Goal: Information Seeking & Learning: Check status

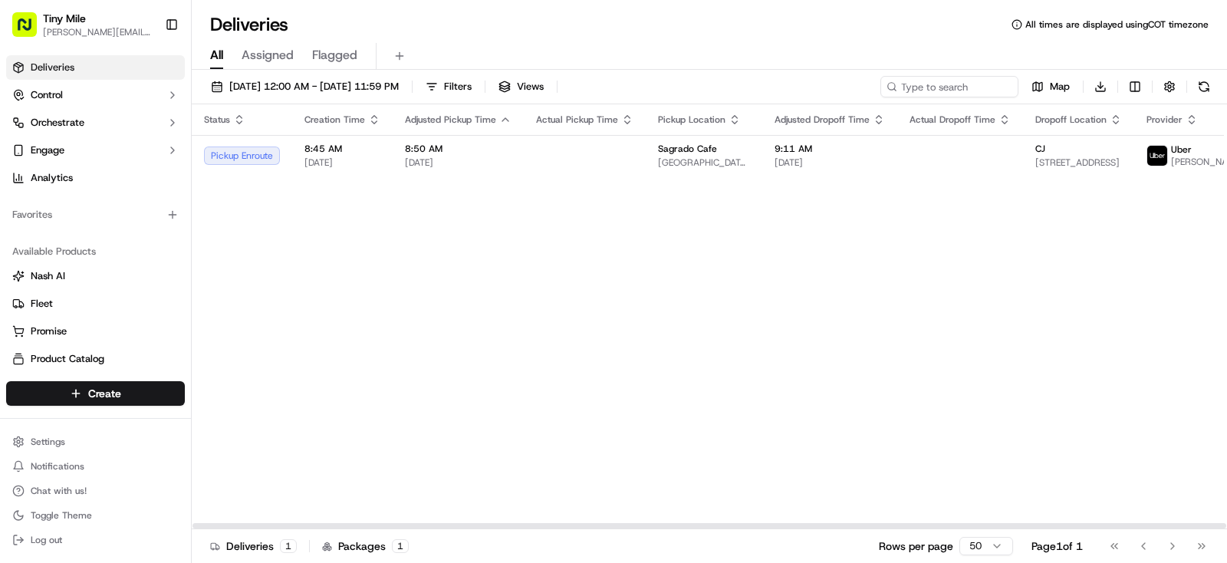
click at [836, 160] on span "[DATE]" at bounding box center [829, 162] width 110 height 12
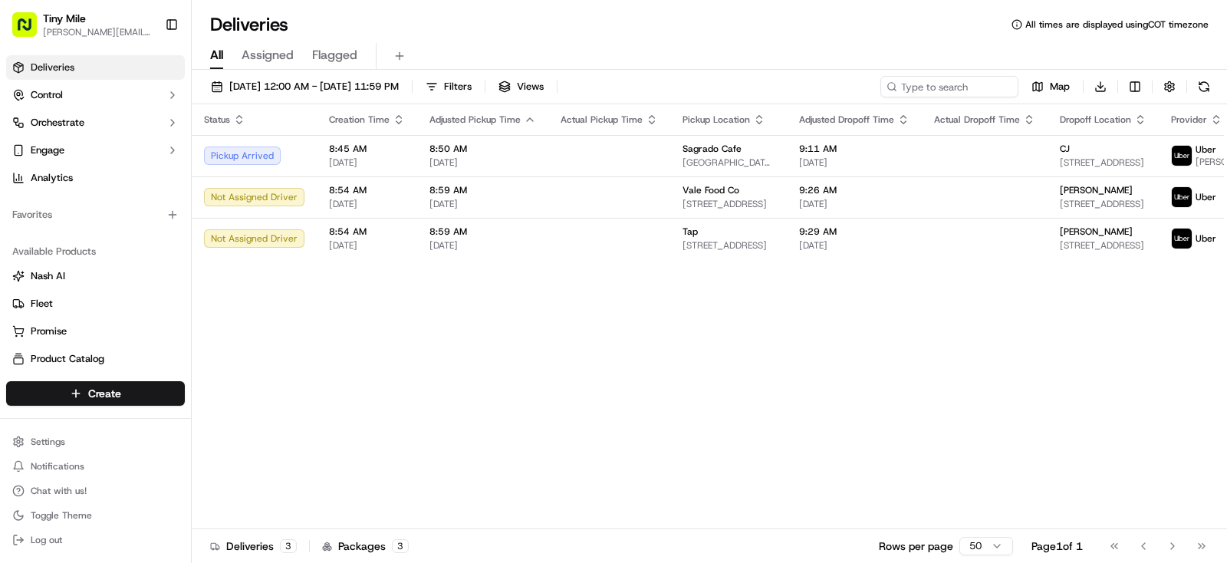
click at [505, 420] on body "Tiny Mile yenny@tinymile.ai Toggle Sidebar Deliveries Control Orchestrate Engag…" at bounding box center [613, 281] width 1227 height 563
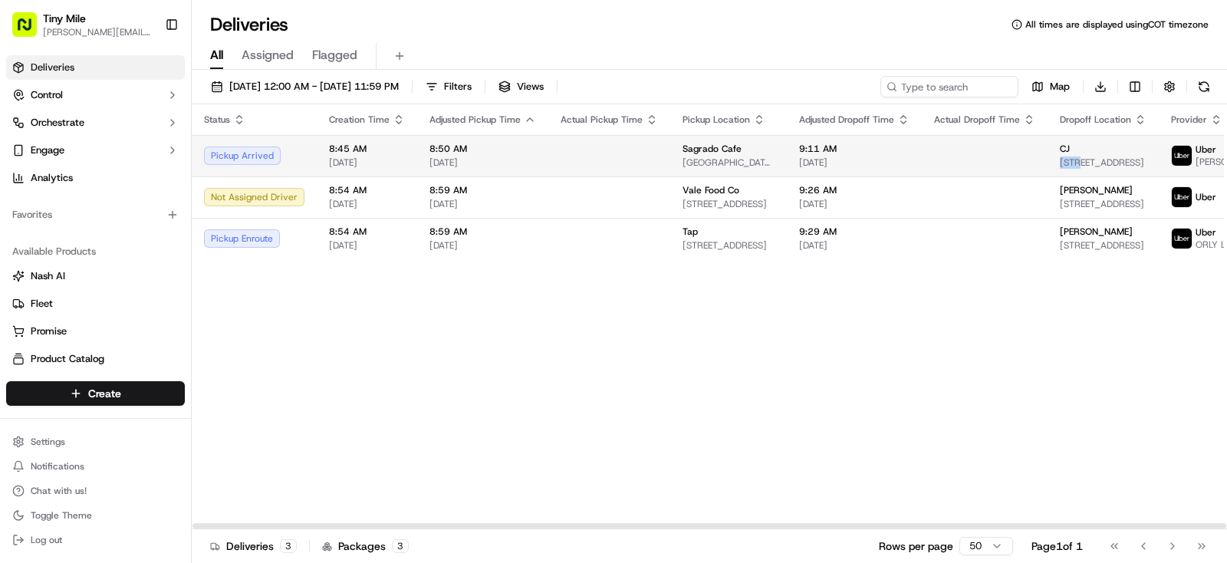
click at [1060, 159] on div "CJ 340 SE 3rd St #2410, Miami, FL 33131, USA" at bounding box center [1103, 156] width 87 height 26
click at [1060, 155] on div "CJ" at bounding box center [1103, 149] width 87 height 12
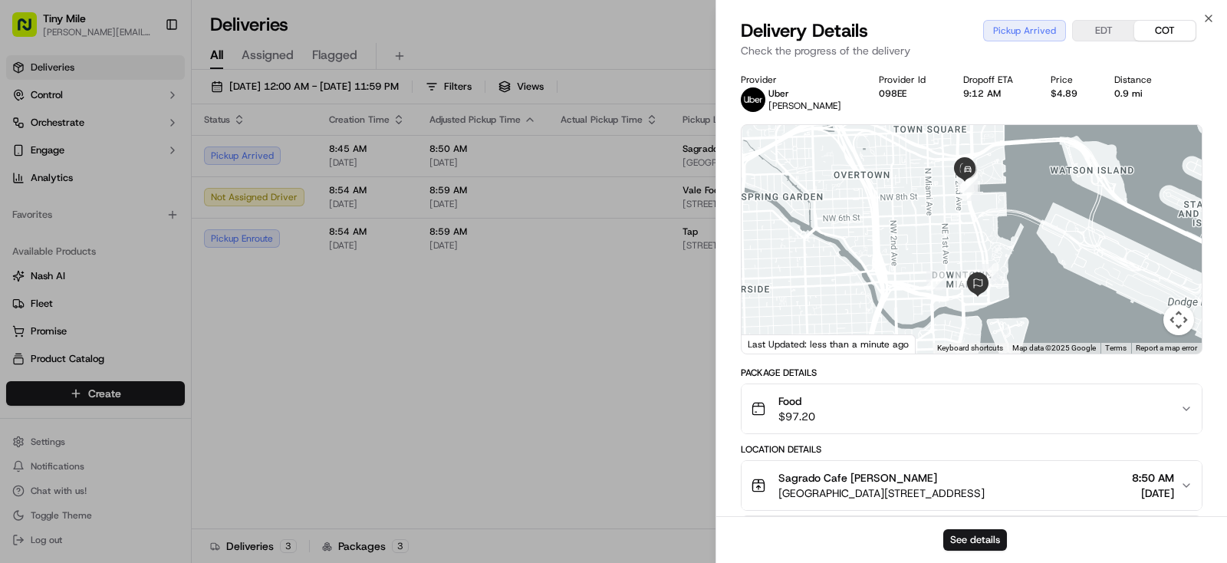
scroll to position [317, 0]
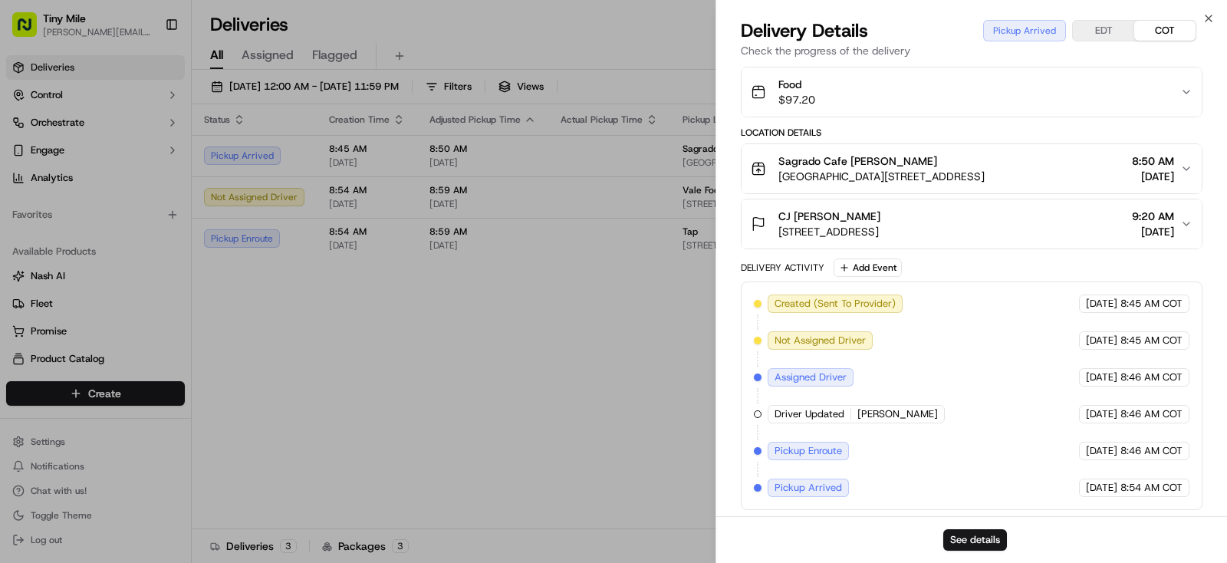
click at [520, 370] on body "Tiny Mile yenny@tinymile.ai Toggle Sidebar Deliveries Control Orchestrate Engag…" at bounding box center [613, 281] width 1227 height 563
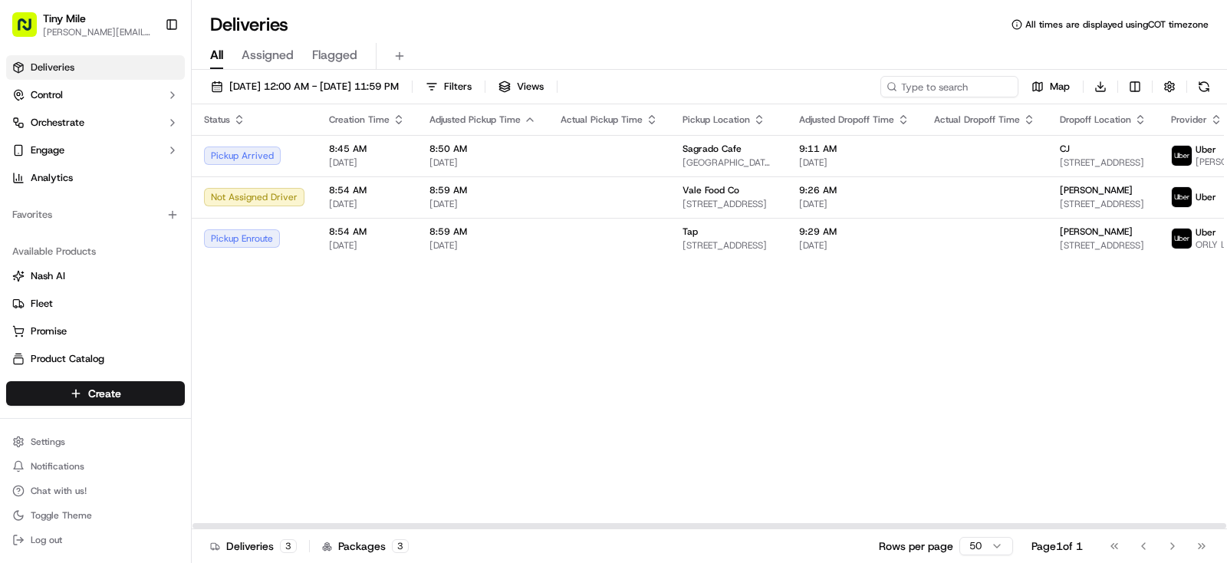
click at [794, 273] on div "Status Creation Time Adjusted Pickup Time Actual Pickup Time Pickup Location Ad…" at bounding box center [872, 316] width 1361 height 425
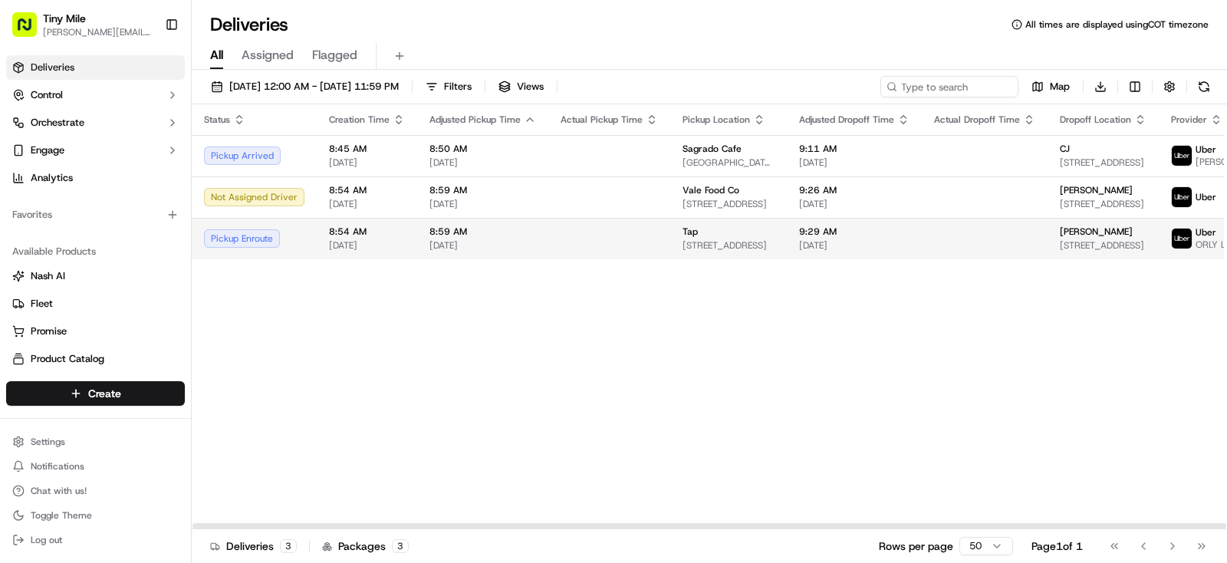
click at [813, 251] on span "[DATE]" at bounding box center [854, 245] width 110 height 12
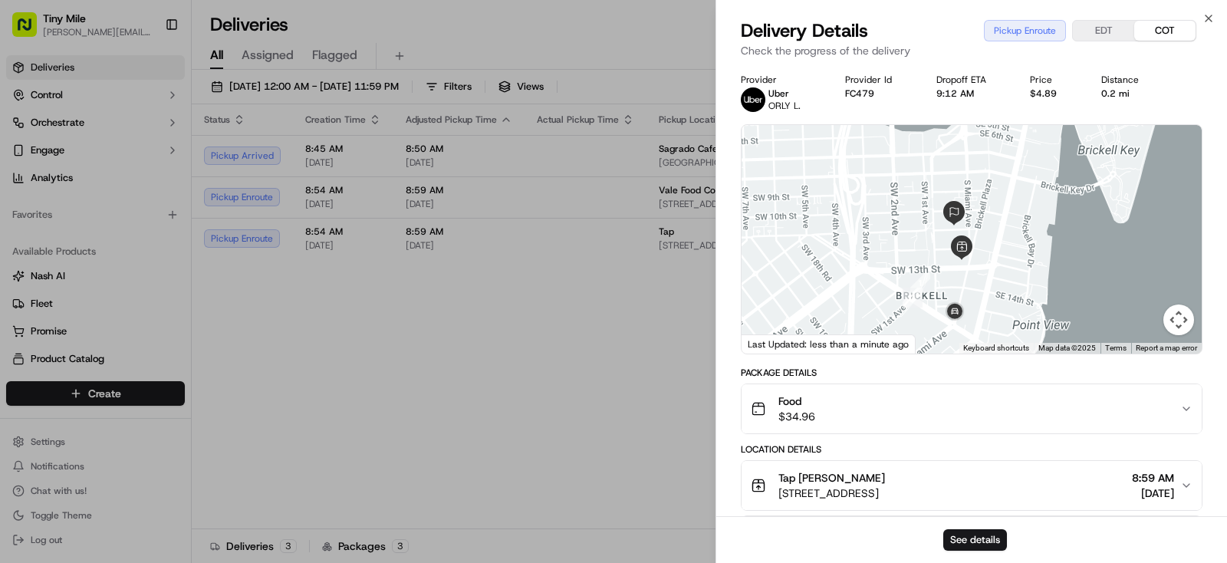
click at [630, 386] on body "Tiny Mile yenny@tinymile.ai Toggle Sidebar Deliveries Control Orchestrate Engag…" at bounding box center [613, 281] width 1227 height 563
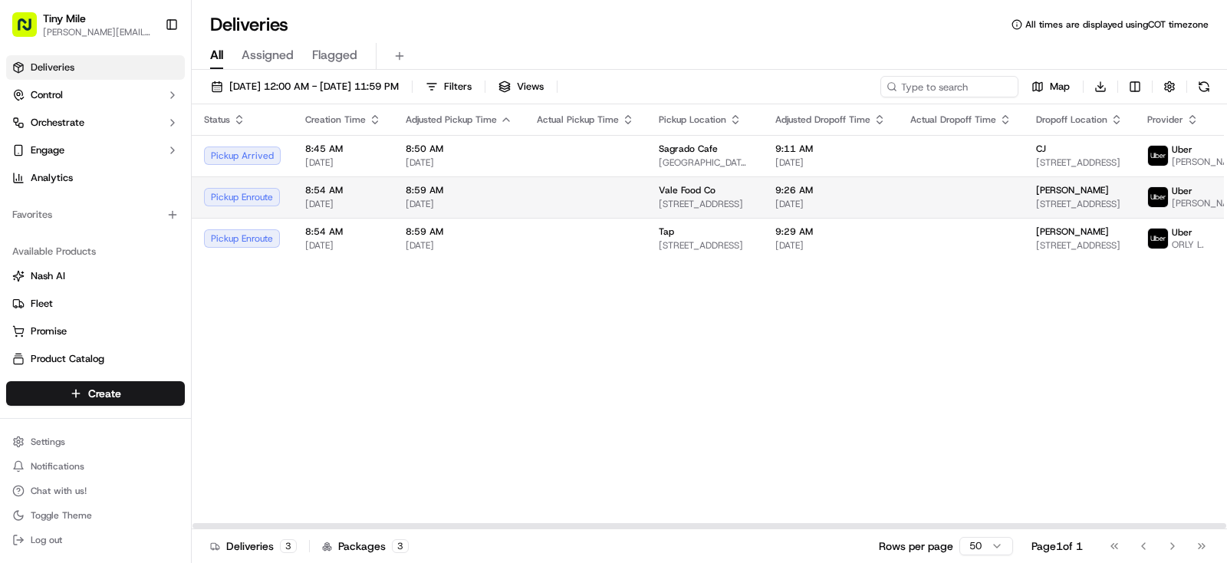
click at [951, 209] on td at bounding box center [961, 196] width 126 height 41
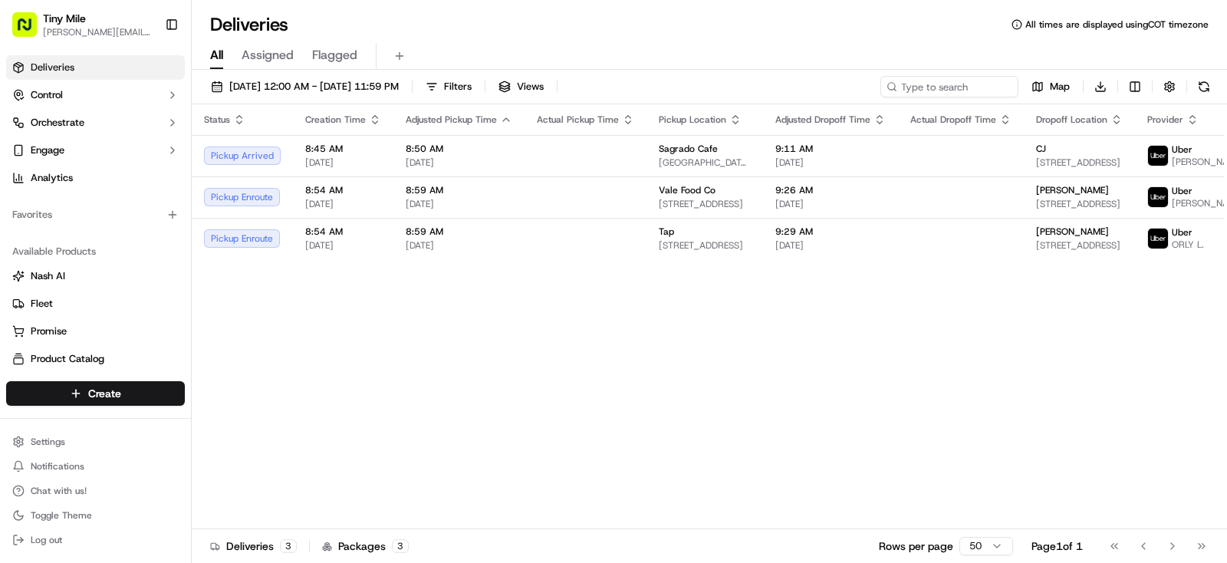
click at [605, 353] on body "Tiny Mile yenny@tinymile.ai Toggle Sidebar Deliveries Control Orchestrate Engag…" at bounding box center [613, 281] width 1227 height 563
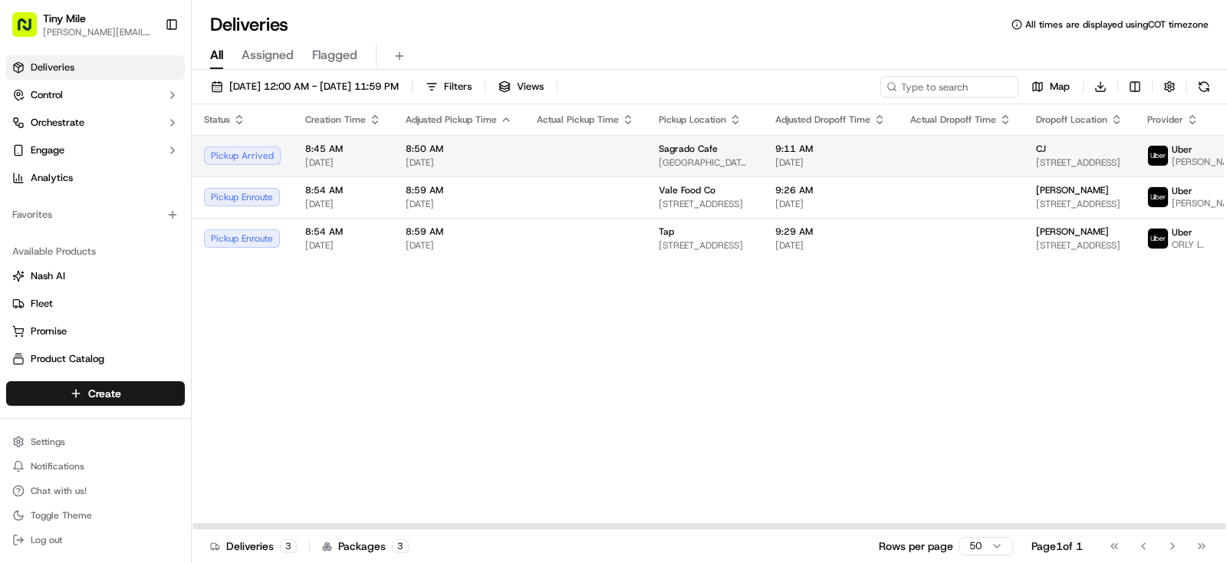
click at [909, 156] on td at bounding box center [961, 155] width 126 height 41
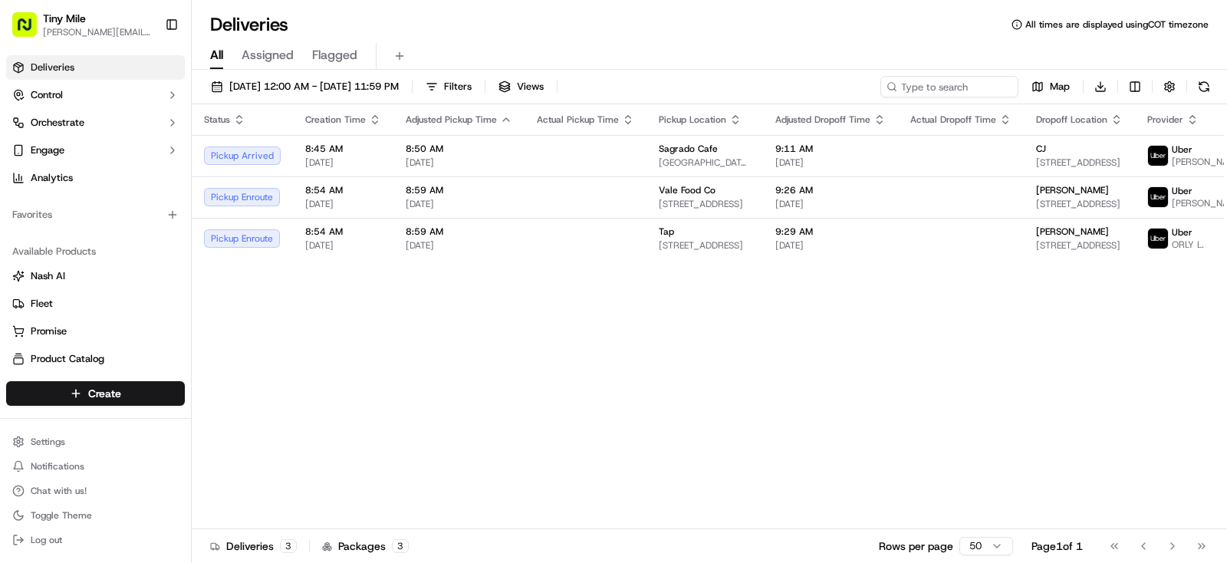
click at [536, 402] on body "Tiny Mile yenny@tinymile.ai Toggle Sidebar Deliveries Control Orchestrate Engag…" at bounding box center [613, 281] width 1227 height 563
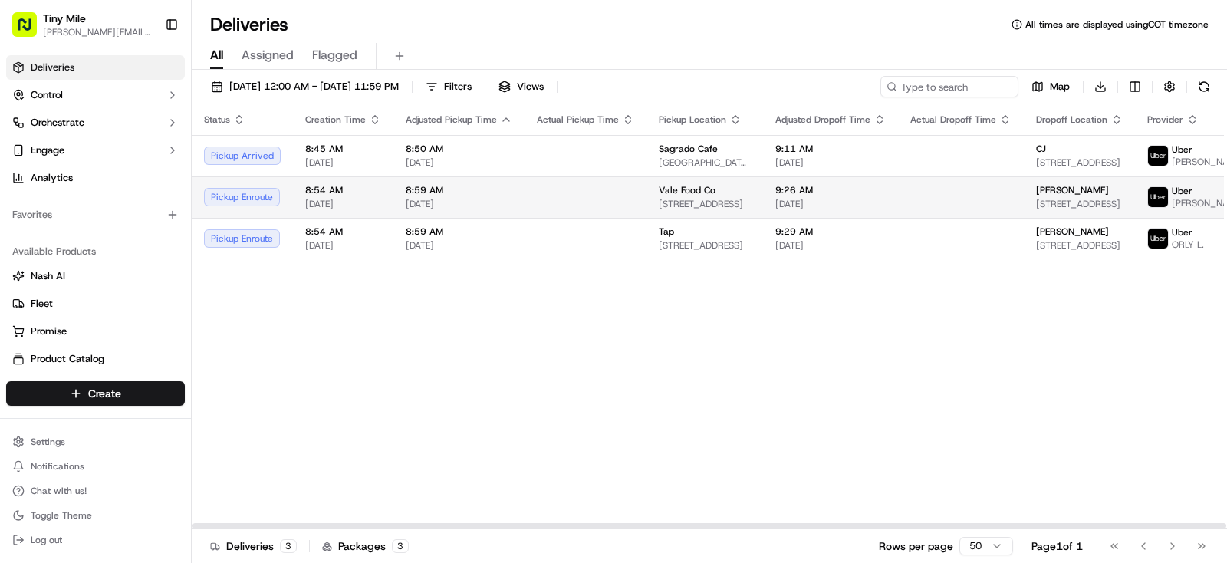
click at [973, 194] on td at bounding box center [961, 196] width 126 height 41
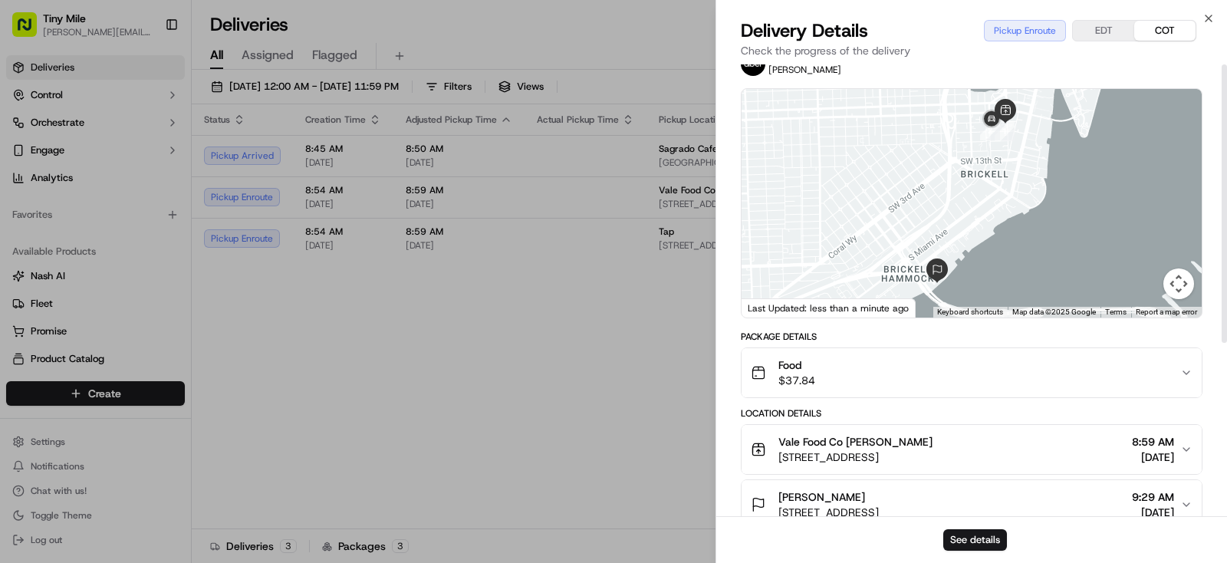
scroll to position [0, 0]
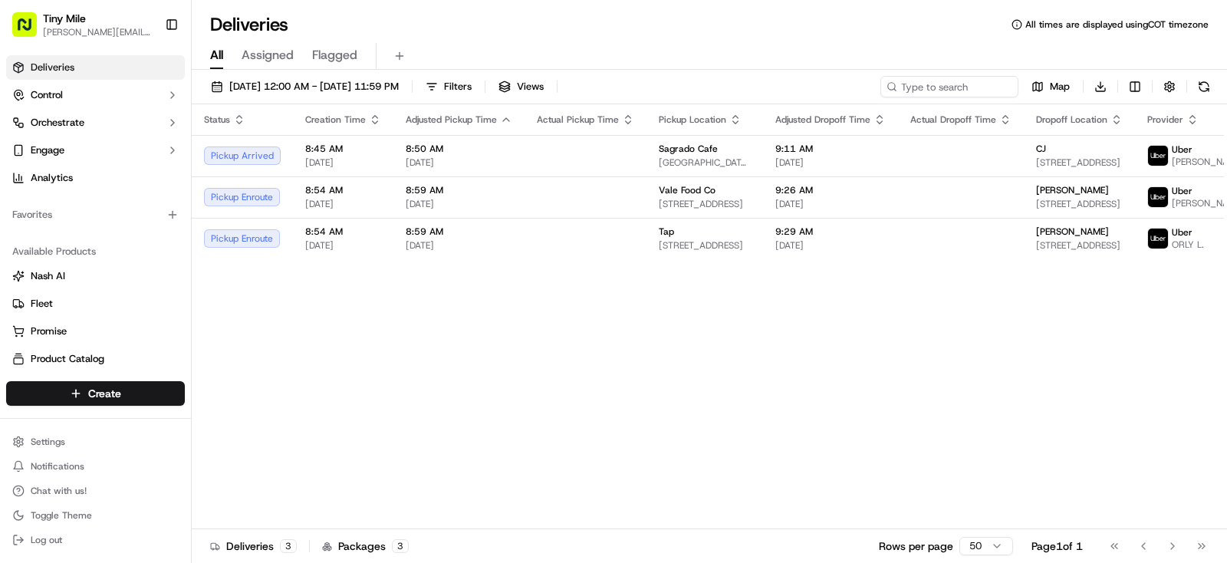
click at [424, 432] on body "Tiny Mile yenny@tinymile.ai Toggle Sidebar Deliveries Control Orchestrate Engag…" at bounding box center [613, 281] width 1227 height 563
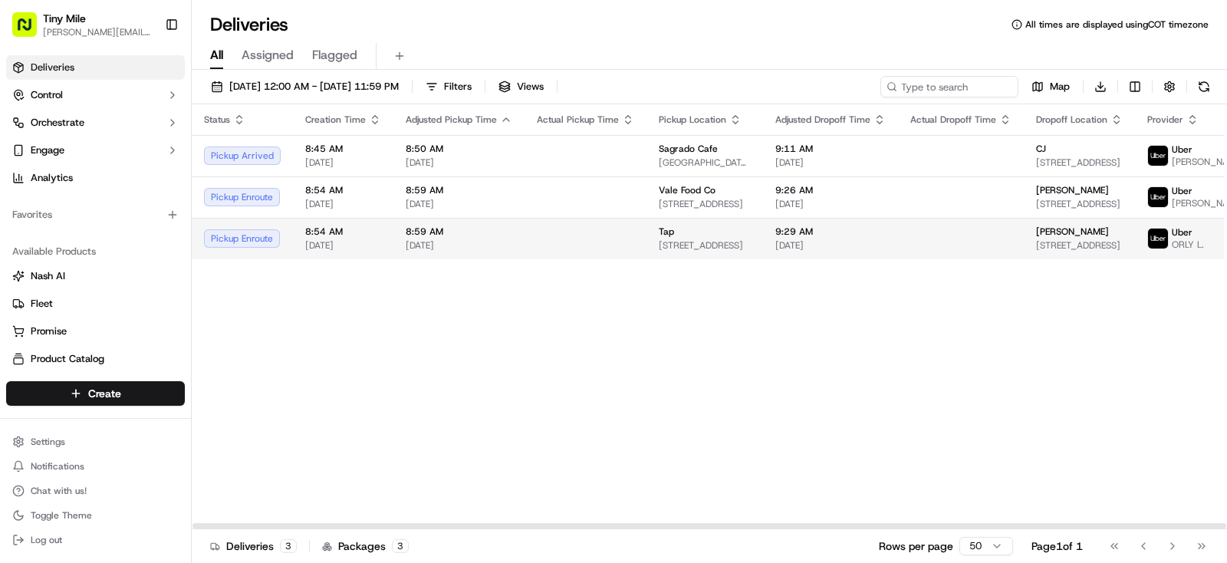
click at [842, 251] on div "9:29 AM 09/15/2025" at bounding box center [830, 238] width 110 height 26
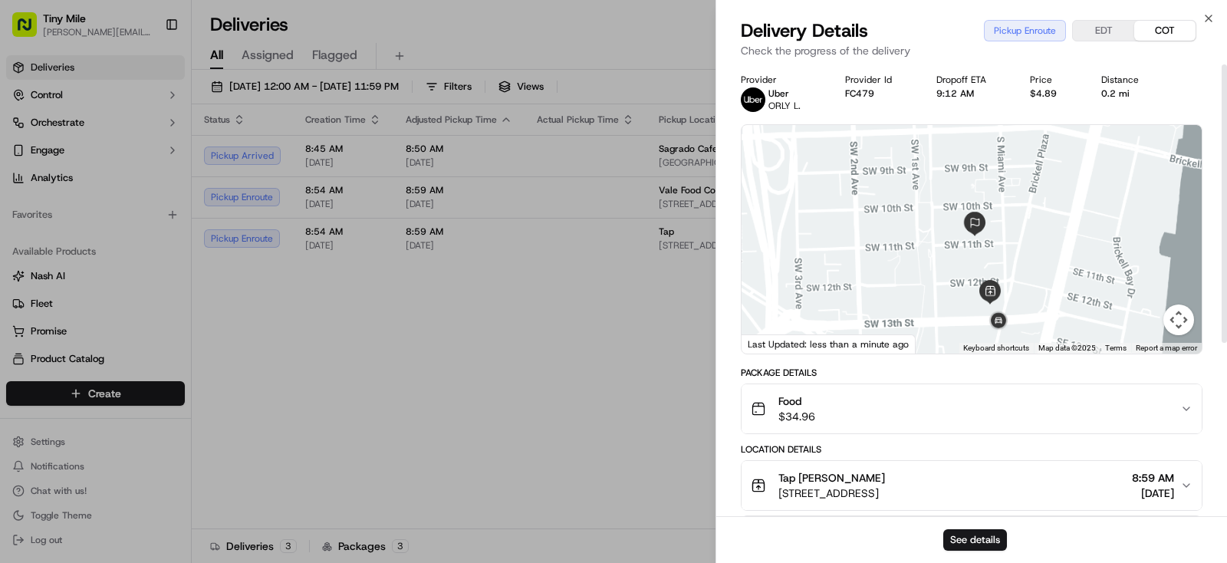
click at [521, 424] on body "Tiny Mile yenny@tinymile.ai Toggle Sidebar Deliveries Control Orchestrate Engag…" at bounding box center [613, 281] width 1227 height 563
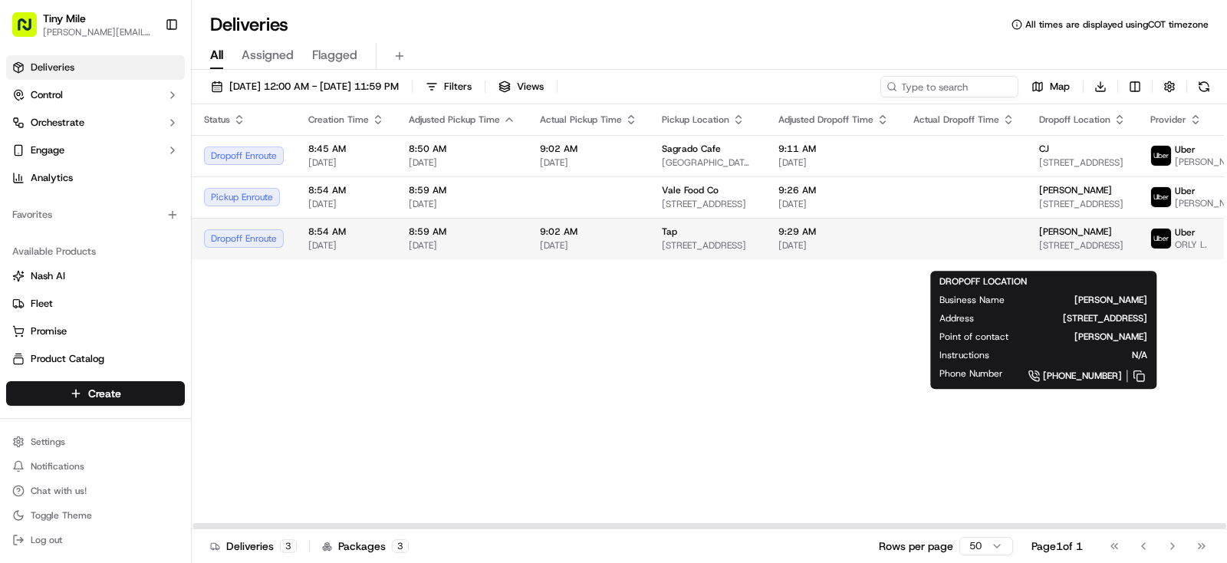
click at [1040, 251] on span "51 SW 11th St #533, Miami, FL 33130, USA" at bounding box center [1082, 245] width 87 height 12
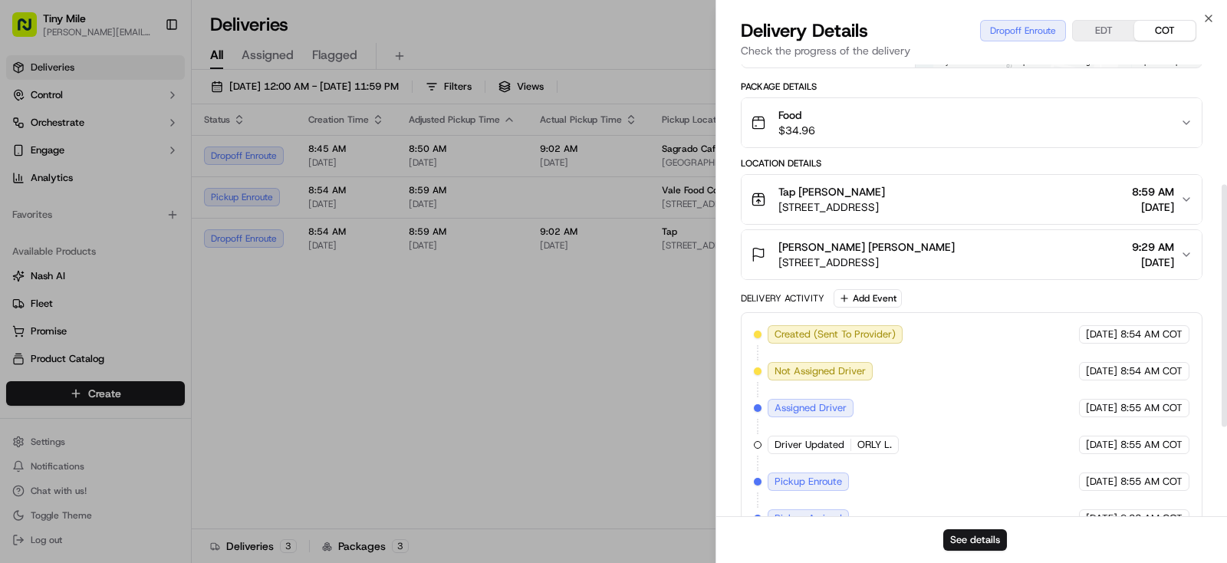
scroll to position [198, 0]
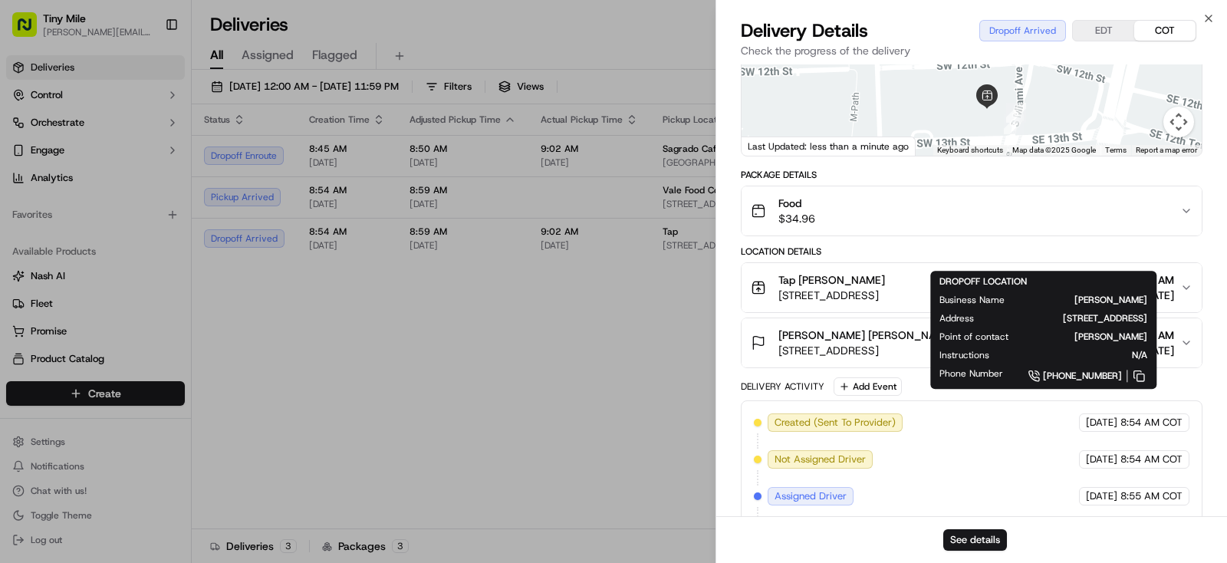
click at [382, 361] on body "Tiny Mile yenny@tinymile.ai Toggle Sidebar Deliveries Control Orchestrate Engag…" at bounding box center [613, 281] width 1227 height 563
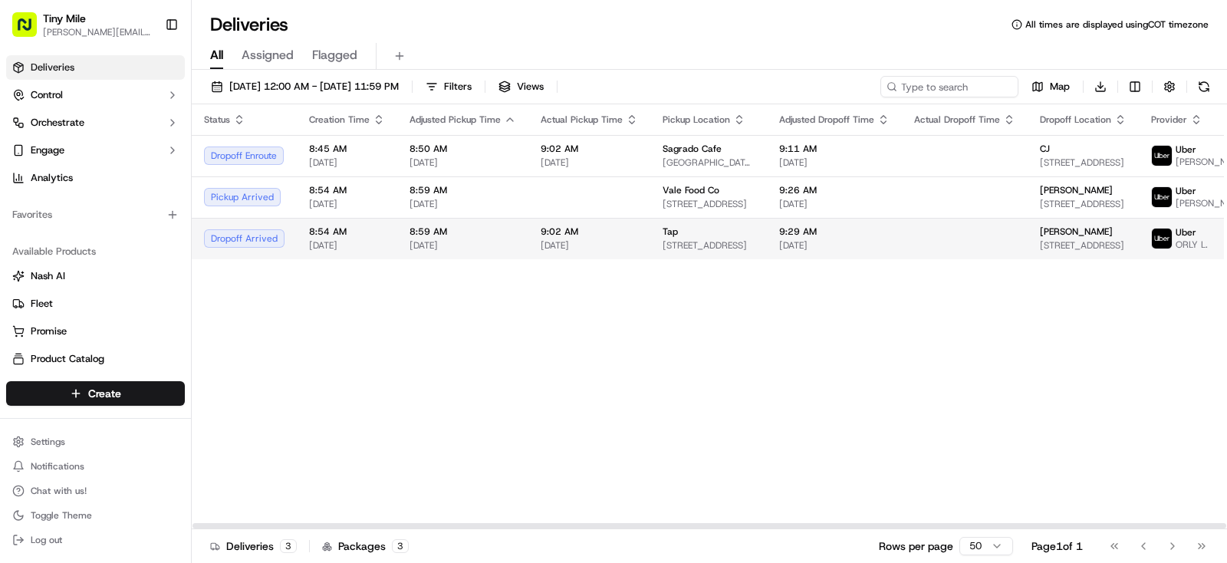
click at [650, 253] on td "Tap 1250 S Miami Ave, Miami, FL 33130, USA" at bounding box center [708, 238] width 117 height 41
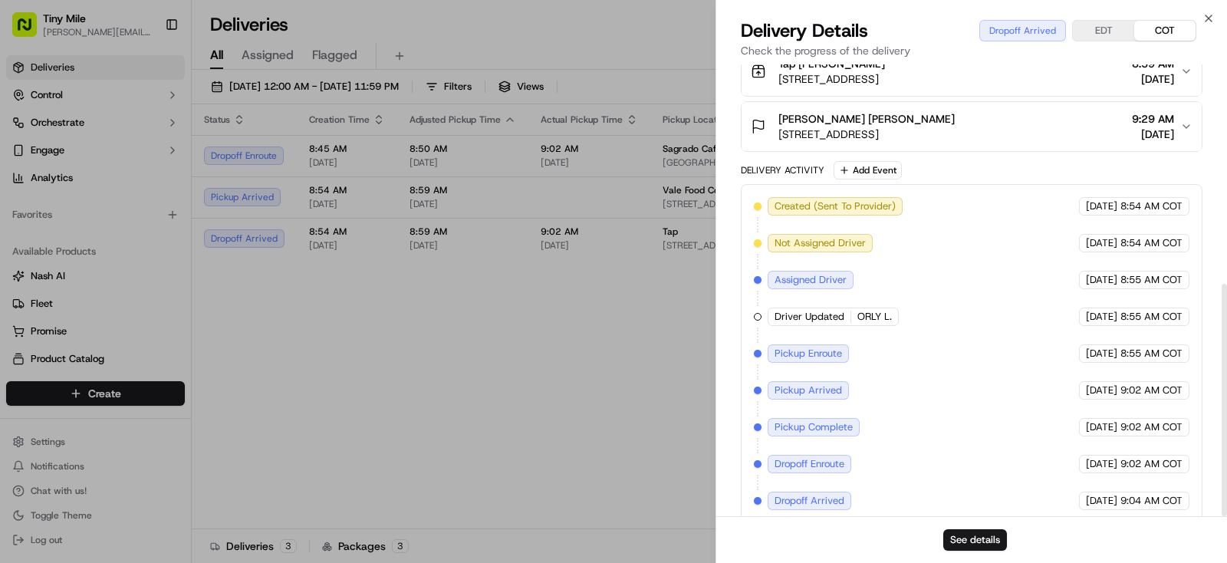
scroll to position [426, 0]
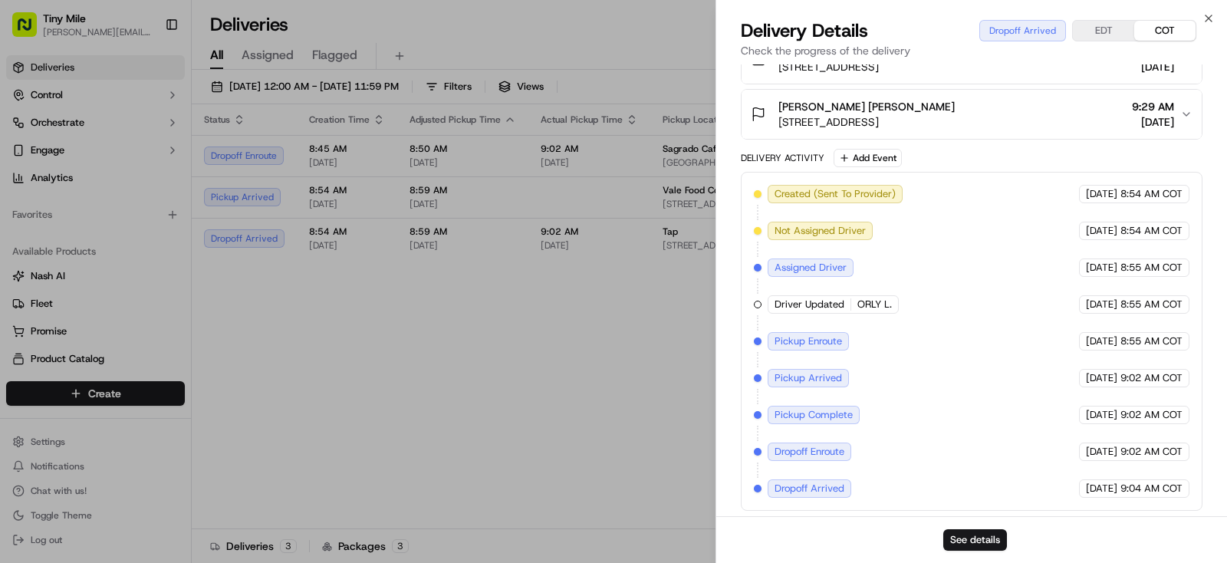
click at [593, 420] on body "Tiny Mile yenny@tinymile.ai Toggle Sidebar Deliveries Control Orchestrate Engag…" at bounding box center [613, 281] width 1227 height 563
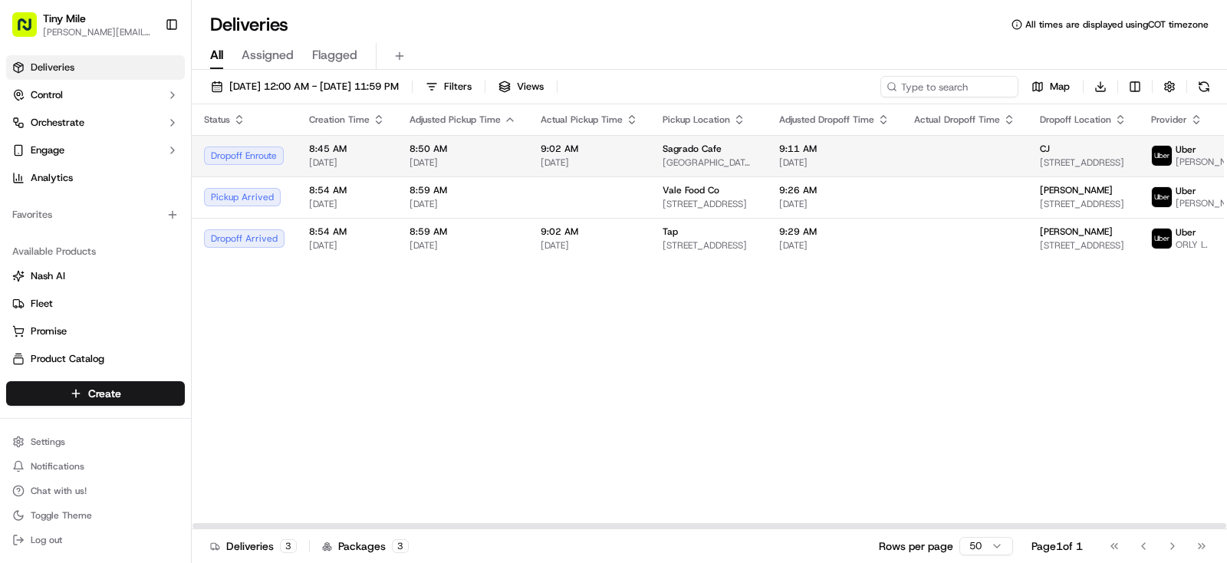
click at [1027, 163] on td "CJ 340 SE 3rd St #2410, Miami, FL 33131, USA" at bounding box center [1082, 155] width 111 height 41
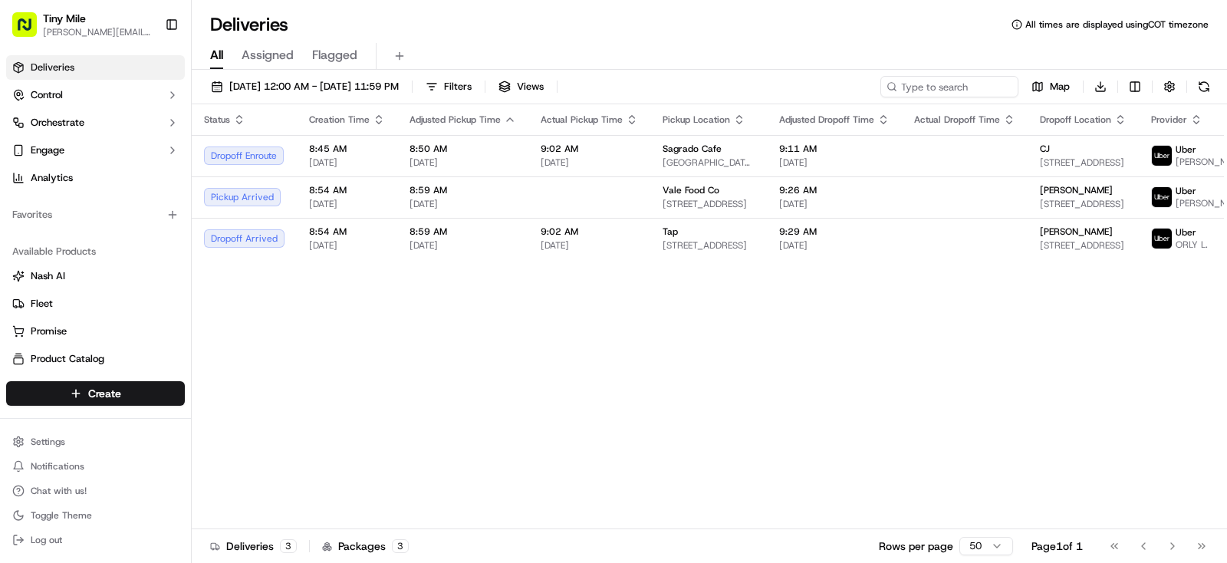
click at [600, 400] on body "Tiny Mile yenny@tinymile.ai Toggle Sidebar Deliveries Control Orchestrate Engag…" at bounding box center [613, 281] width 1227 height 563
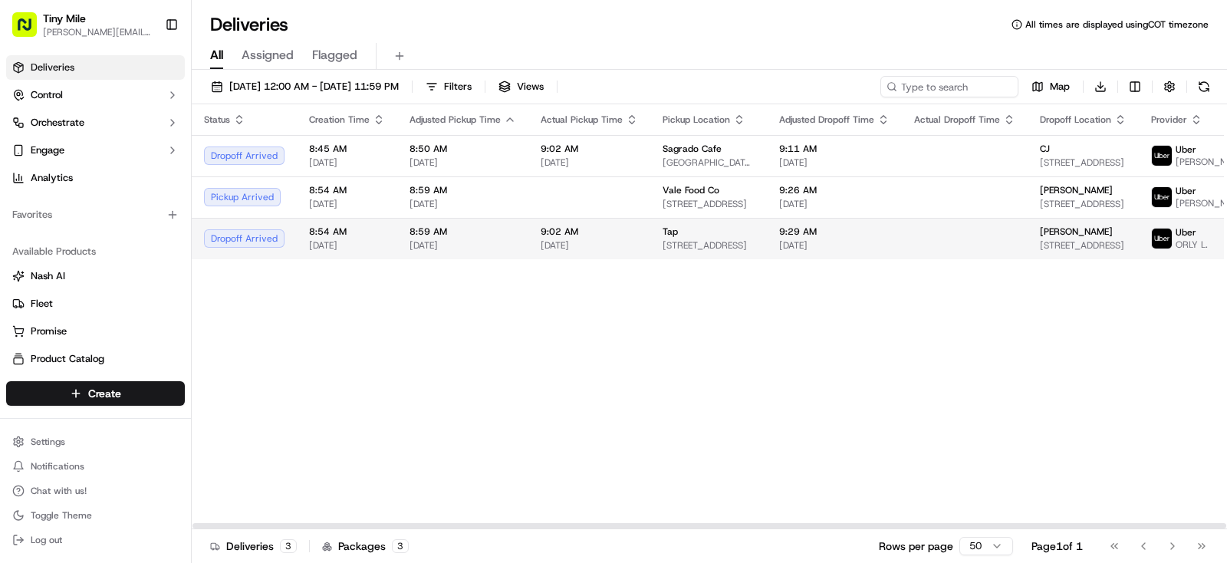
click at [960, 251] on td at bounding box center [965, 238] width 126 height 41
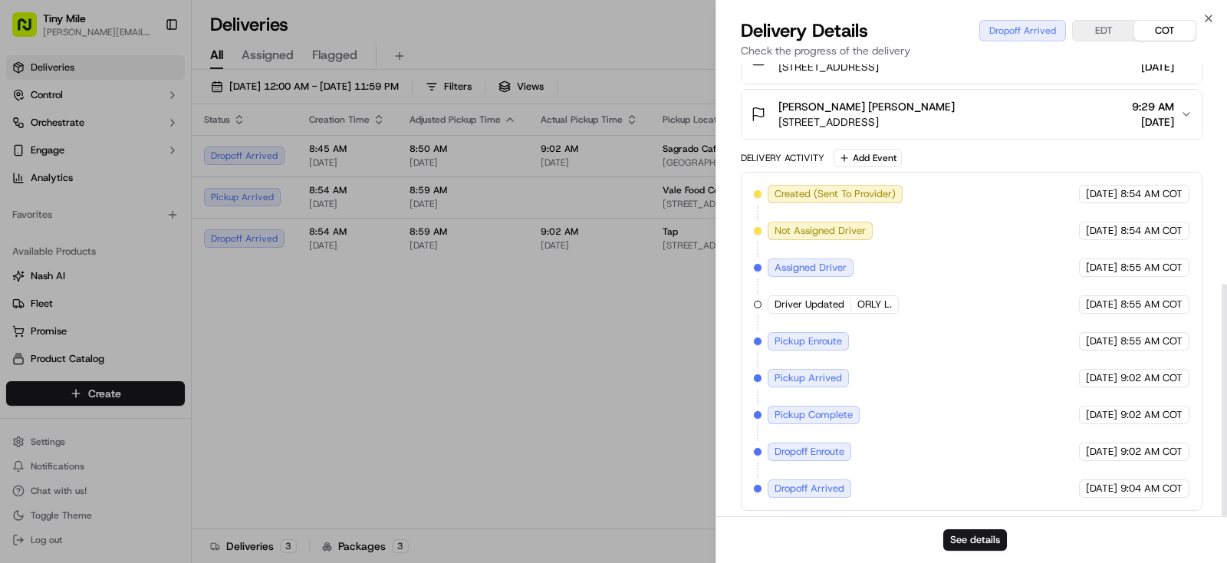
click at [558, 426] on body "Tiny Mile yenny@tinymile.ai Toggle Sidebar Deliveries Control Orchestrate Engag…" at bounding box center [613, 281] width 1227 height 563
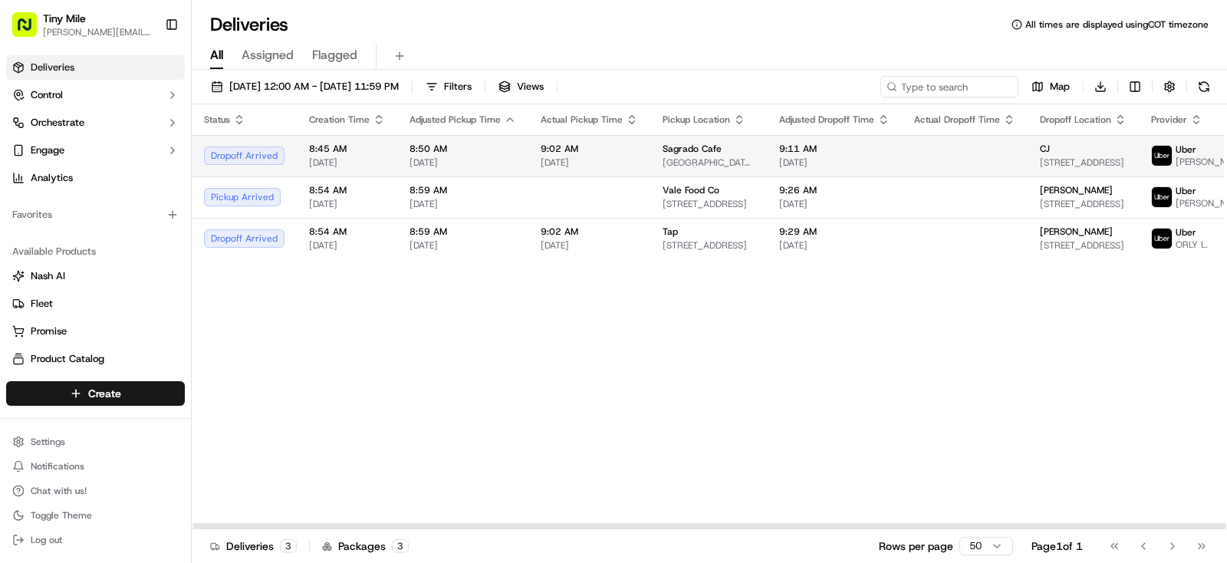
click at [934, 160] on td at bounding box center [965, 155] width 126 height 41
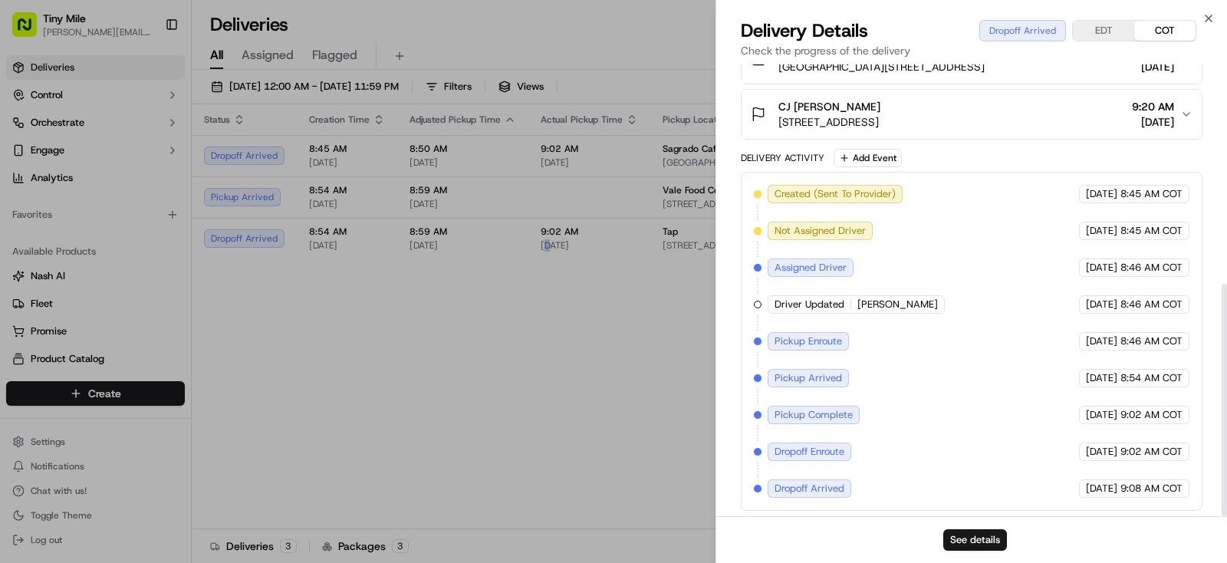
click at [545, 382] on body "Tiny Mile yenny@tinymile.ai Toggle Sidebar Deliveries Control Orchestrate Engag…" at bounding box center [613, 281] width 1227 height 563
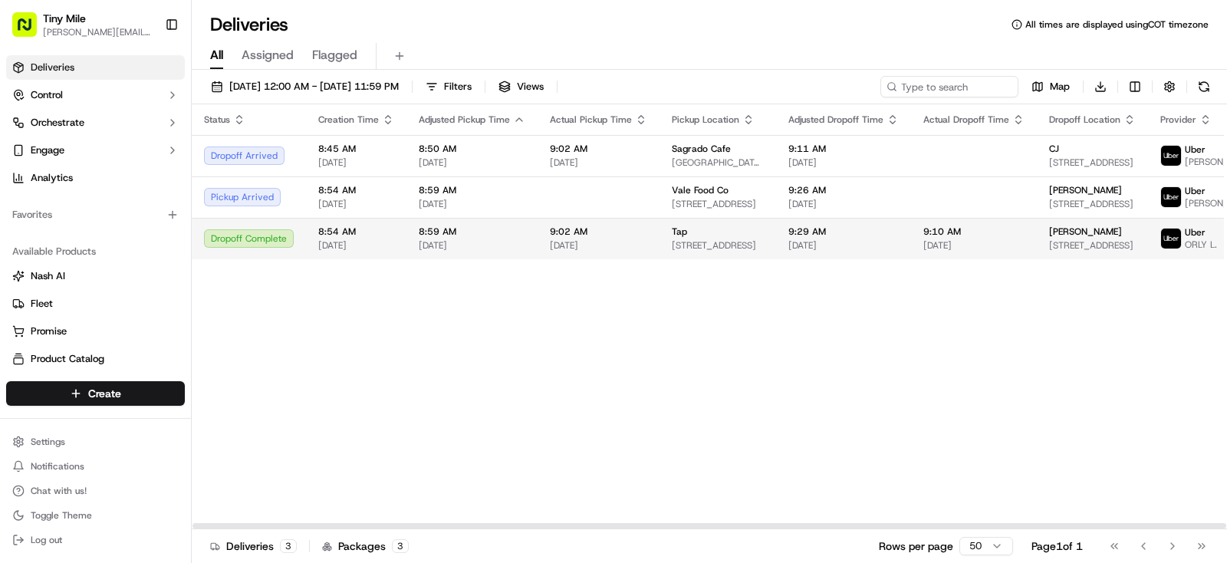
click at [738, 251] on span "1250 S Miami Ave, Miami, FL 33130, USA" at bounding box center [718, 245] width 92 height 12
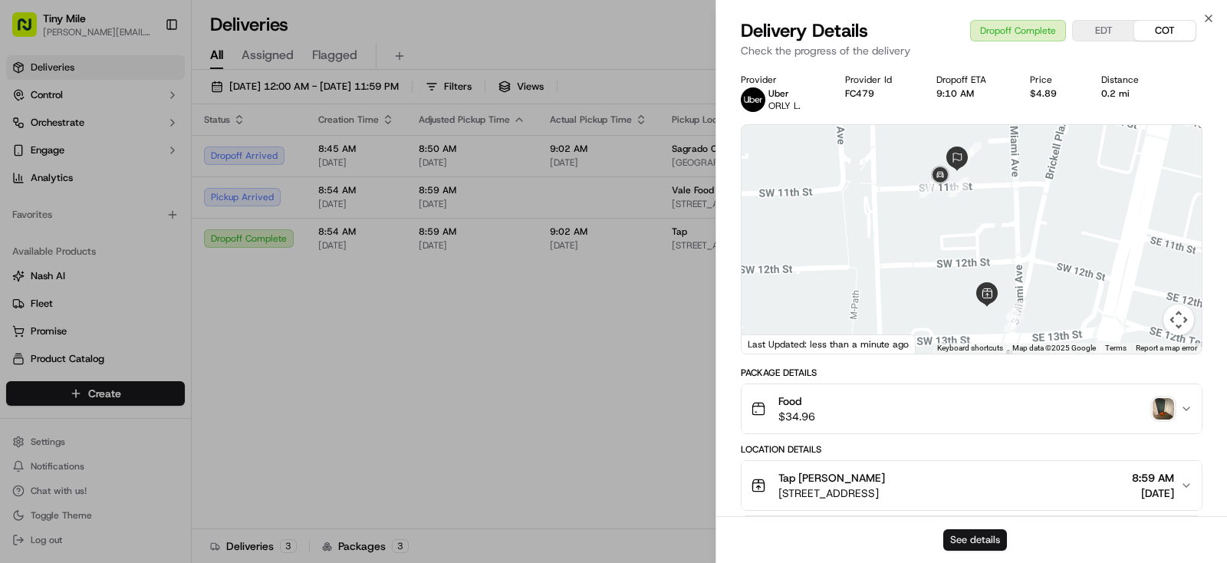
click at [984, 534] on button "See details" at bounding box center [975, 539] width 64 height 21
click at [586, 347] on body "Tiny Mile yenny@tinymile.ai Toggle Sidebar Deliveries Control Orchestrate Engag…" at bounding box center [613, 281] width 1227 height 563
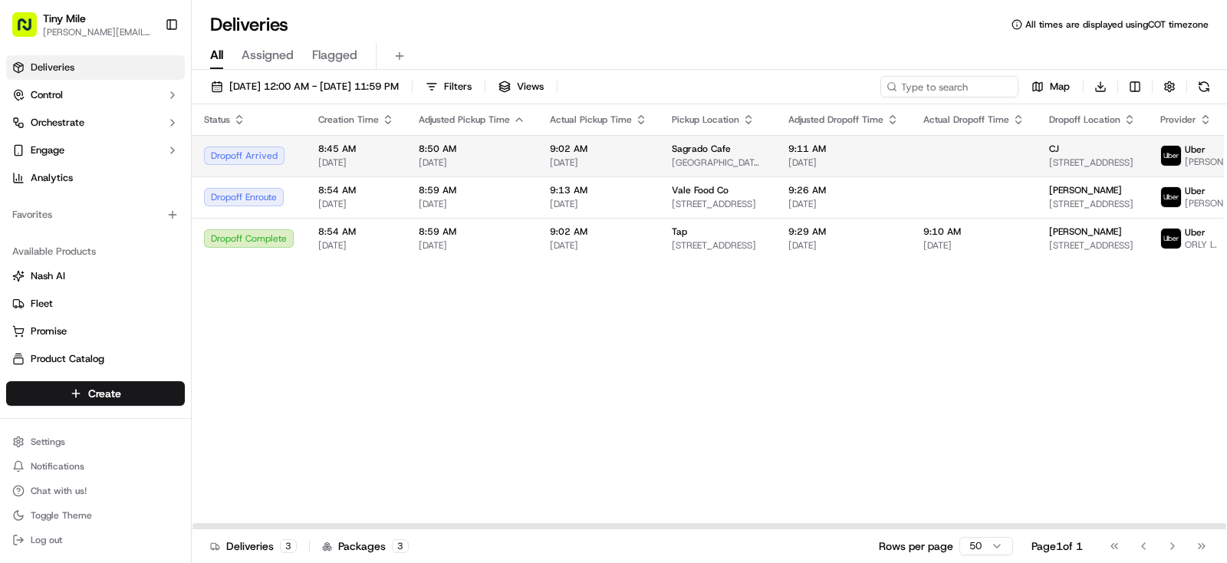
click at [892, 160] on td "9:11 AM 09/15/2025" at bounding box center [843, 155] width 135 height 41
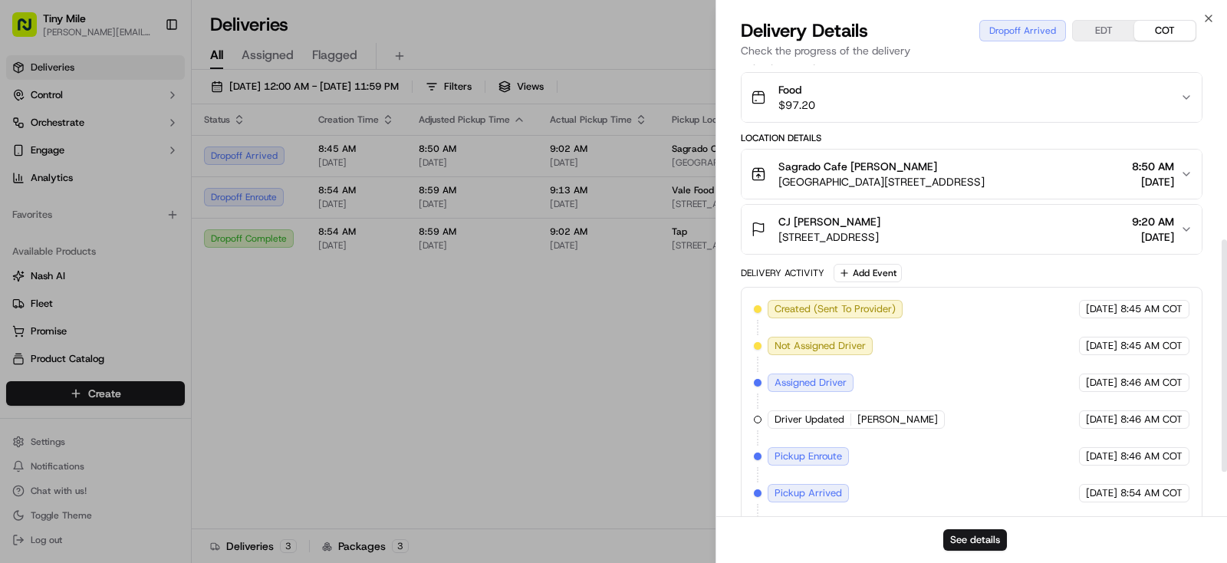
scroll to position [383, 0]
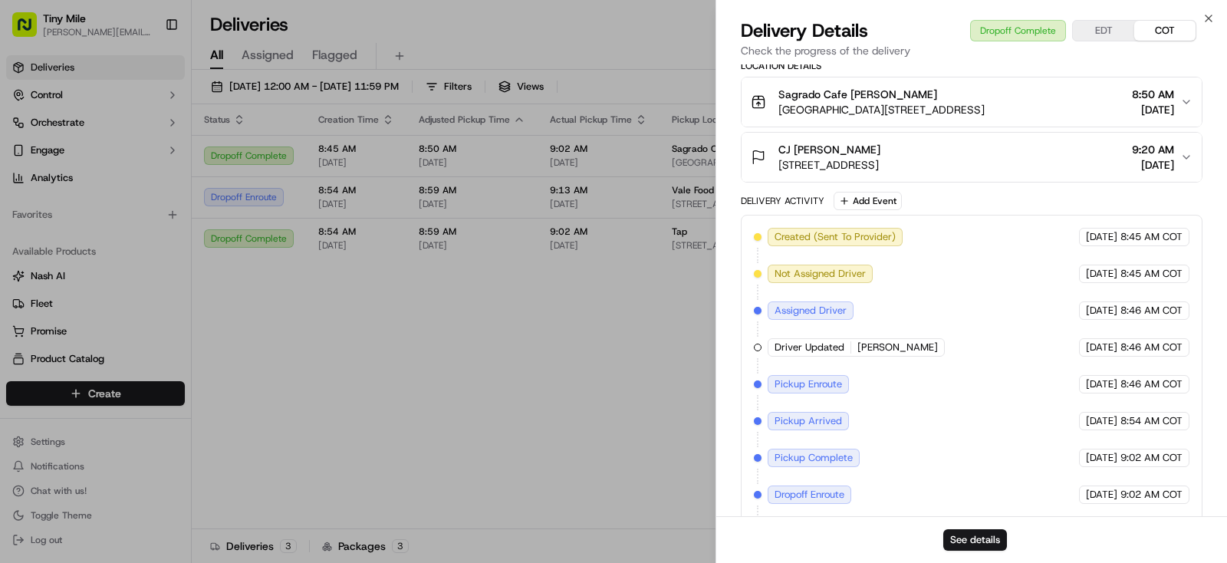
click at [478, 452] on body "Tiny Mile yenny@tinymile.ai Toggle Sidebar Deliveries Control Orchestrate Engag…" at bounding box center [613, 281] width 1227 height 563
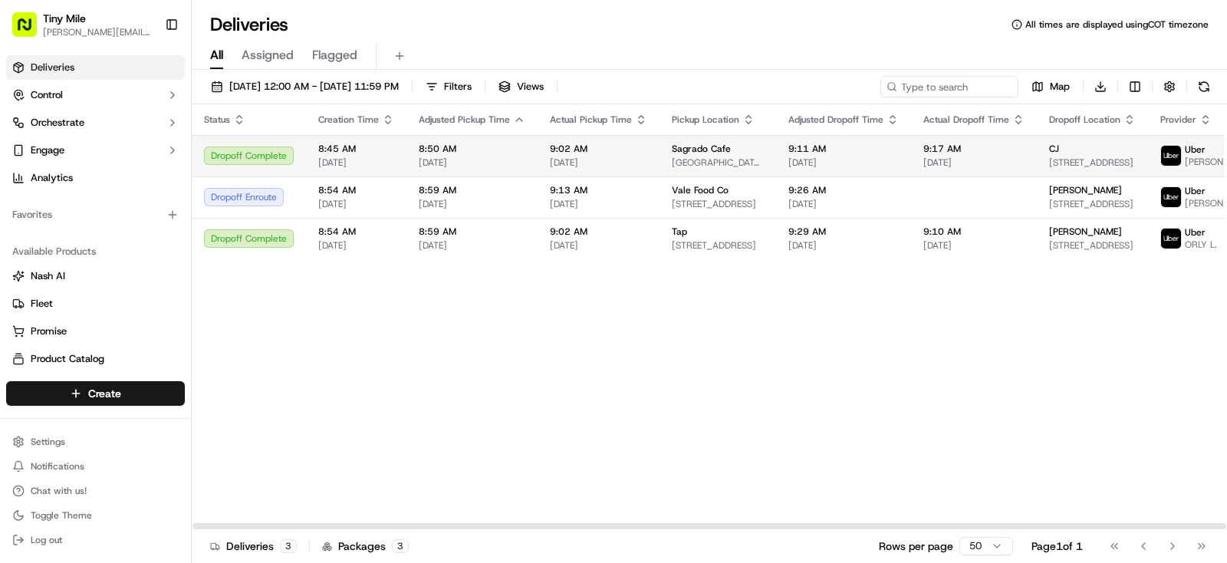
click at [687, 148] on span "Sagrado Cafe" at bounding box center [701, 149] width 59 height 12
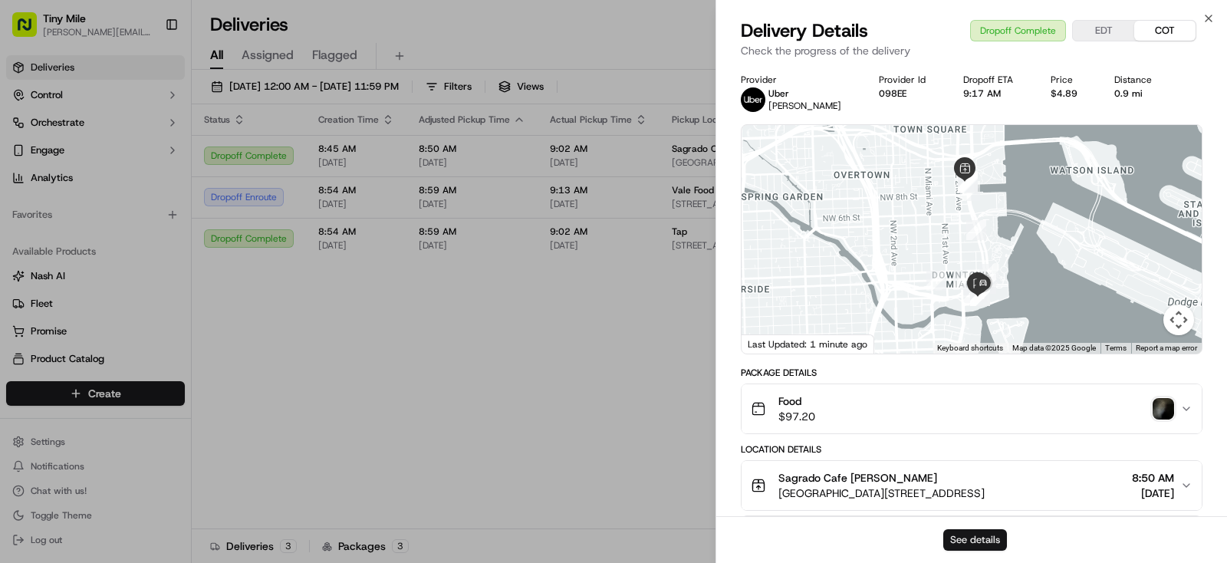
click at [991, 544] on button "See details" at bounding box center [975, 539] width 64 height 21
click at [589, 419] on body "Tiny Mile yenny@tinymile.ai Toggle Sidebar Deliveries Control Orchestrate Engag…" at bounding box center [613, 281] width 1227 height 563
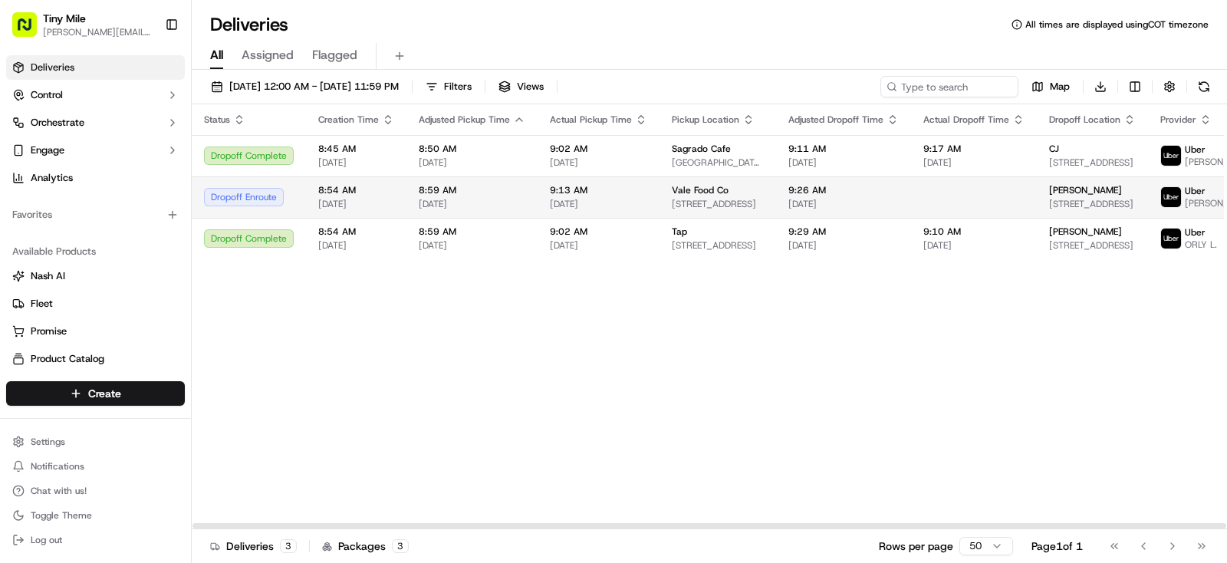
click at [649, 211] on td "9:13 AM 09/15/2025" at bounding box center [598, 196] width 122 height 41
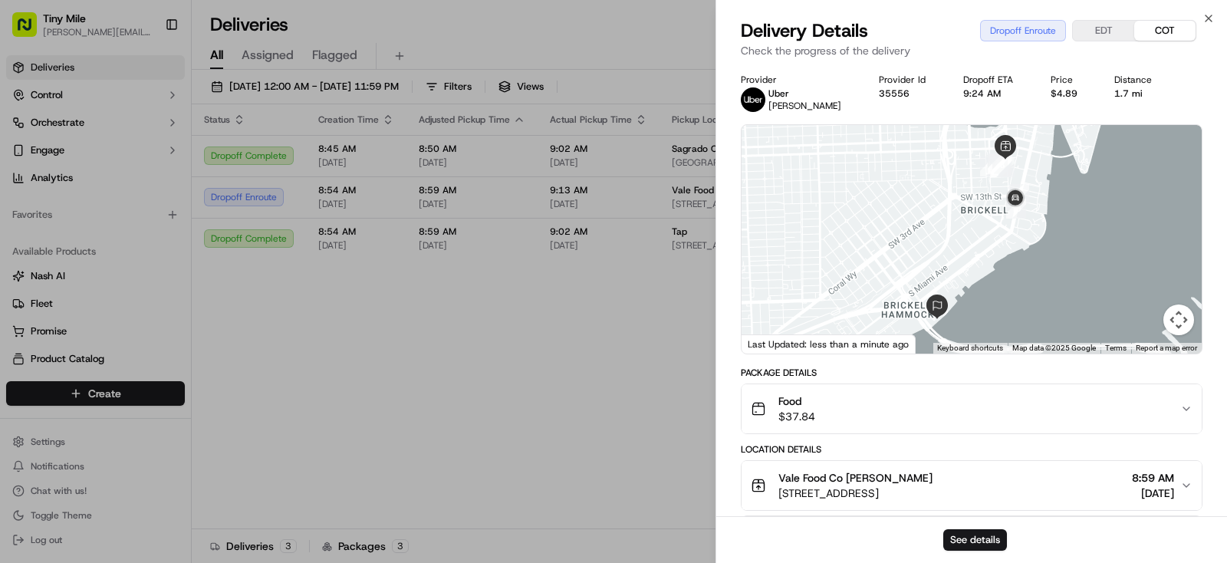
click at [598, 443] on body "Tiny Mile yenny@tinymile.ai Toggle Sidebar Deliveries Control Orchestrate Engag…" at bounding box center [613, 281] width 1227 height 563
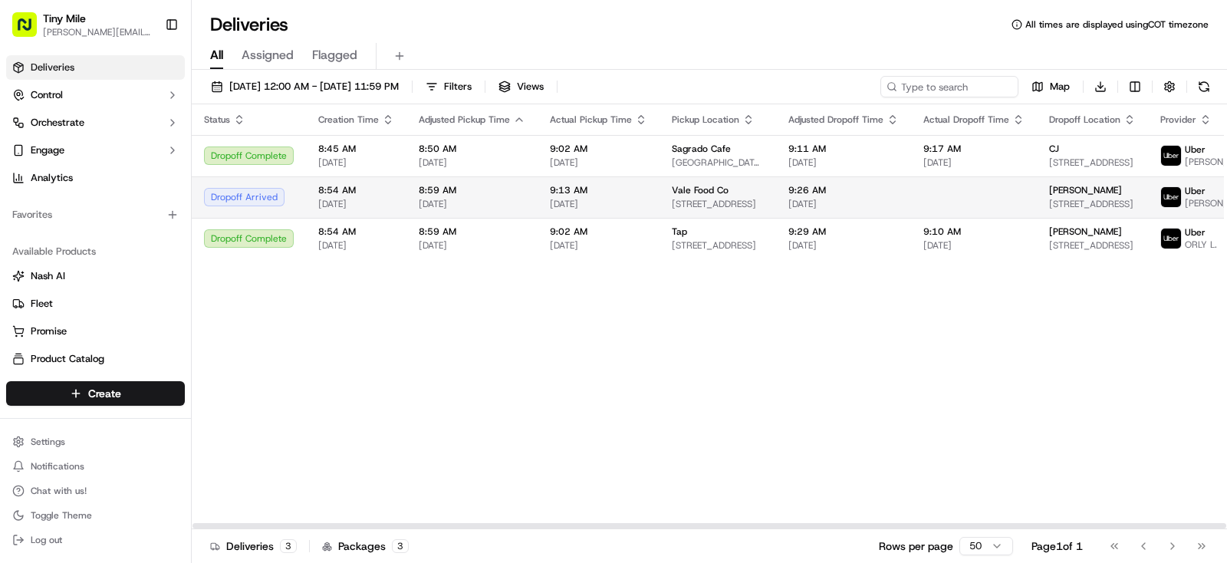
click at [863, 196] on span "9:26 AM" at bounding box center [843, 190] width 110 height 12
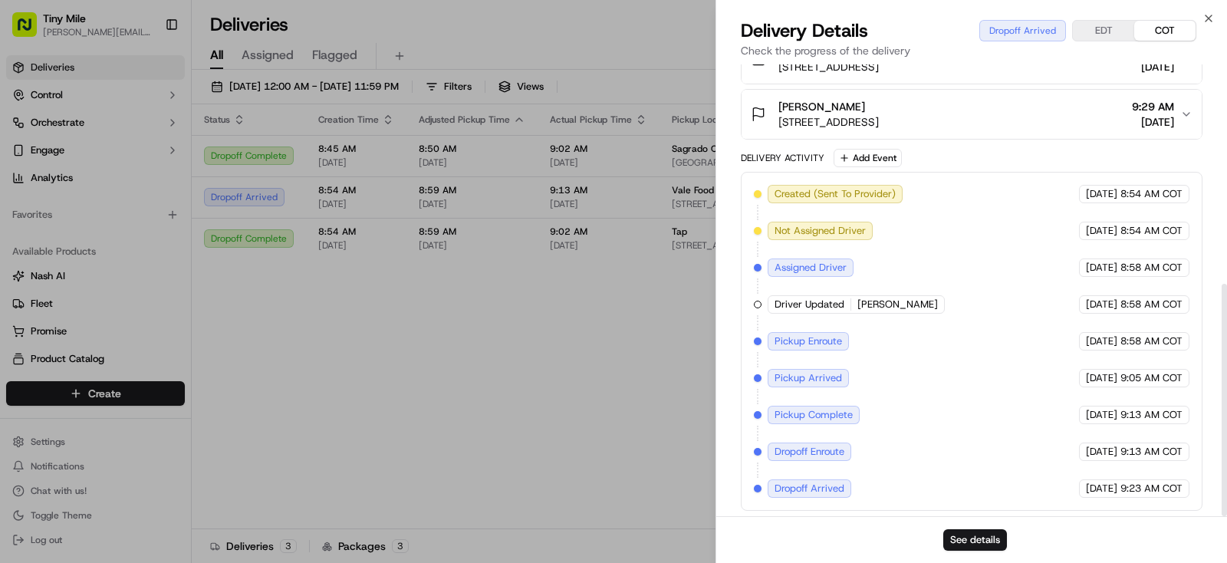
scroll to position [0, 0]
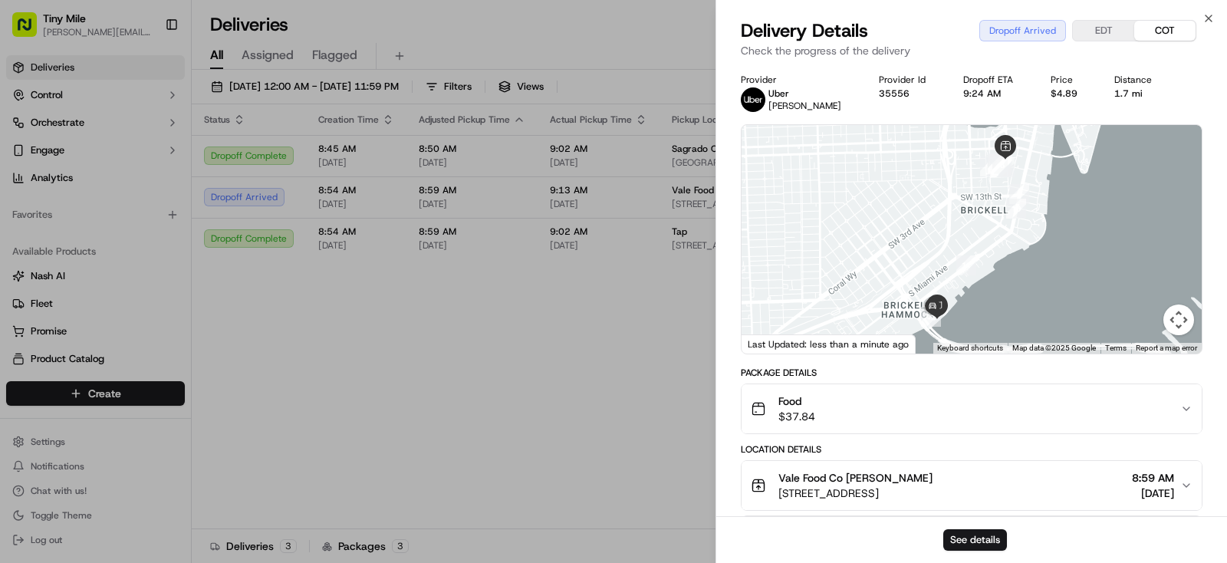
click at [488, 403] on body "Tiny Mile yenny@tinymile.ai Toggle Sidebar Deliveries Control Orchestrate Engag…" at bounding box center [613, 281] width 1227 height 563
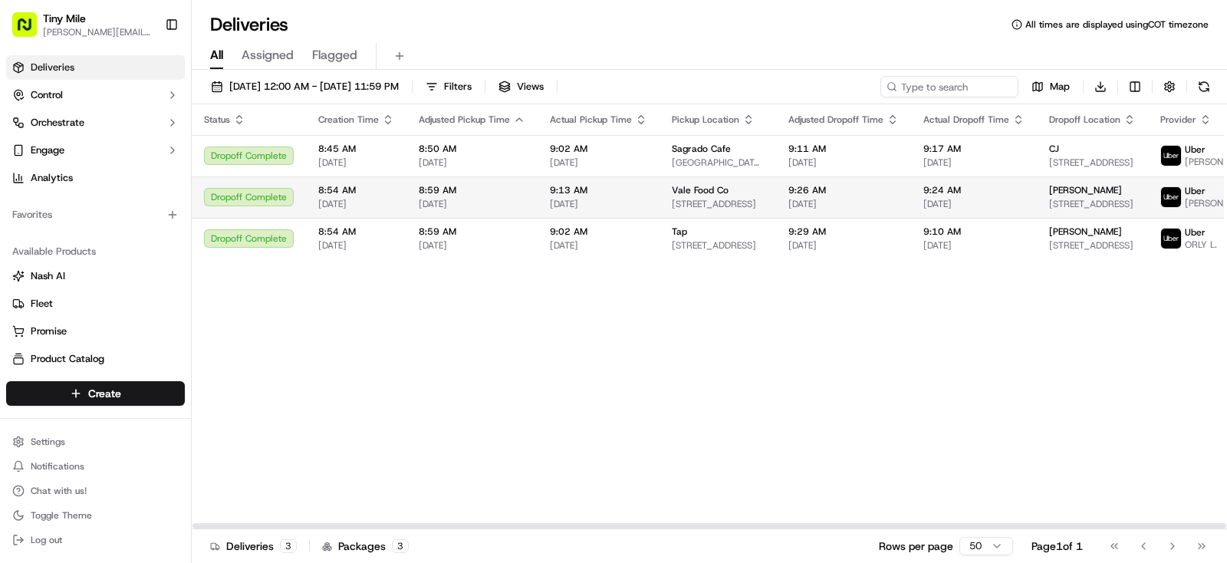
click at [994, 210] on span "[DATE]" at bounding box center [973, 204] width 101 height 12
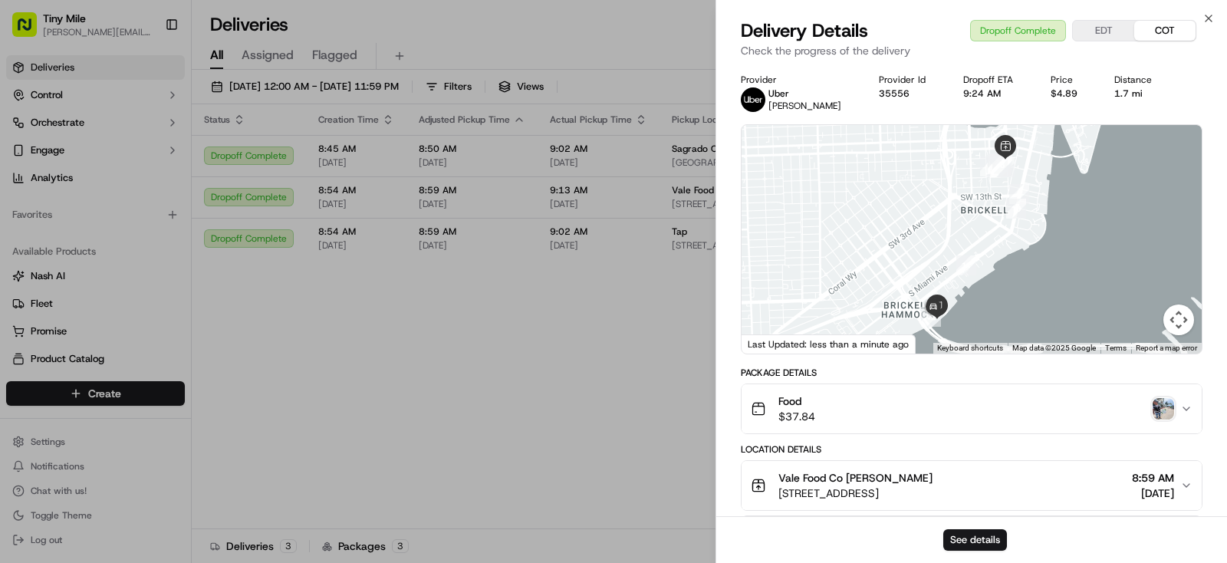
click at [1156, 409] on img "button" at bounding box center [1162, 408] width 21 height 21
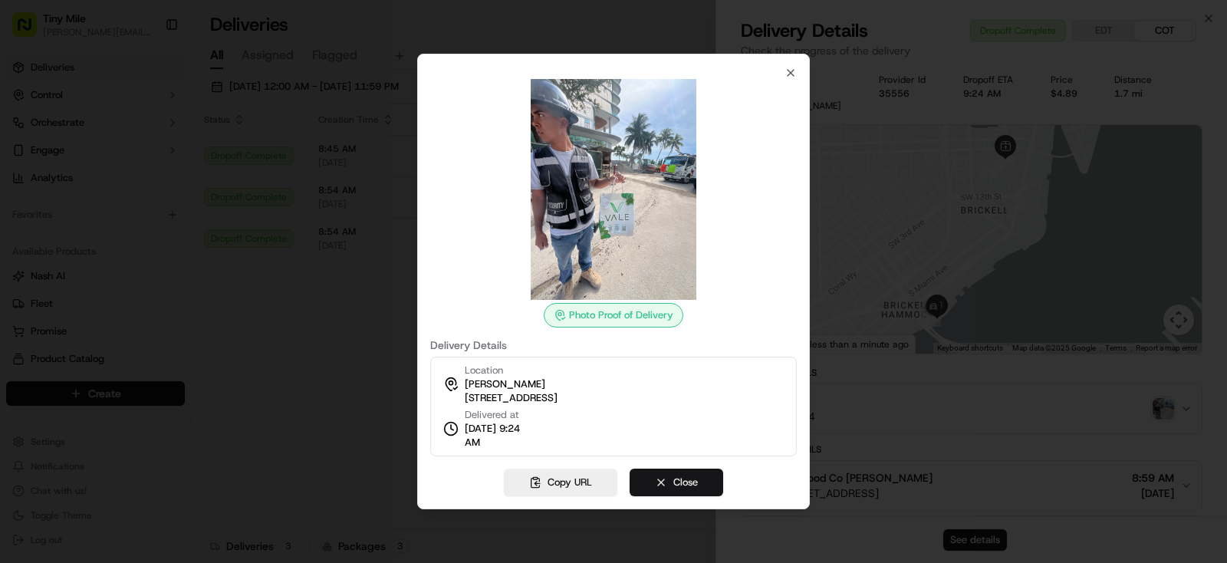
click at [672, 485] on button "Close" at bounding box center [676, 482] width 94 height 28
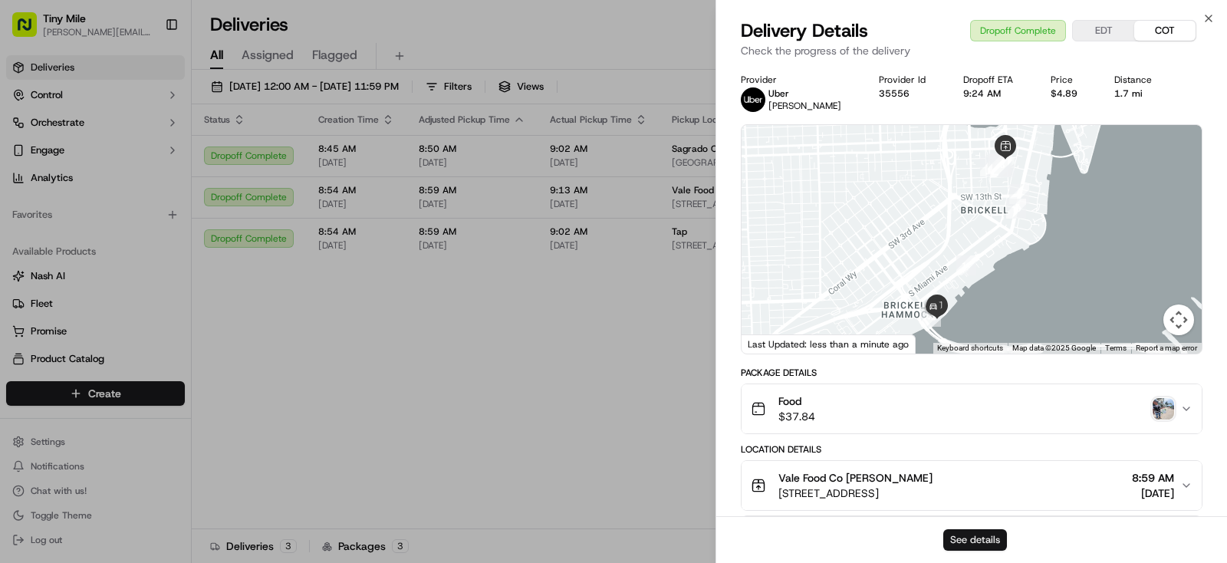
click at [991, 544] on button "See details" at bounding box center [975, 539] width 64 height 21
click at [588, 397] on body "Tiny Mile yenny@tinymile.ai Toggle Sidebar Deliveries Control Orchestrate Engag…" at bounding box center [613, 281] width 1227 height 563
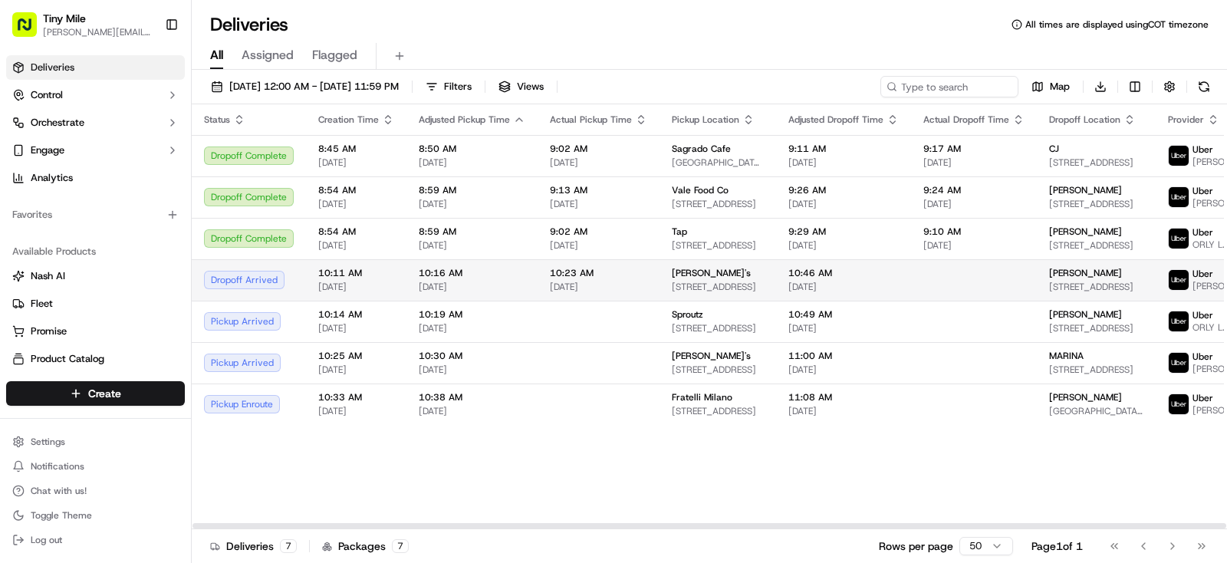
click at [1053, 293] on span "1450 Brickell Ave, Miami, FL 33131, USA" at bounding box center [1096, 287] width 94 height 12
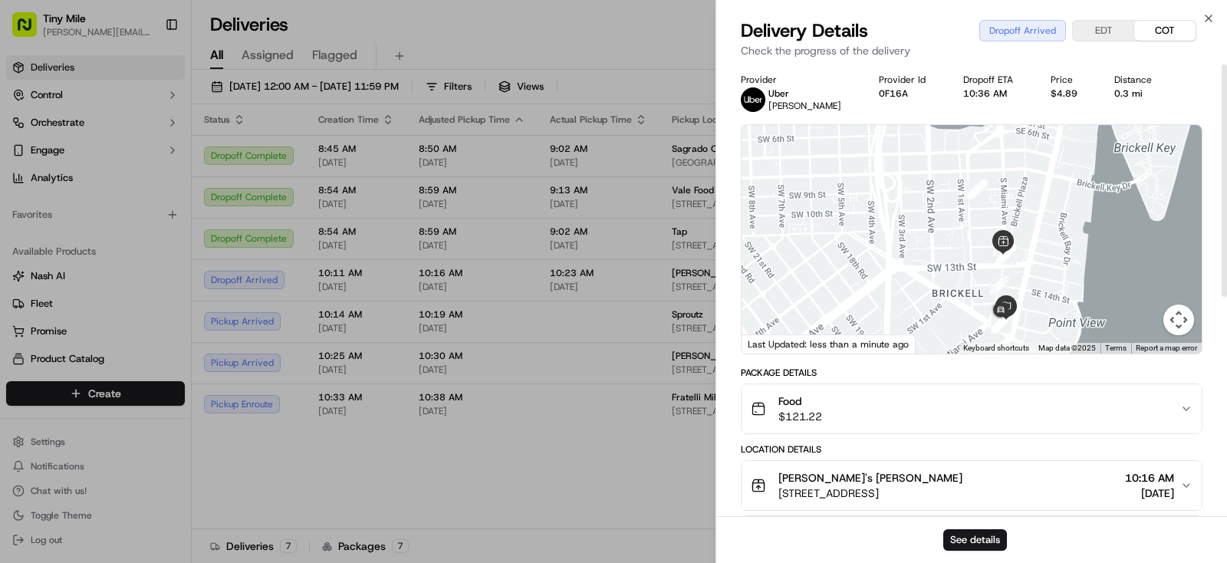
click at [617, 493] on body "Tiny Mile yenny@tinymile.ai Toggle Sidebar Deliveries Control Orchestrate Engag…" at bounding box center [613, 281] width 1227 height 563
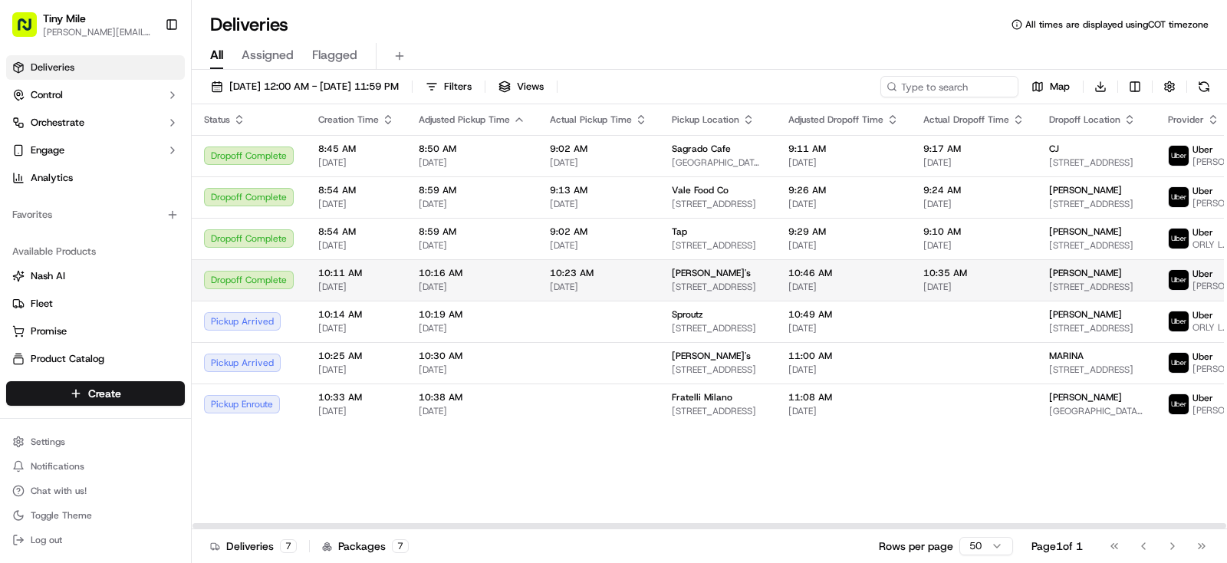
click at [1071, 293] on span "1450 Brickell Ave, Miami, FL 33131, USA" at bounding box center [1096, 287] width 94 height 12
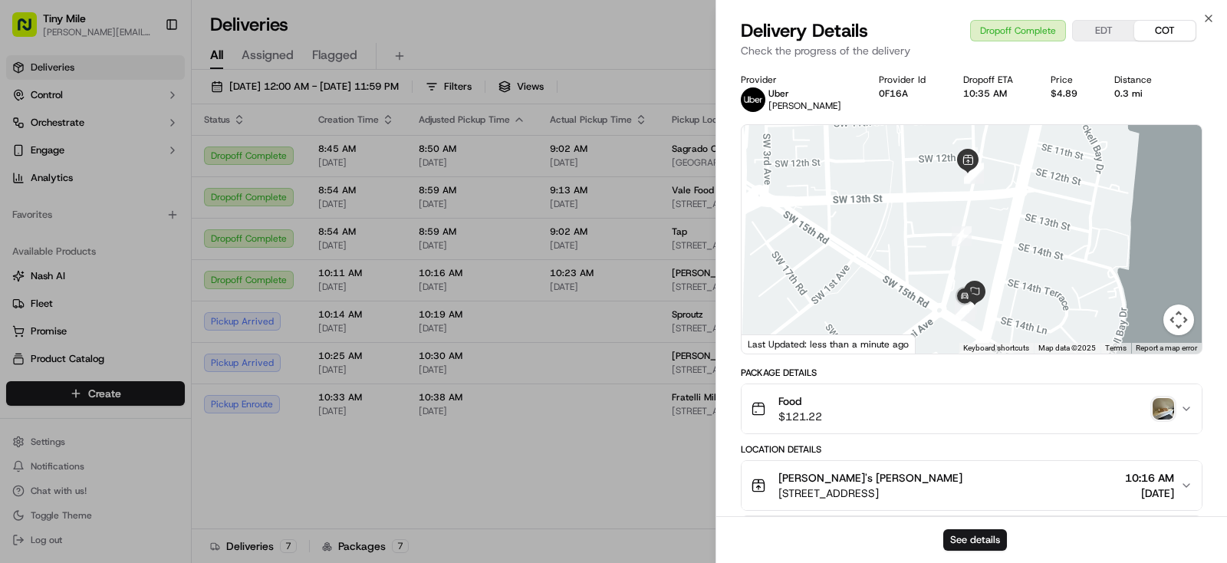
click at [1169, 409] on img "button" at bounding box center [1162, 408] width 21 height 21
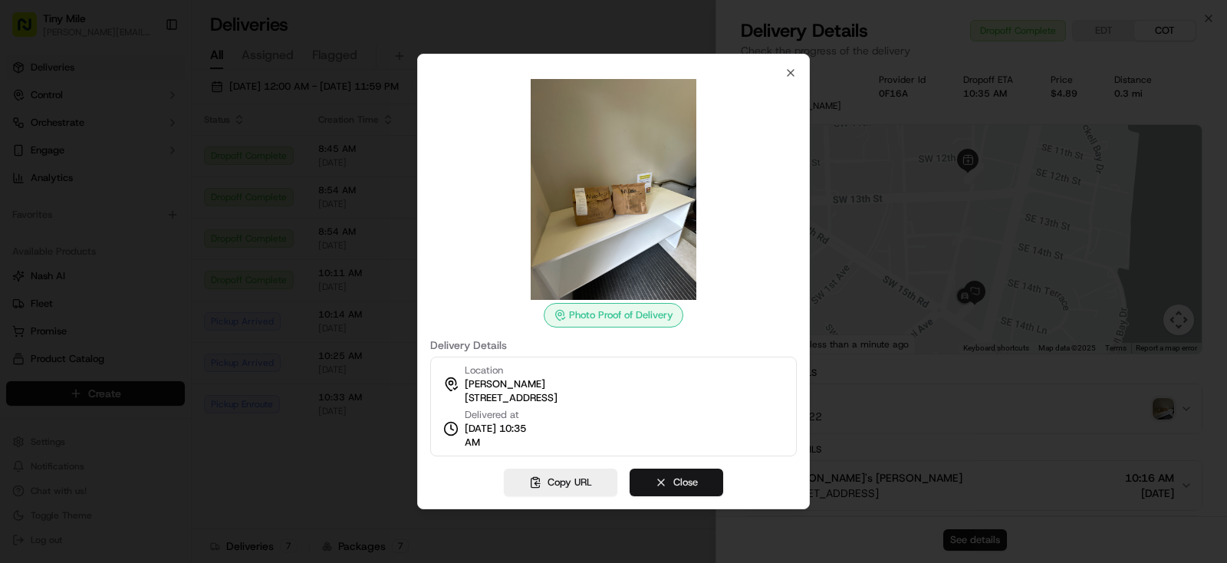
click at [687, 476] on button "Close" at bounding box center [676, 482] width 94 height 28
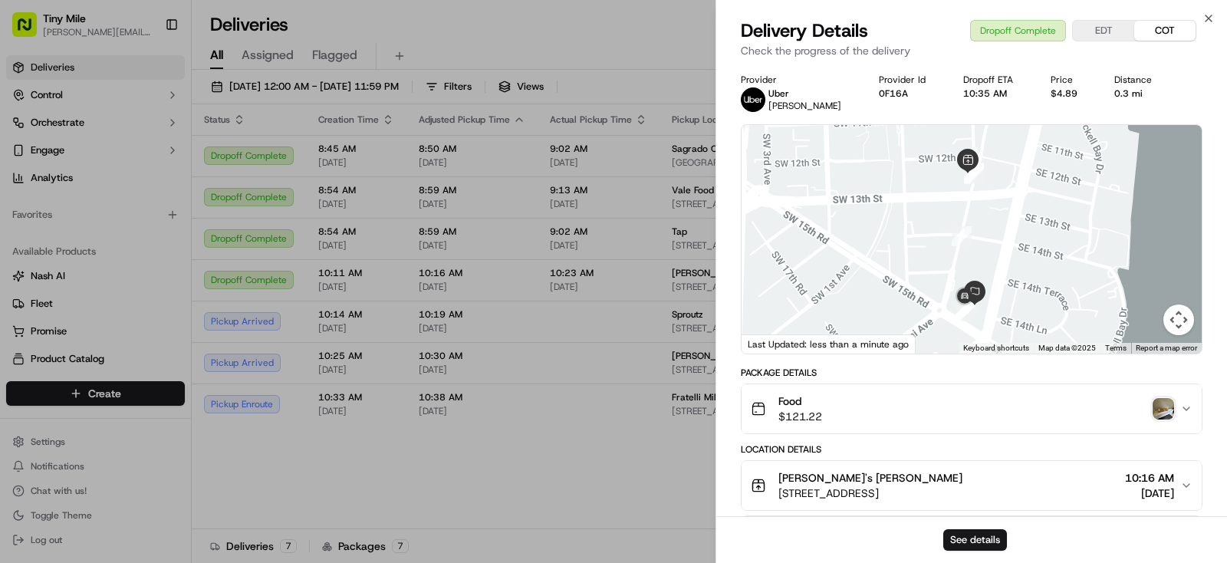
click at [611, 493] on body "Tiny Mile yenny@tinymile.ai Toggle Sidebar Deliveries Control Orchestrate Engag…" at bounding box center [613, 281] width 1227 height 563
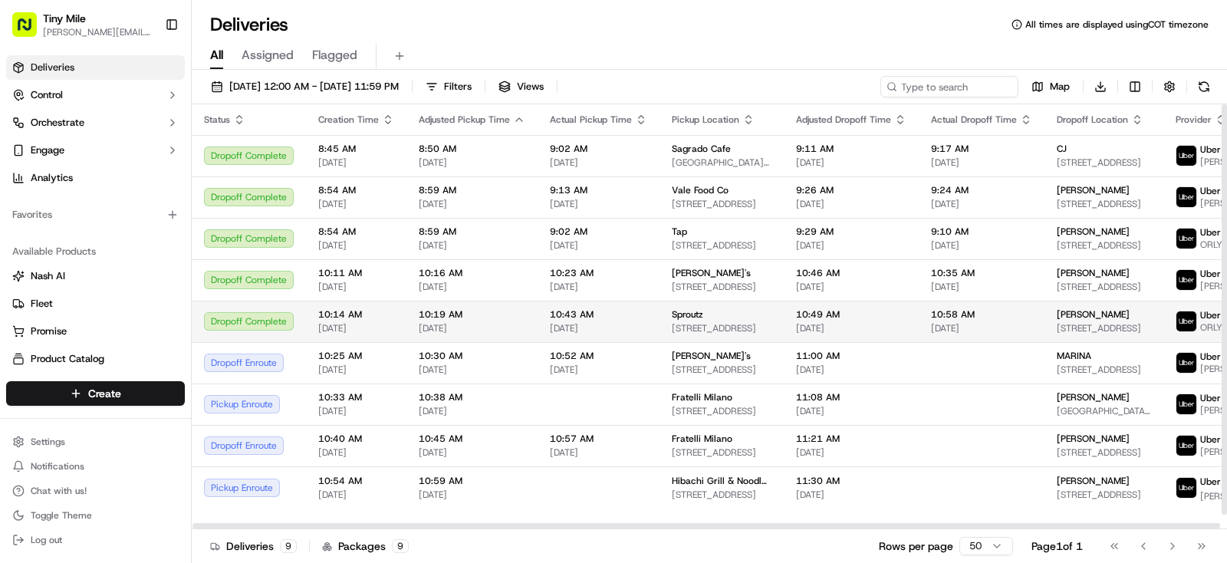
click at [1060, 320] on div "Mayur" at bounding box center [1104, 314] width 94 height 12
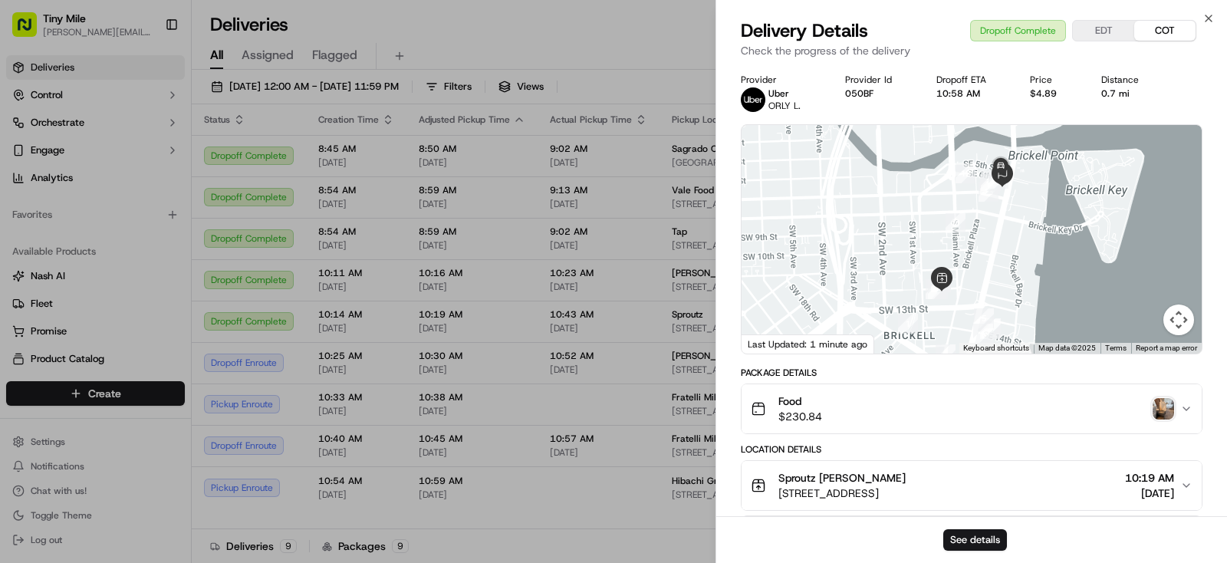
click at [1164, 411] on img "button" at bounding box center [1162, 408] width 21 height 21
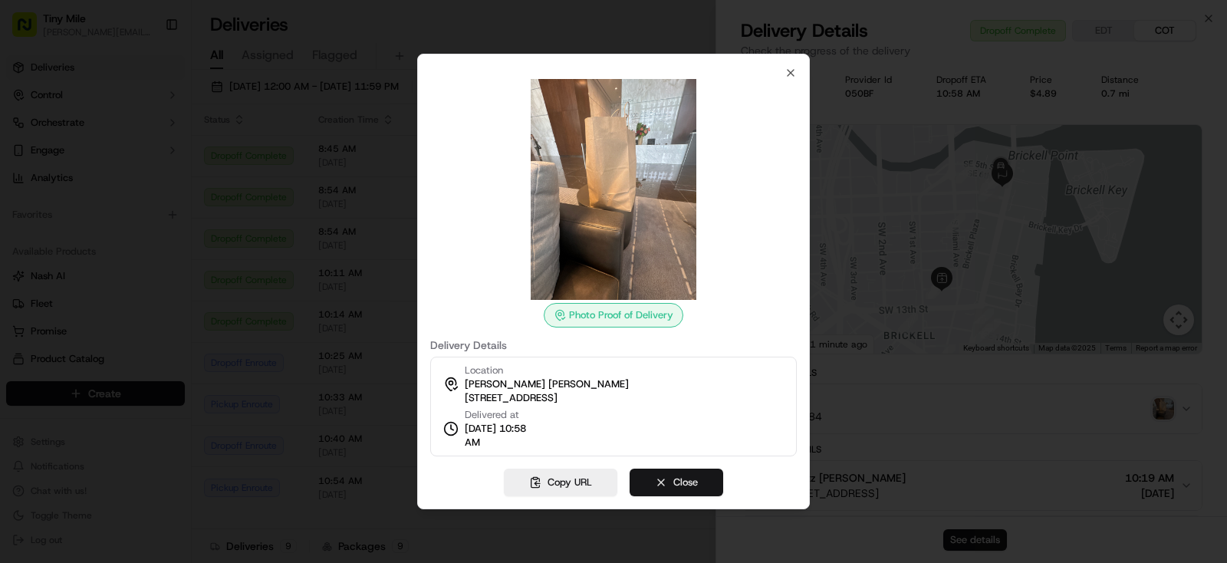
click at [689, 477] on button "Close" at bounding box center [676, 482] width 94 height 28
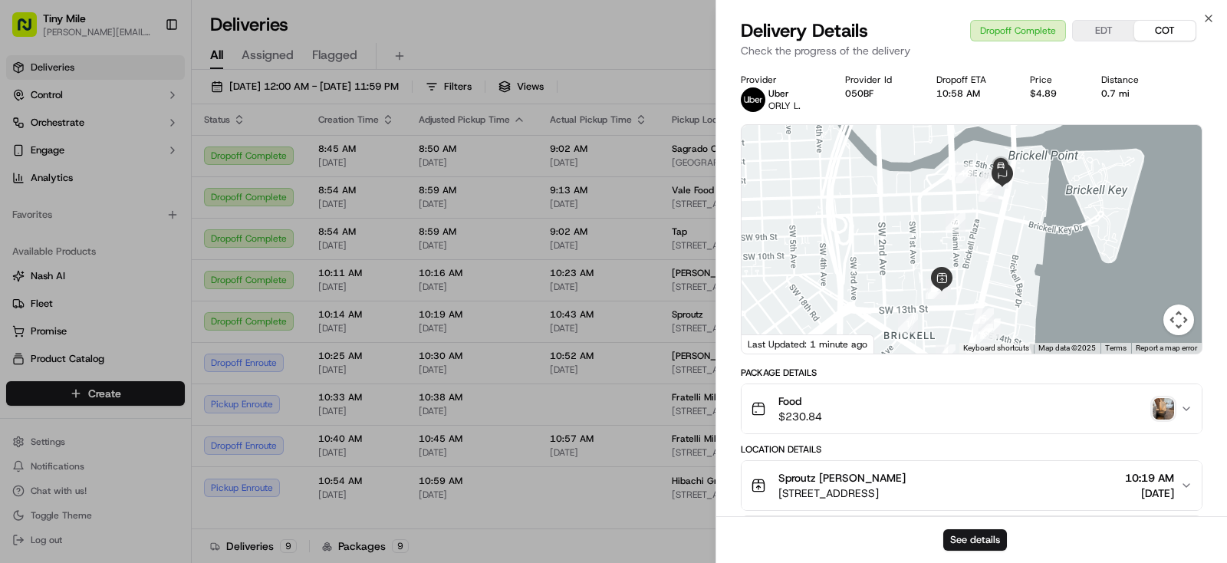
click at [595, 443] on body "Tiny Mile yenny@tinymile.ai Toggle Sidebar Deliveries Control Orchestrate Engag…" at bounding box center [613, 281] width 1227 height 563
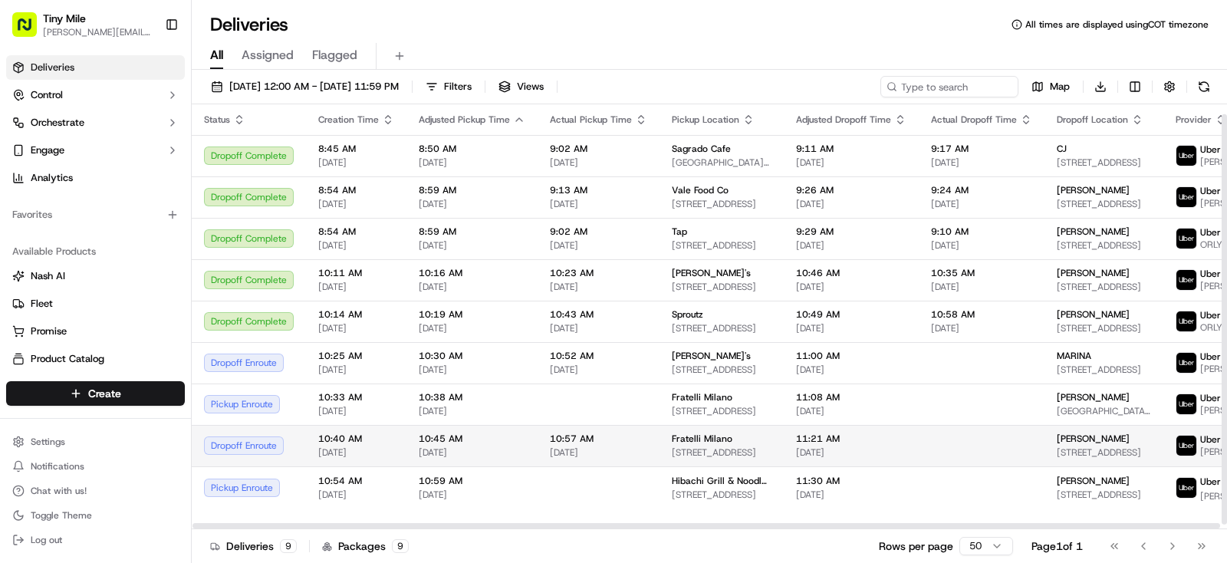
scroll to position [15, 0]
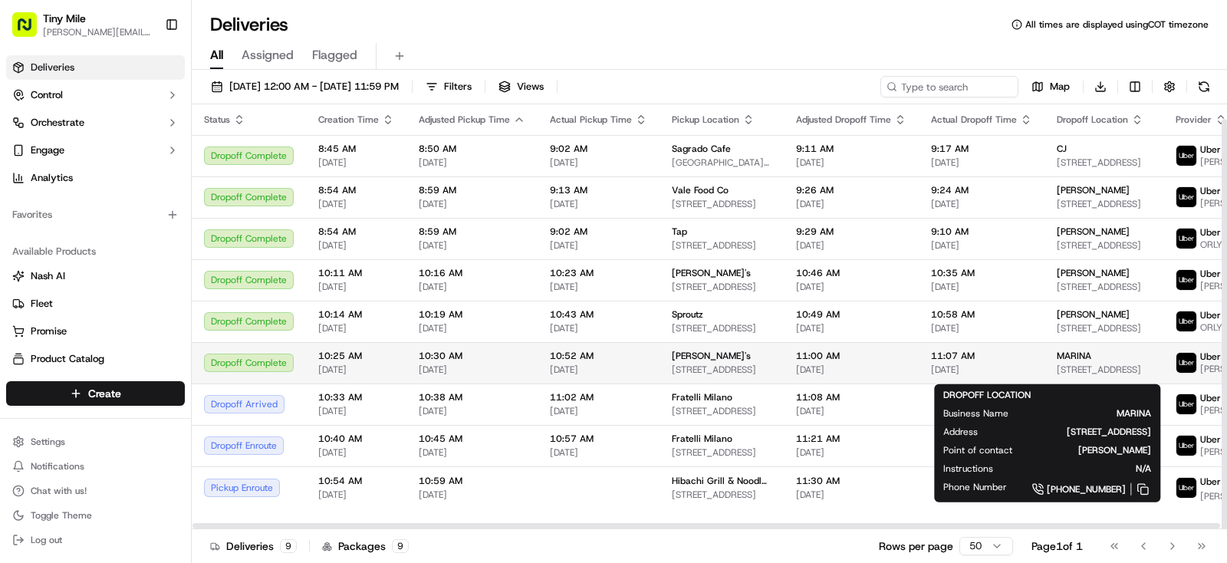
click at [1063, 357] on span "MARINA" at bounding box center [1074, 356] width 35 height 12
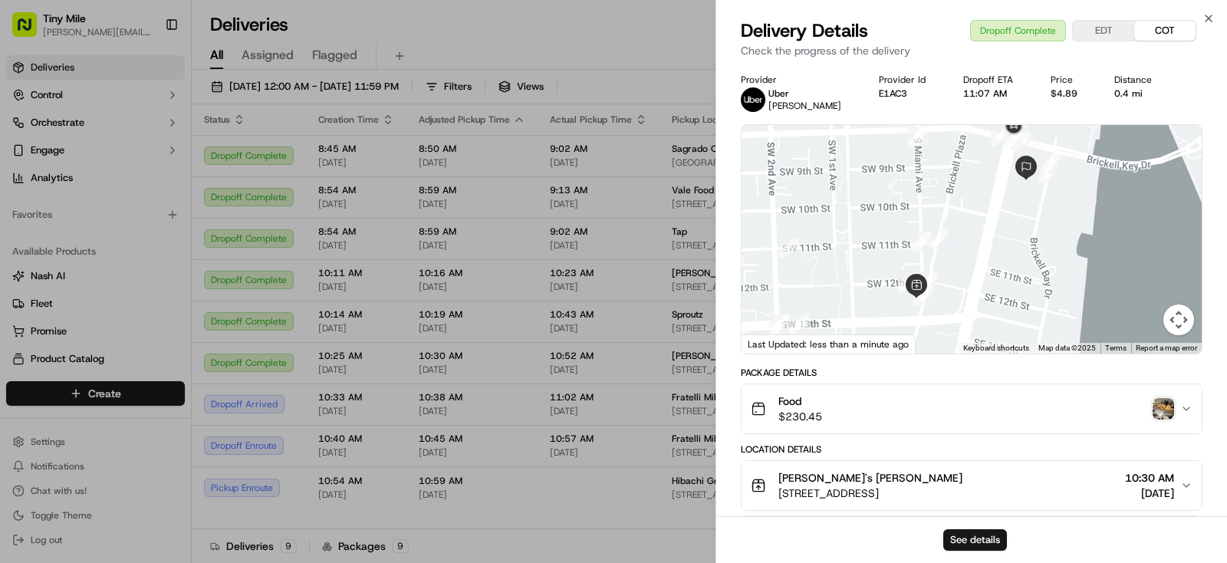
click at [1164, 406] on img "button" at bounding box center [1162, 408] width 21 height 21
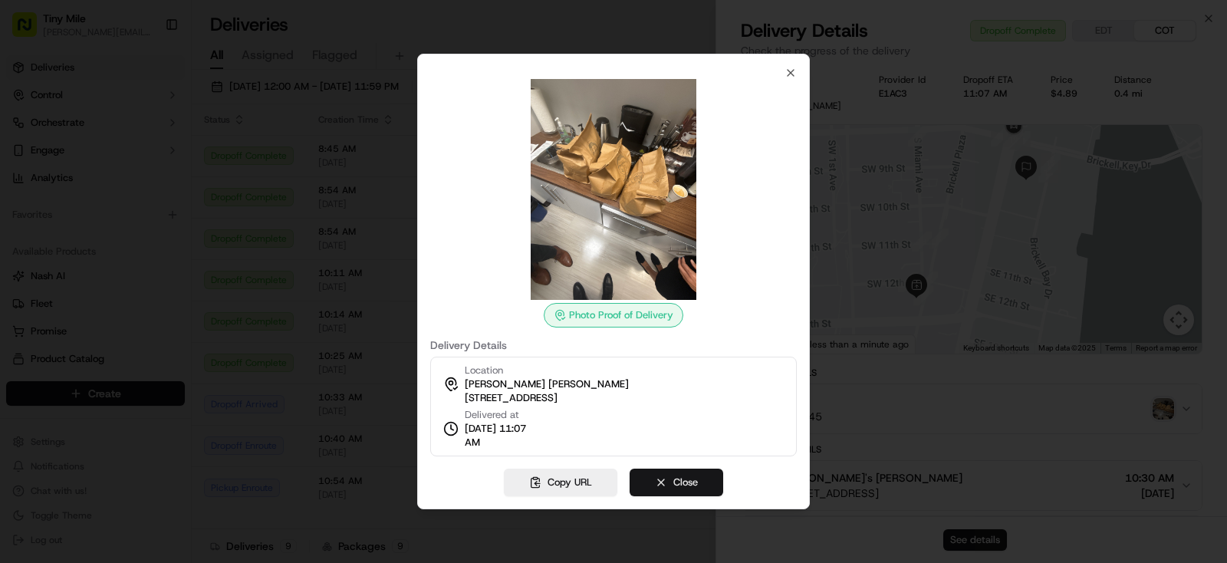
click at [696, 481] on button "Close" at bounding box center [676, 482] width 94 height 28
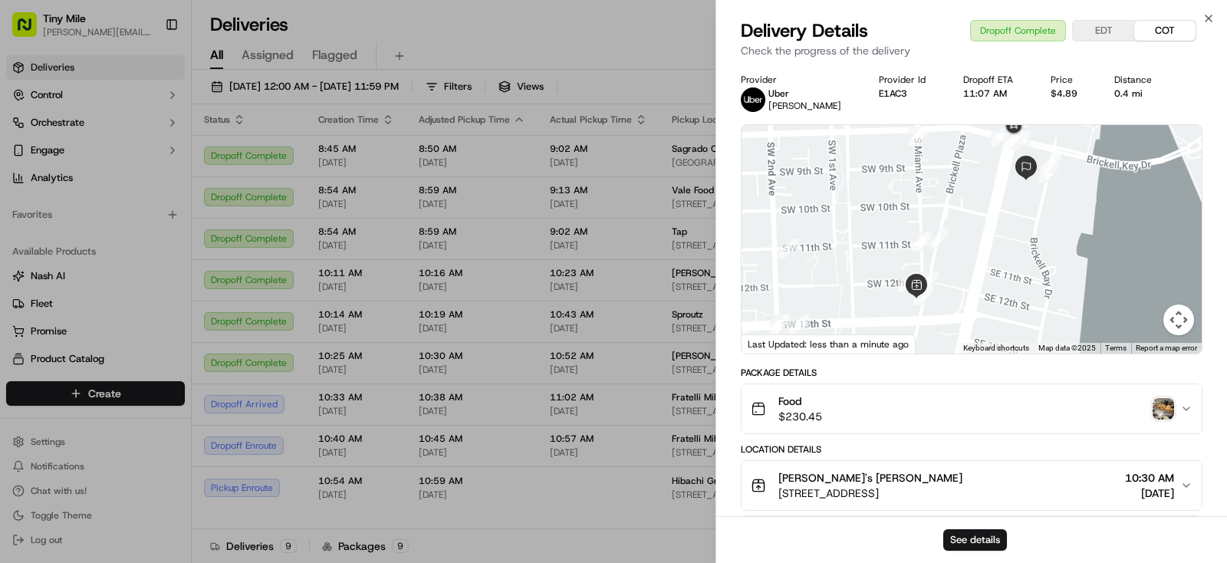
click at [666, 510] on body "Tiny Mile yenny@tinymile.ai Toggle Sidebar Deliveries Control Orchestrate Engag…" at bounding box center [613, 281] width 1227 height 563
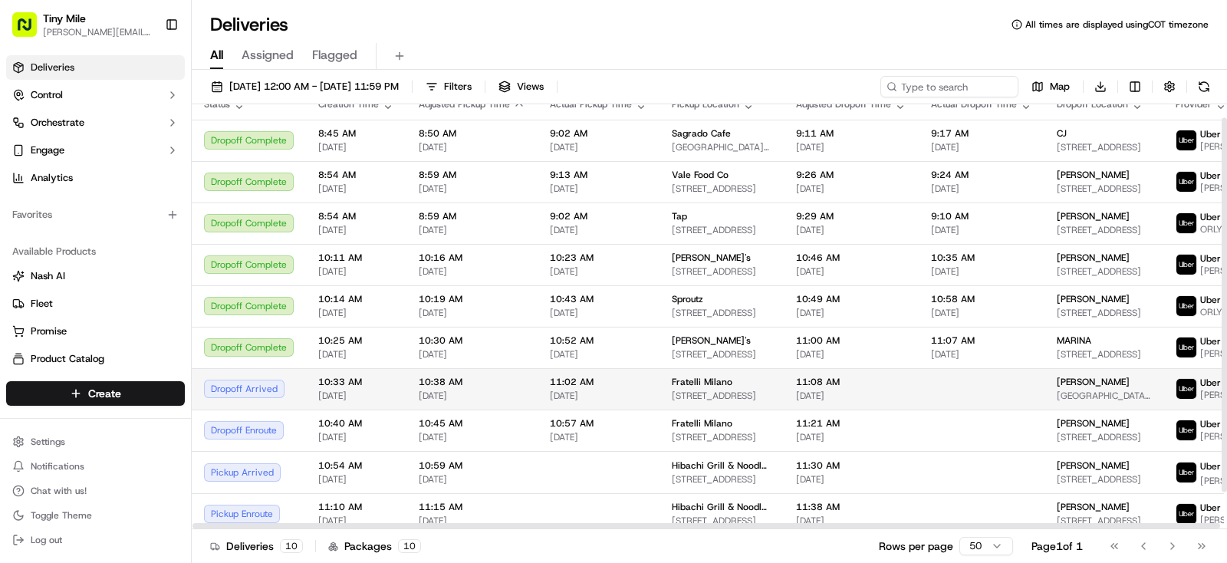
click at [1057, 388] on span "Joao" at bounding box center [1093, 382] width 73 height 12
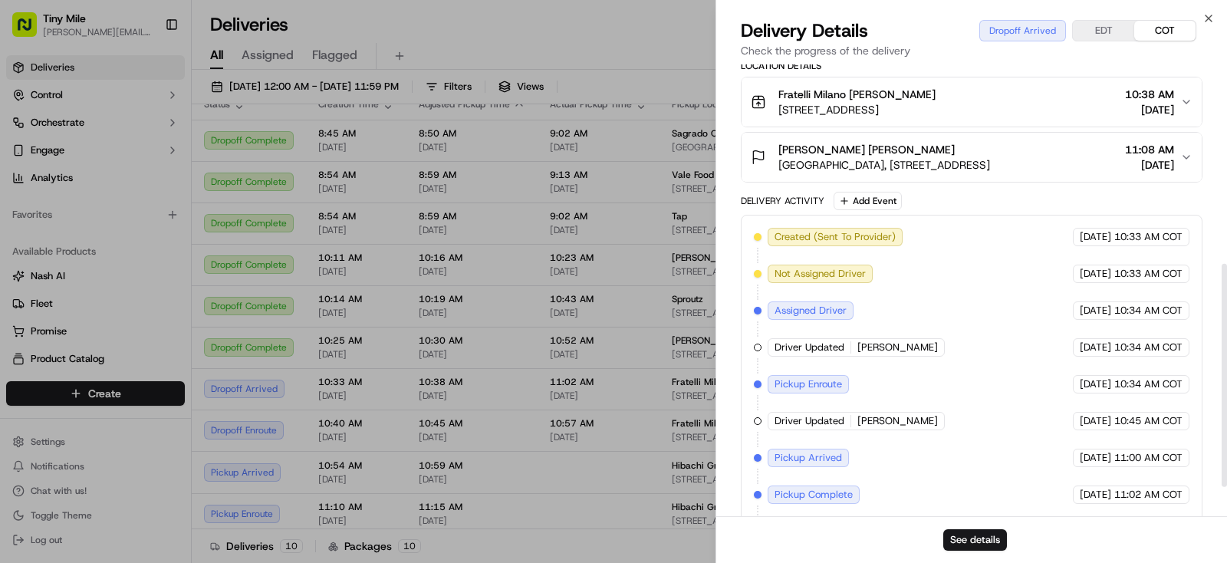
scroll to position [463, 0]
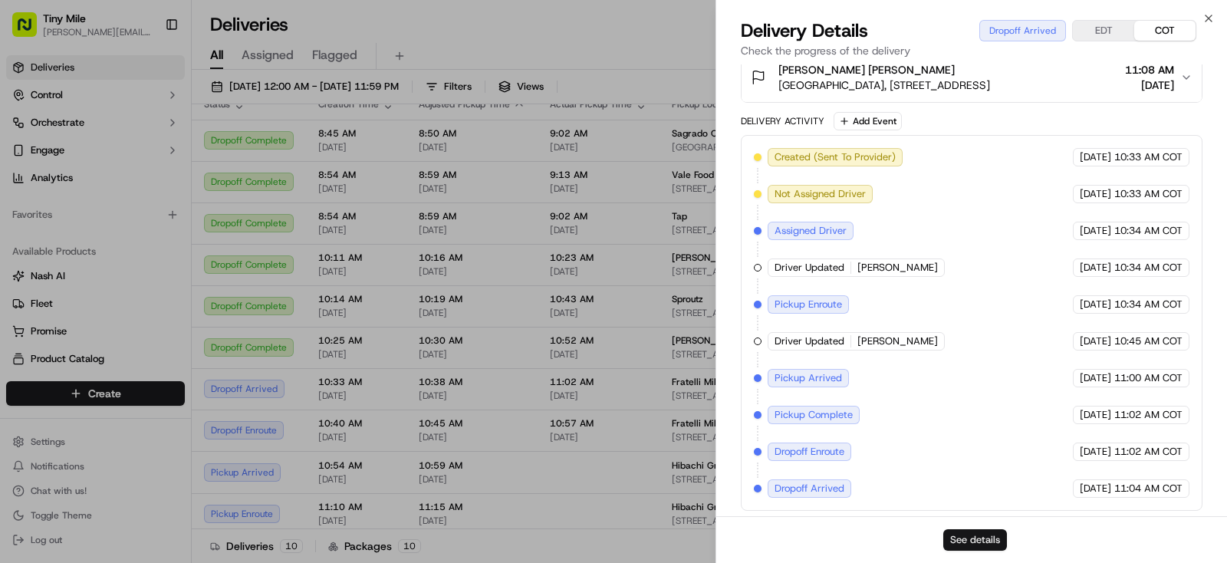
click at [981, 543] on button "See details" at bounding box center [975, 539] width 64 height 21
click at [558, 358] on body "Tiny Mile yenny@tinymile.ai Toggle Sidebar Deliveries Control Orchestrate Engag…" at bounding box center [613, 281] width 1227 height 563
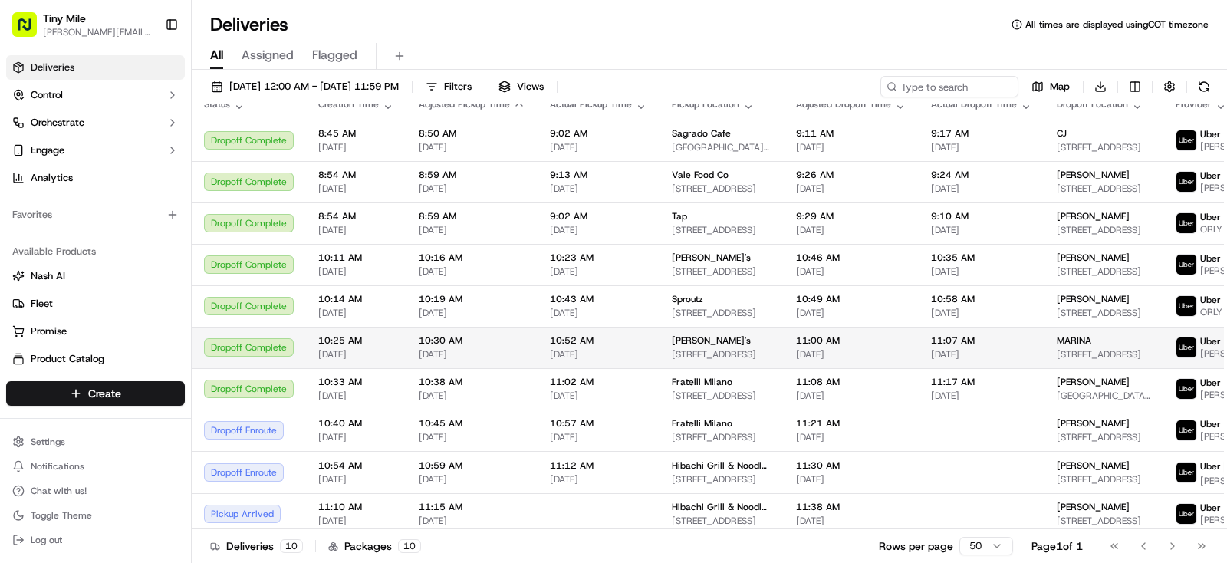
scroll to position [15, 0]
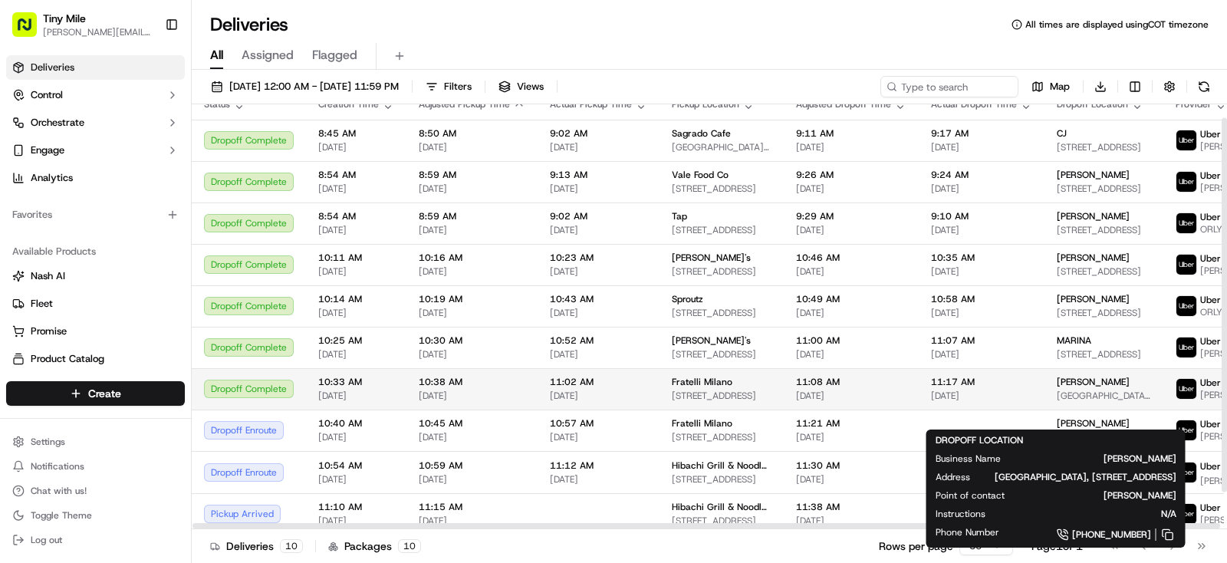
click at [1060, 388] on div "Joao" at bounding box center [1104, 382] width 94 height 12
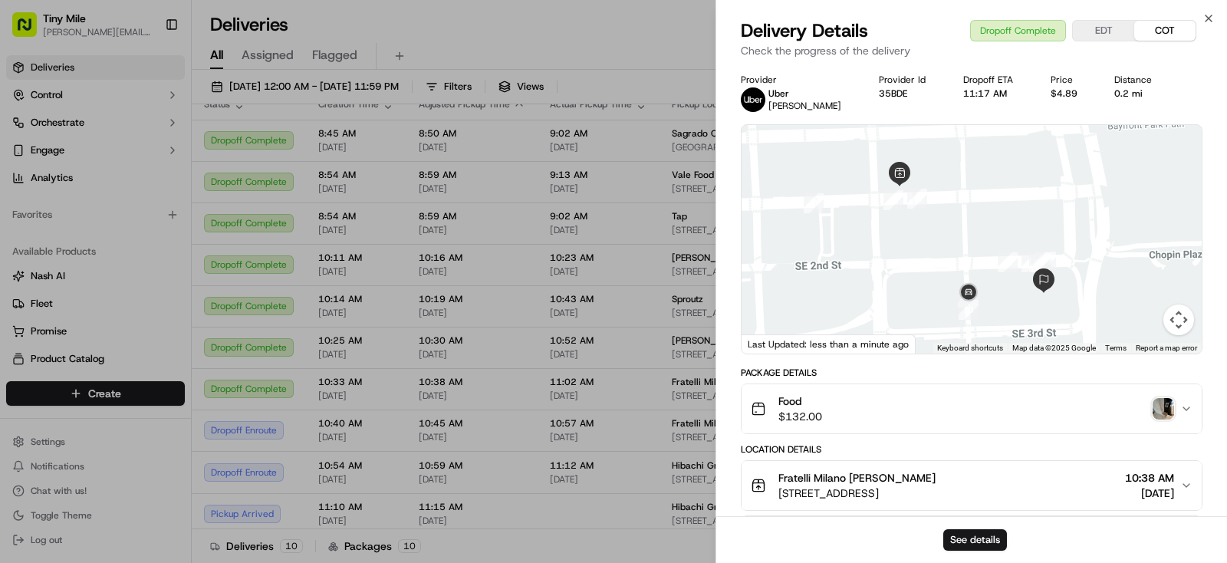
click at [1160, 408] on img "button" at bounding box center [1162, 408] width 21 height 21
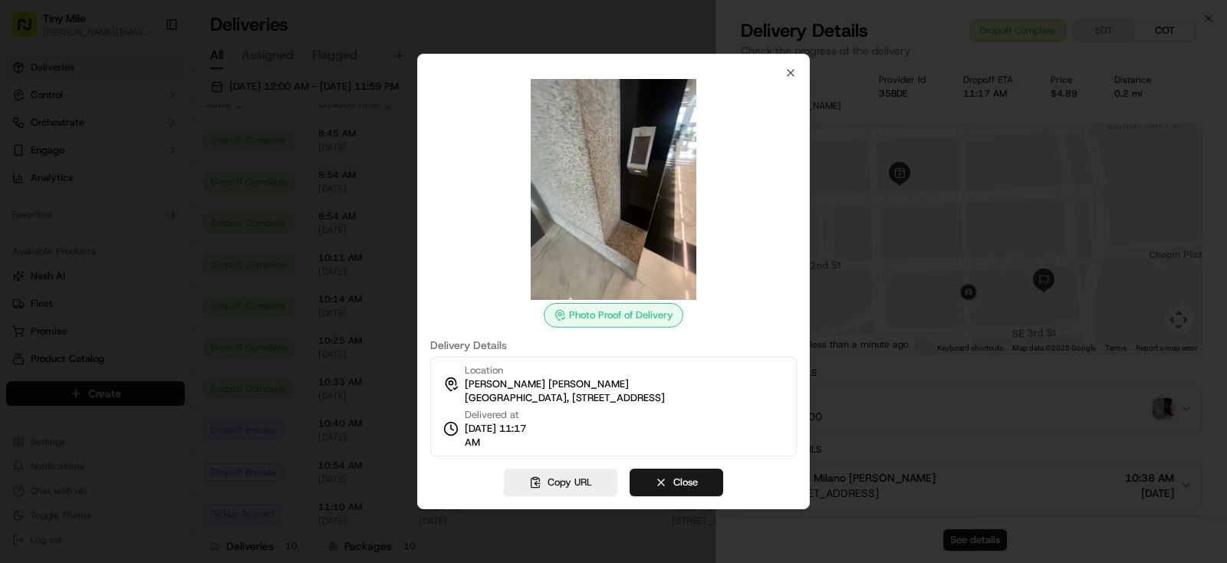
drag, startPoint x: 710, startPoint y: 485, endPoint x: 717, endPoint y: 475, distance: 12.1
click at [710, 484] on button "Close" at bounding box center [676, 482] width 94 height 28
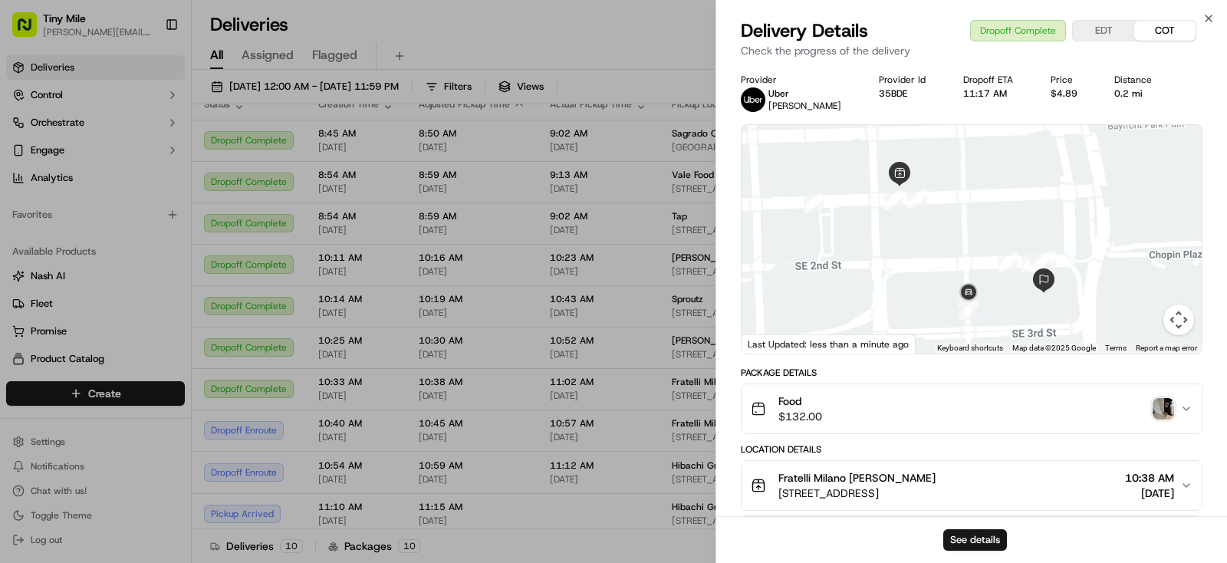
click at [652, 35] on body "Tiny Mile yenny@tinymile.ai Toggle Sidebar Deliveries Control Orchestrate Engag…" at bounding box center [613, 281] width 1227 height 563
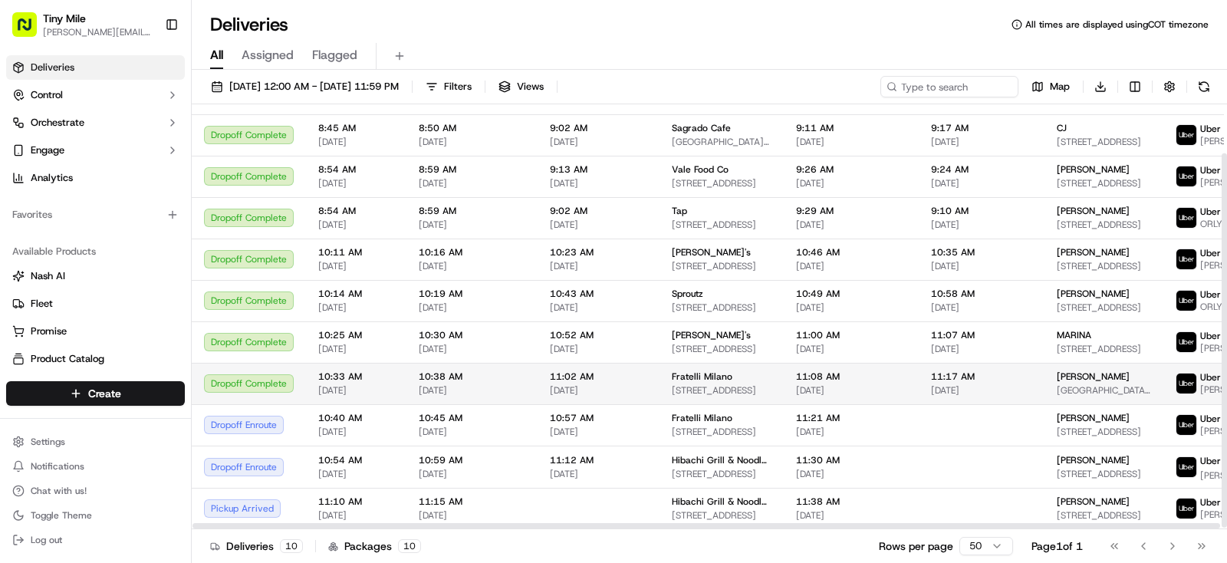
scroll to position [58, 0]
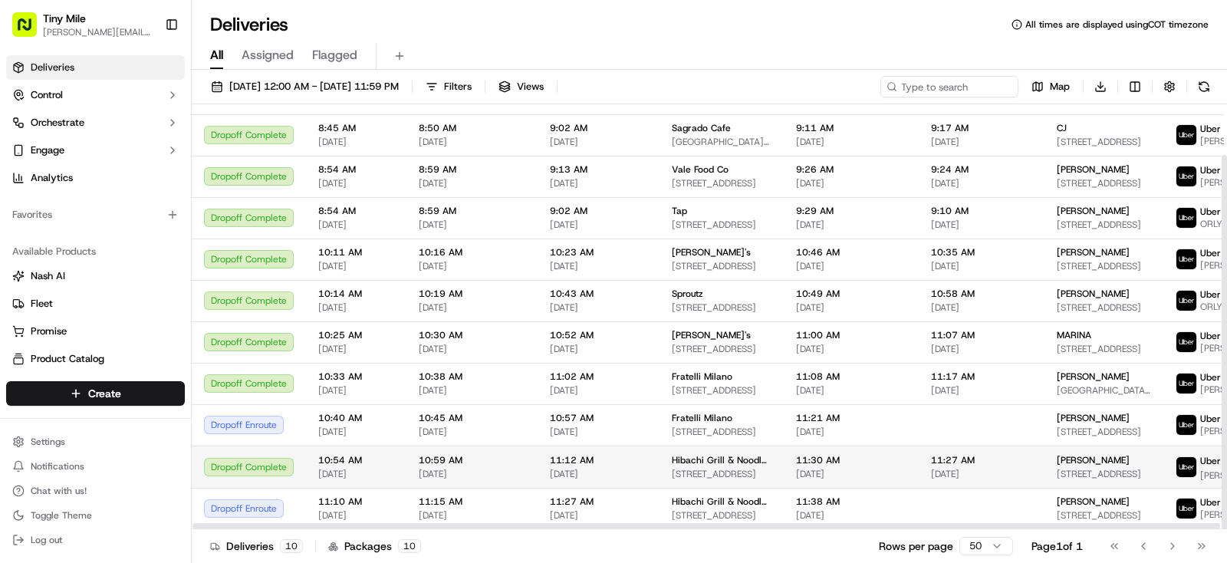
click at [936, 458] on span "11:27 AM" at bounding box center [981, 460] width 101 height 12
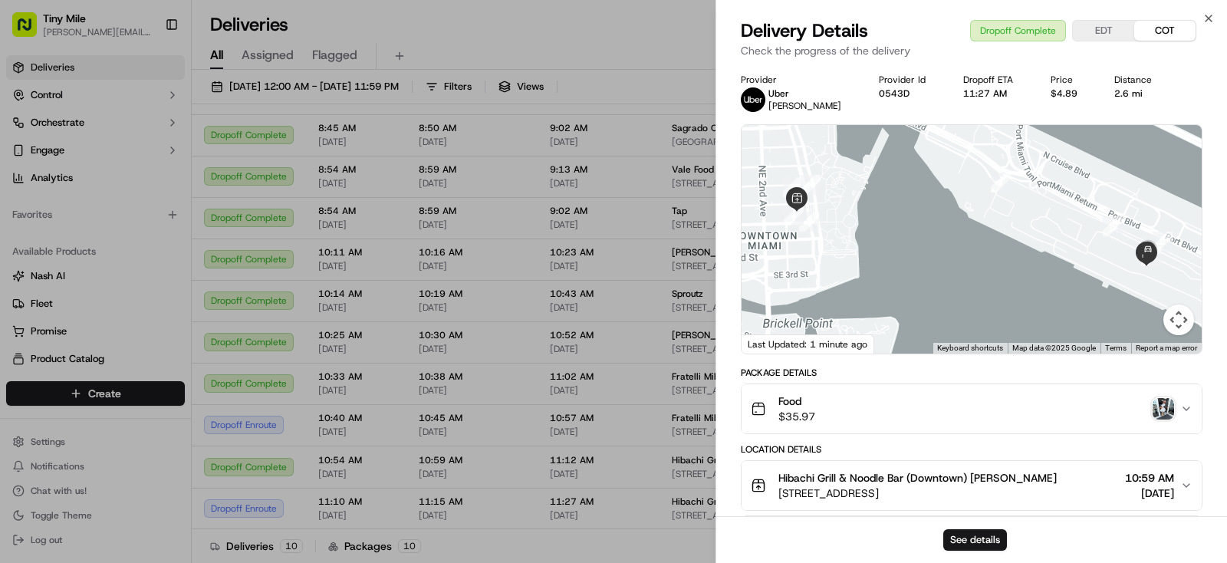
click at [1165, 410] on img "button" at bounding box center [1162, 408] width 21 height 21
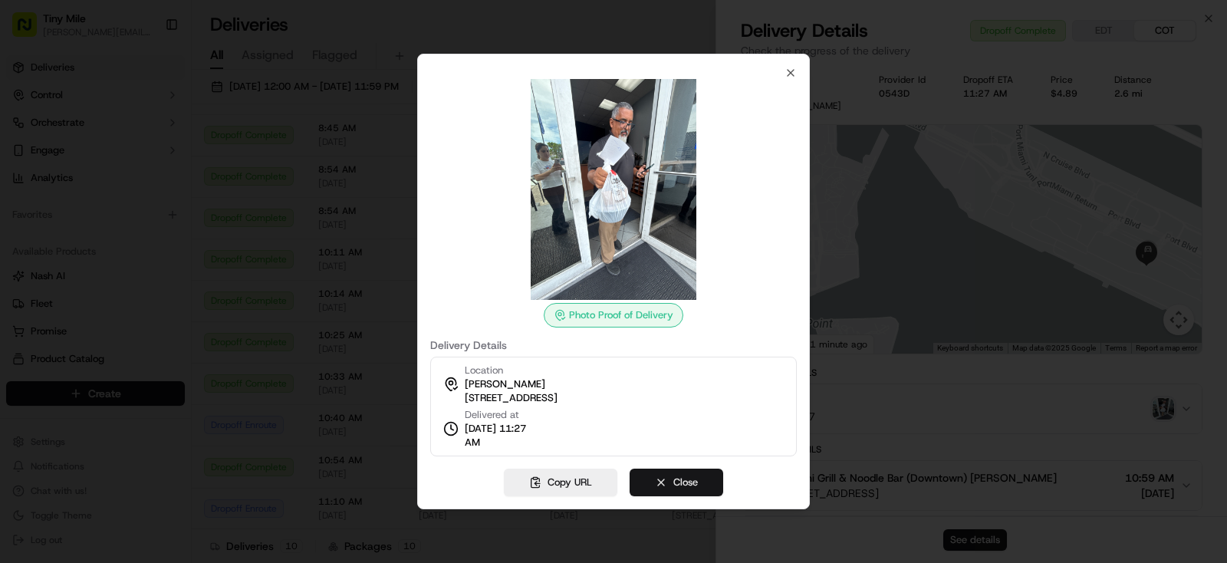
click at [679, 480] on button "Close" at bounding box center [676, 482] width 94 height 28
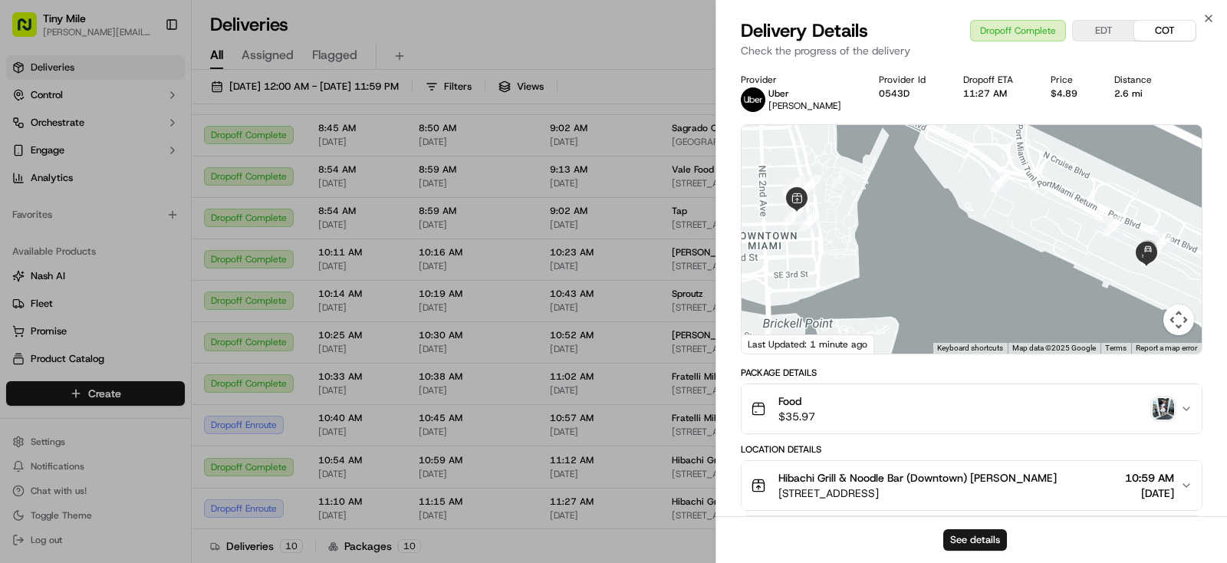
click at [603, 478] on body "Tiny Mile yenny@tinymile.ai Toggle Sidebar Deliveries Control Orchestrate Engag…" at bounding box center [613, 281] width 1227 height 563
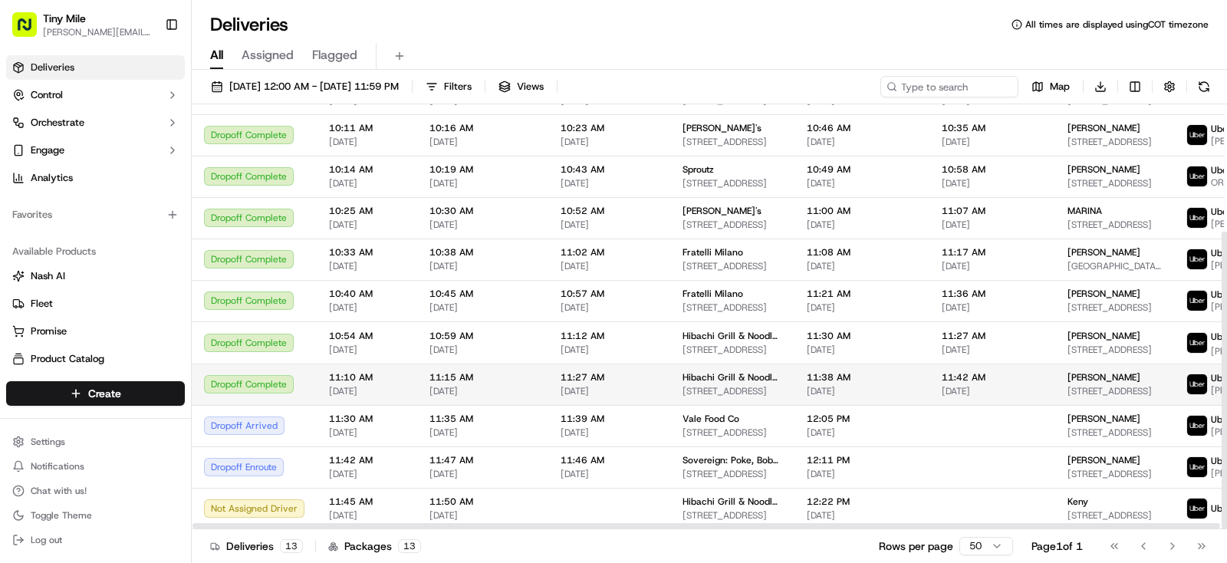
scroll to position [181, 0]
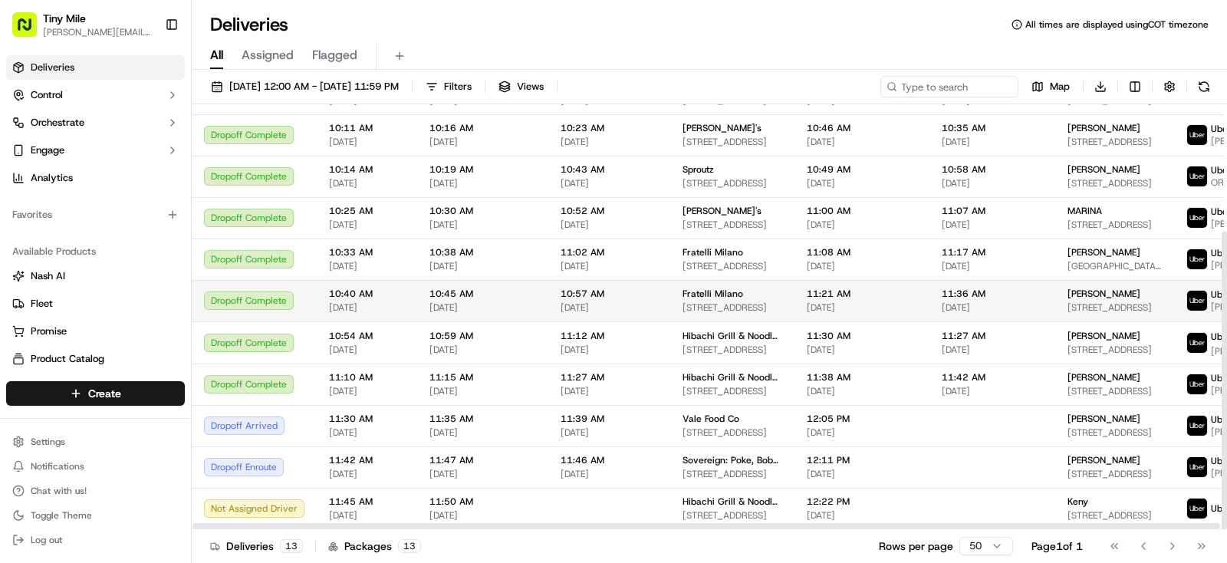
click at [1085, 288] on div "Geraldine" at bounding box center [1114, 294] width 94 height 12
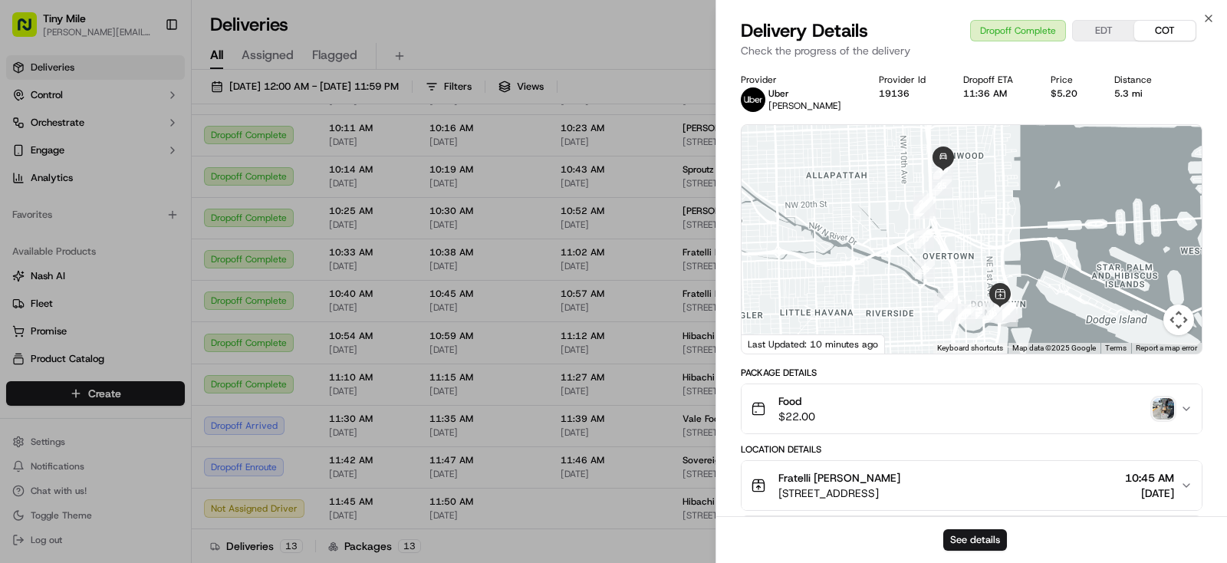
click at [1165, 408] on img "button" at bounding box center [1162, 408] width 21 height 21
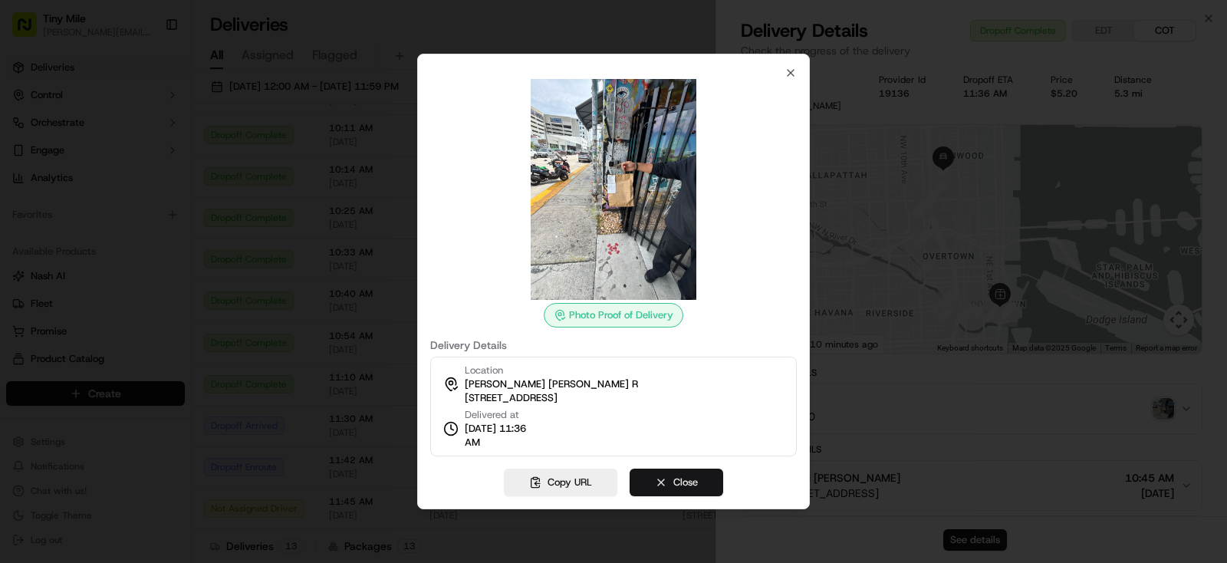
click at [698, 483] on button "Close" at bounding box center [676, 482] width 94 height 28
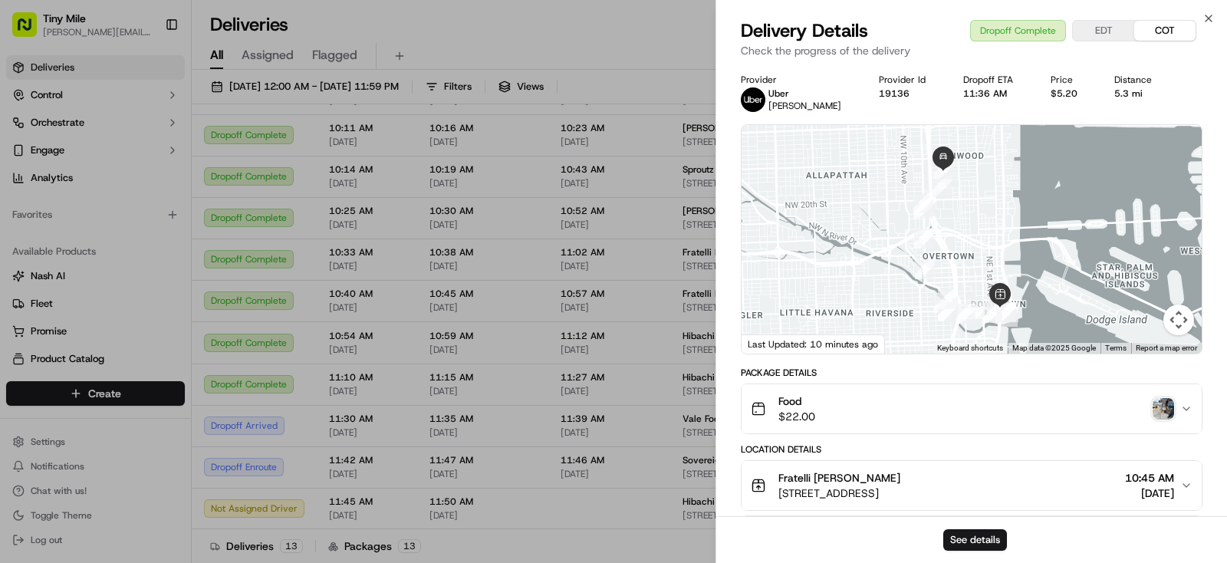
click at [608, 488] on body "Tiny Mile yenny@tinymile.ai Toggle Sidebar Deliveries Control Orchestrate Engag…" at bounding box center [613, 281] width 1227 height 563
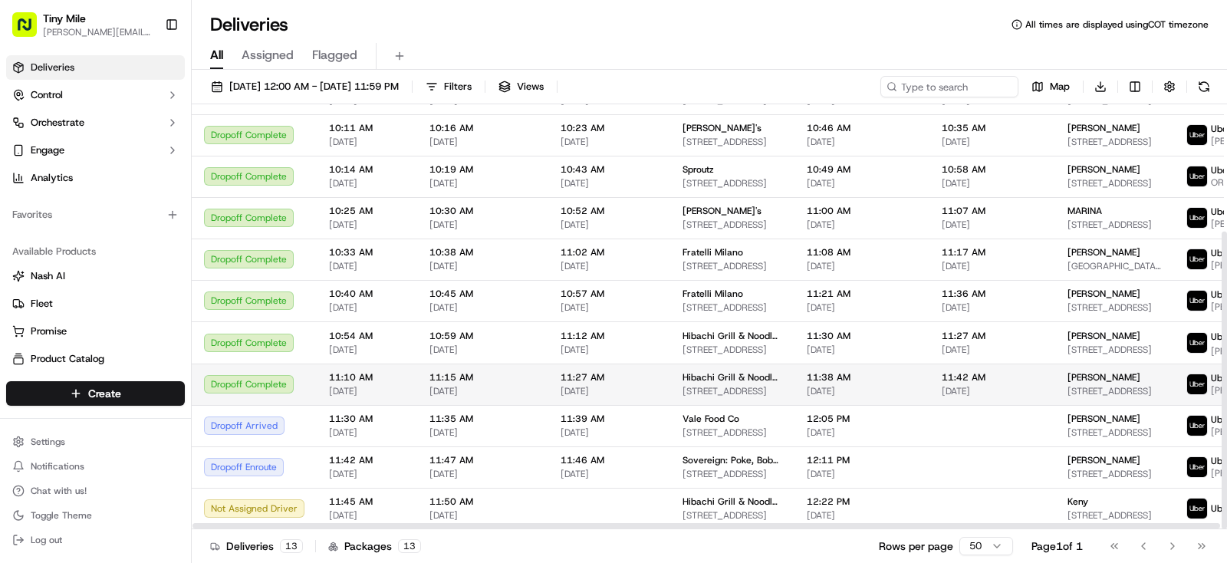
click at [869, 382] on span "11:38 AM" at bounding box center [862, 377] width 110 height 12
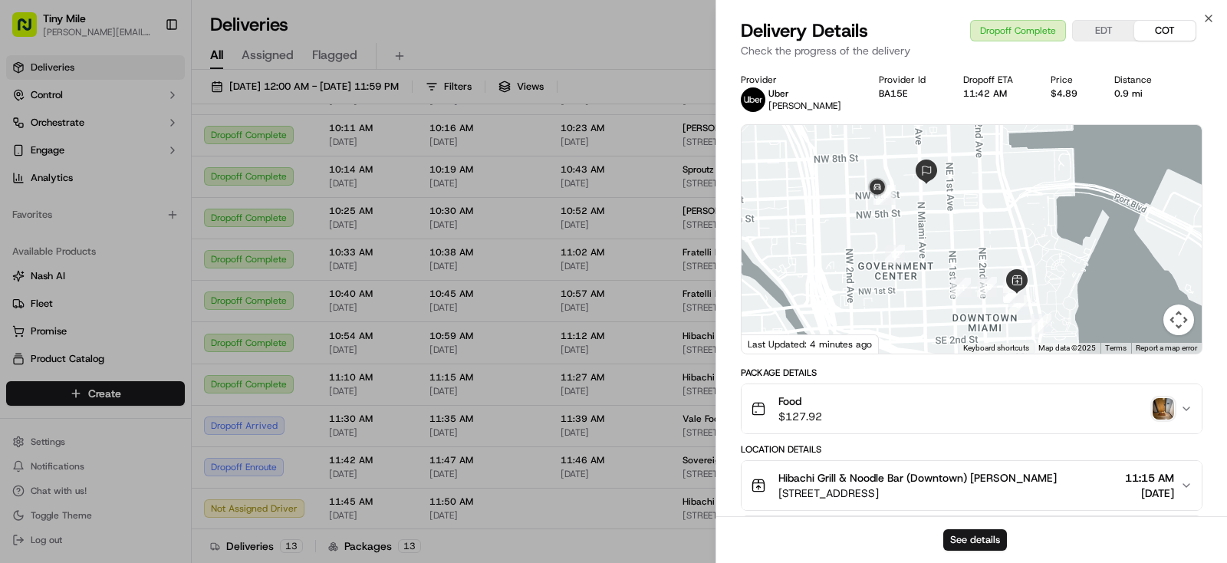
click at [1157, 403] on img "button" at bounding box center [1162, 408] width 21 height 21
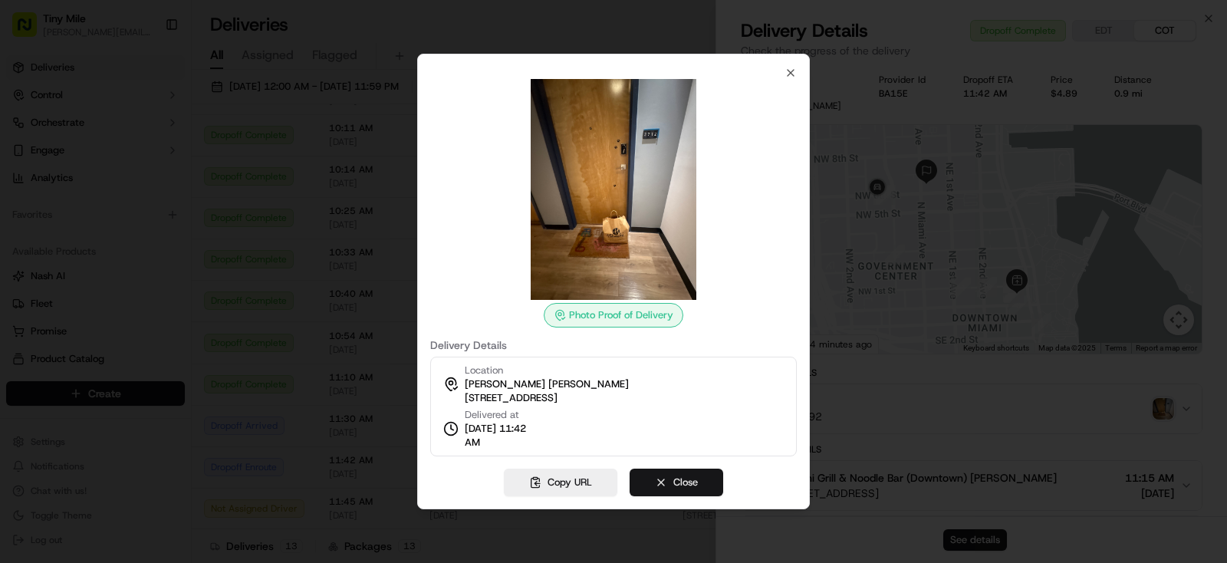
drag, startPoint x: 669, startPoint y: 475, endPoint x: 659, endPoint y: 478, distance: 10.0
click at [666, 475] on button "Close" at bounding box center [676, 482] width 94 height 28
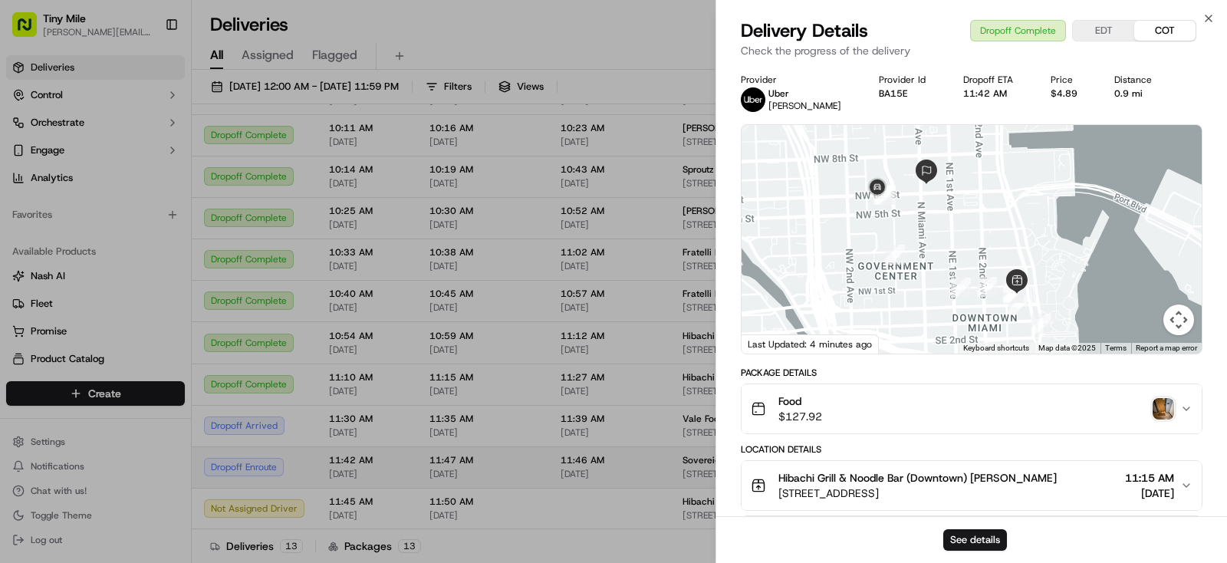
click at [528, 485] on body "Tiny Mile yenny@tinymile.ai Toggle Sidebar Deliveries Control Orchestrate Engag…" at bounding box center [613, 281] width 1227 height 563
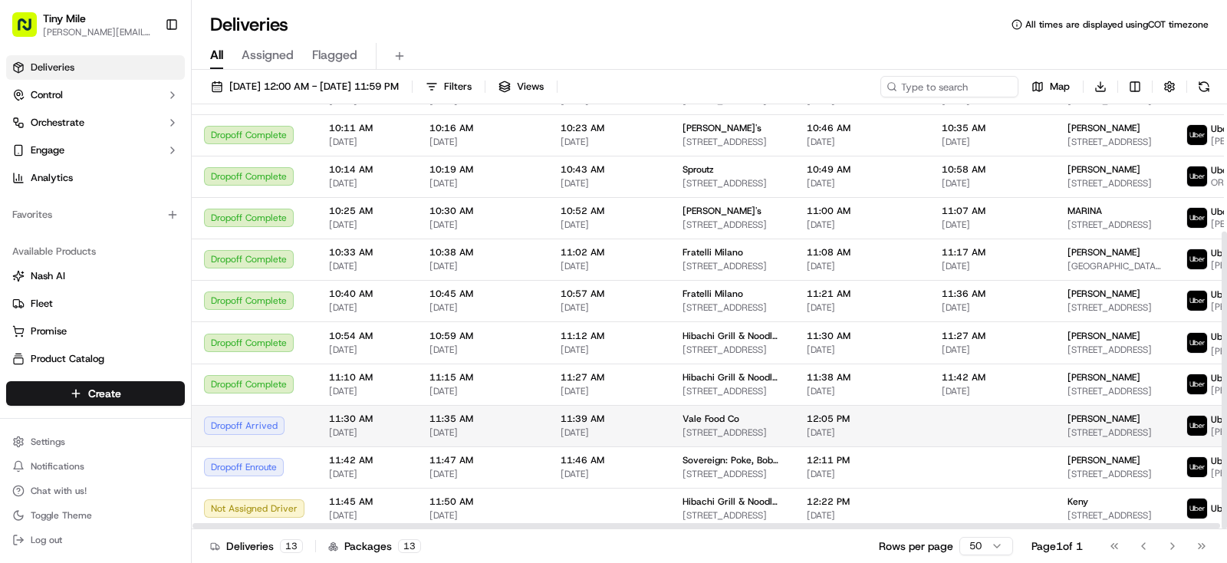
click at [1080, 427] on span "68 SE 6th St Apt 2401, Miami, FL 33131, USA" at bounding box center [1114, 432] width 94 height 12
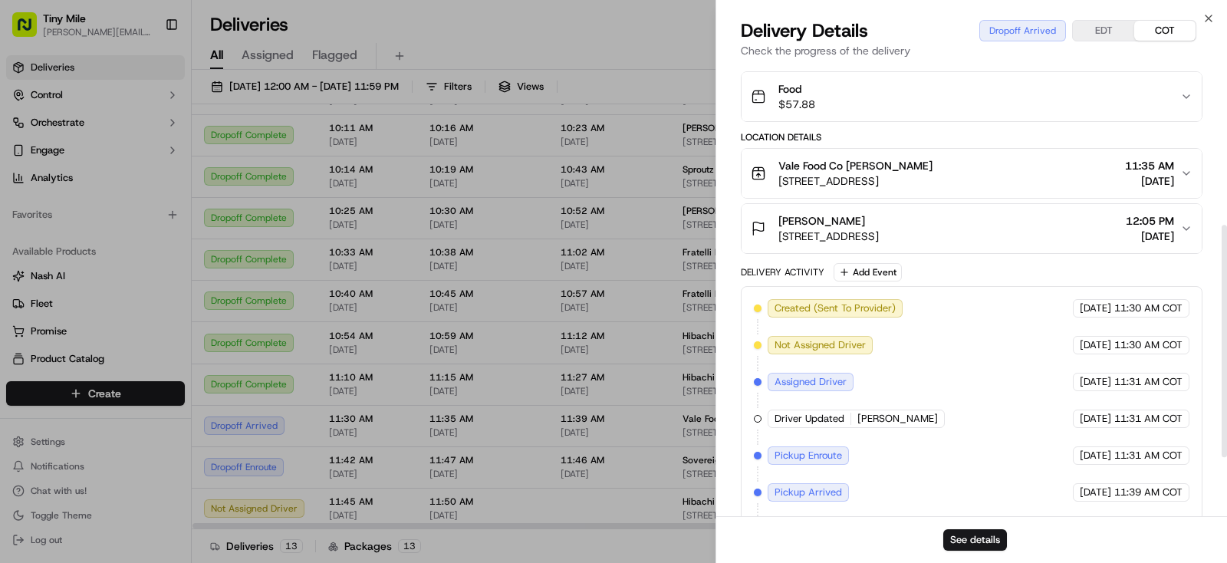
scroll to position [426, 0]
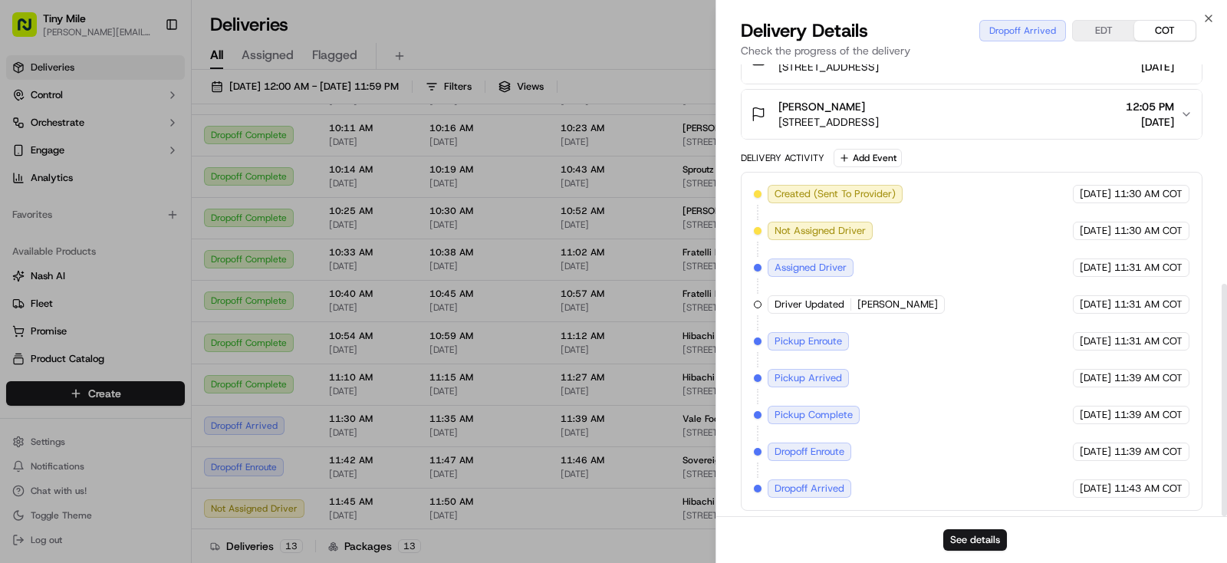
click at [551, 319] on body "Tiny Mile yenny@tinymile.ai Toggle Sidebar Deliveries Control Orchestrate Engag…" at bounding box center [613, 281] width 1227 height 563
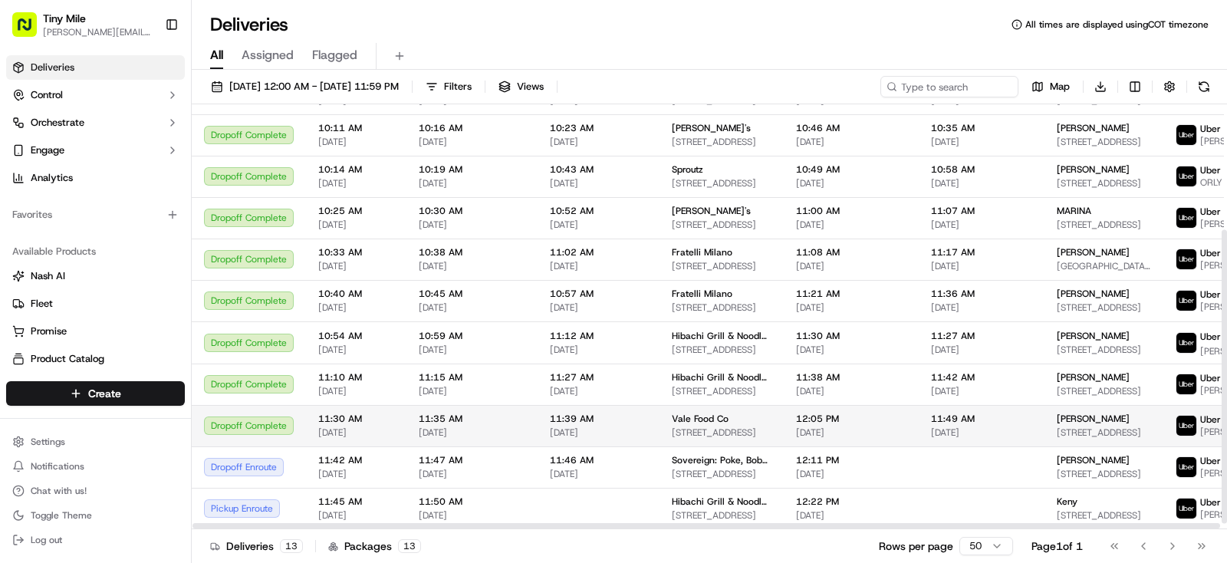
click at [1057, 422] on span "Daniel" at bounding box center [1093, 418] width 73 height 12
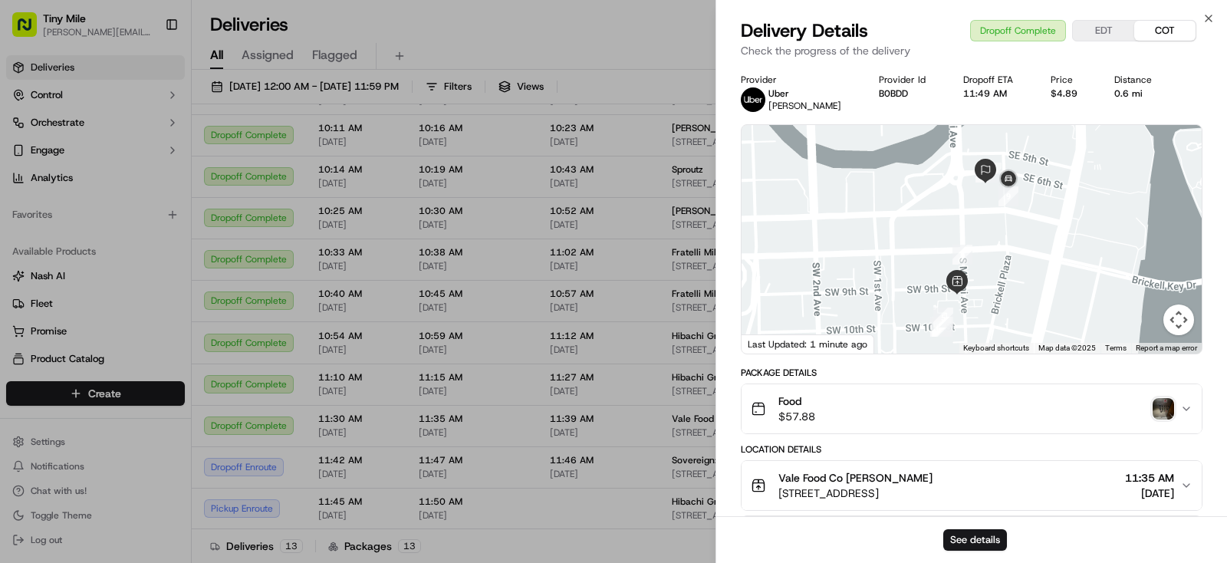
click at [1159, 414] on img "button" at bounding box center [1162, 408] width 21 height 21
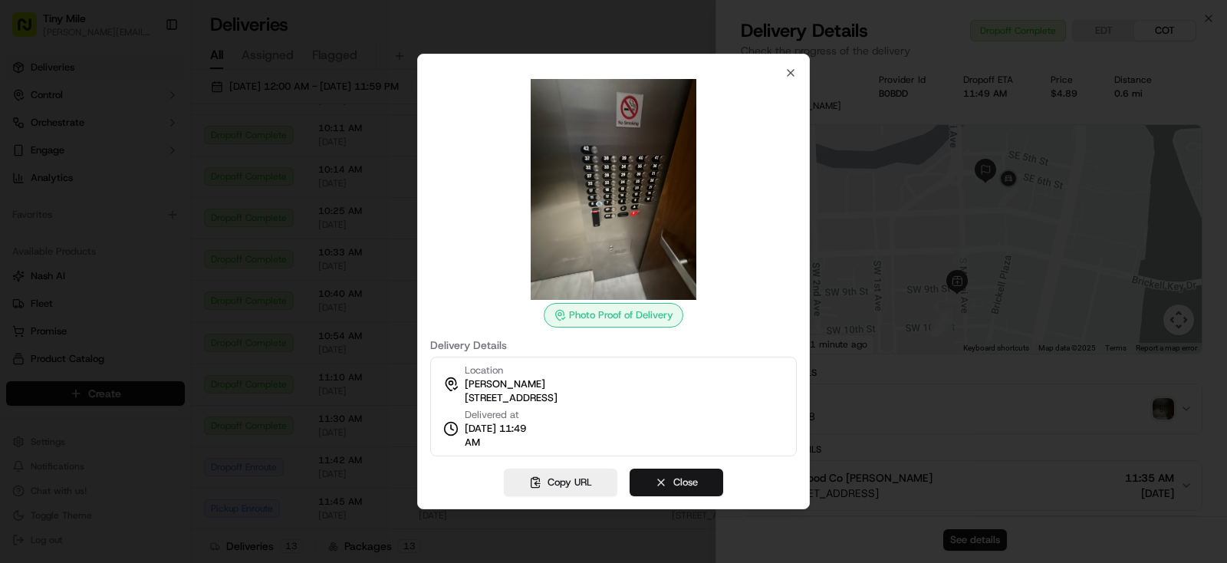
click at [700, 481] on button "Close" at bounding box center [676, 482] width 94 height 28
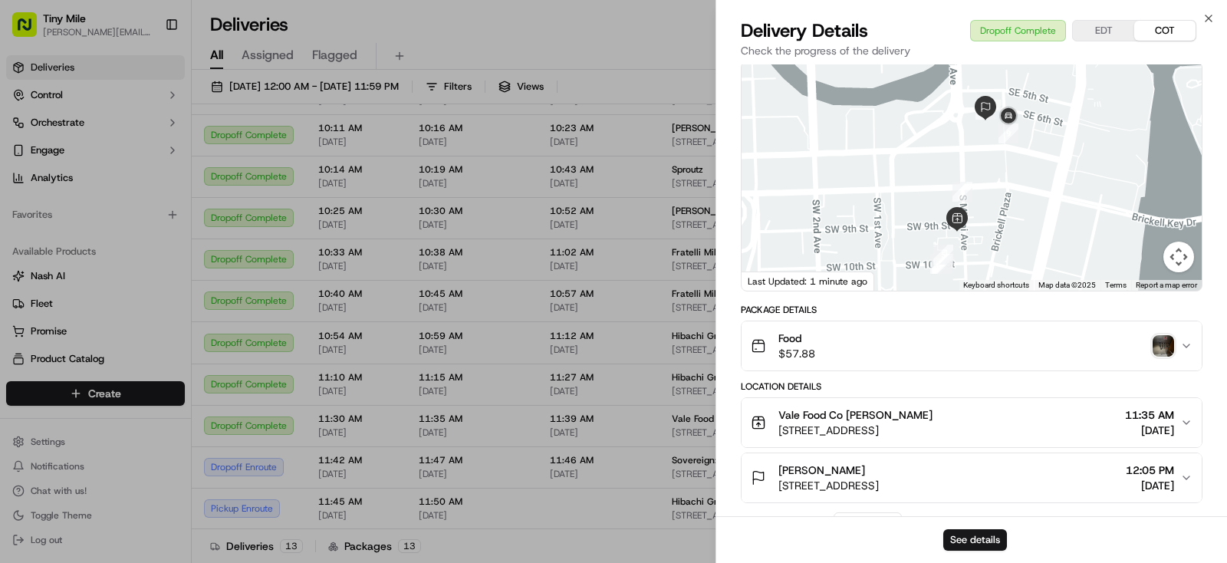
scroll to position [288, 0]
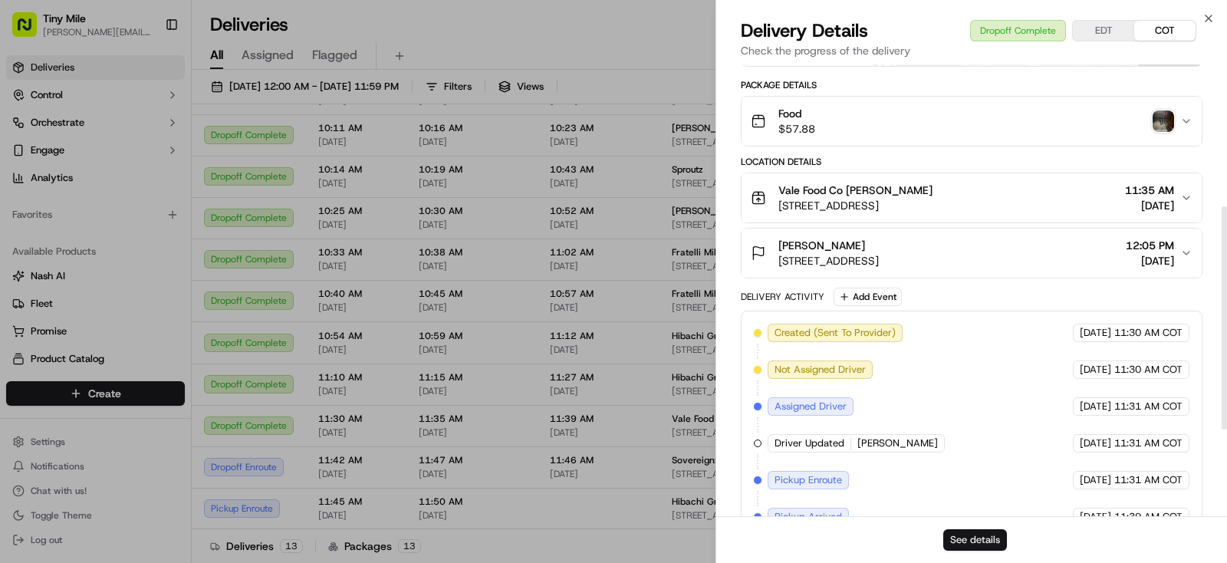
click at [986, 541] on button "See details" at bounding box center [975, 539] width 64 height 21
drag, startPoint x: 411, startPoint y: 416, endPoint x: 483, endPoint y: 438, distance: 75.4
click at [411, 414] on body "Tiny Mile yenny@tinymile.ai Toggle Sidebar Deliveries Control Orchestrate Engag…" at bounding box center [613, 281] width 1227 height 563
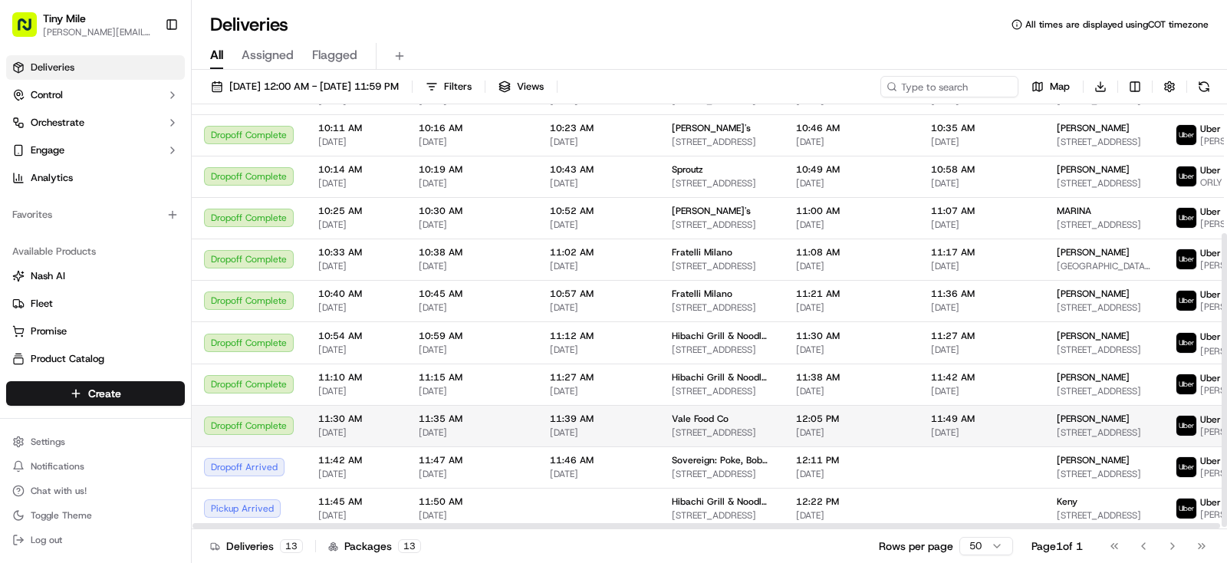
scroll to position [189, 0]
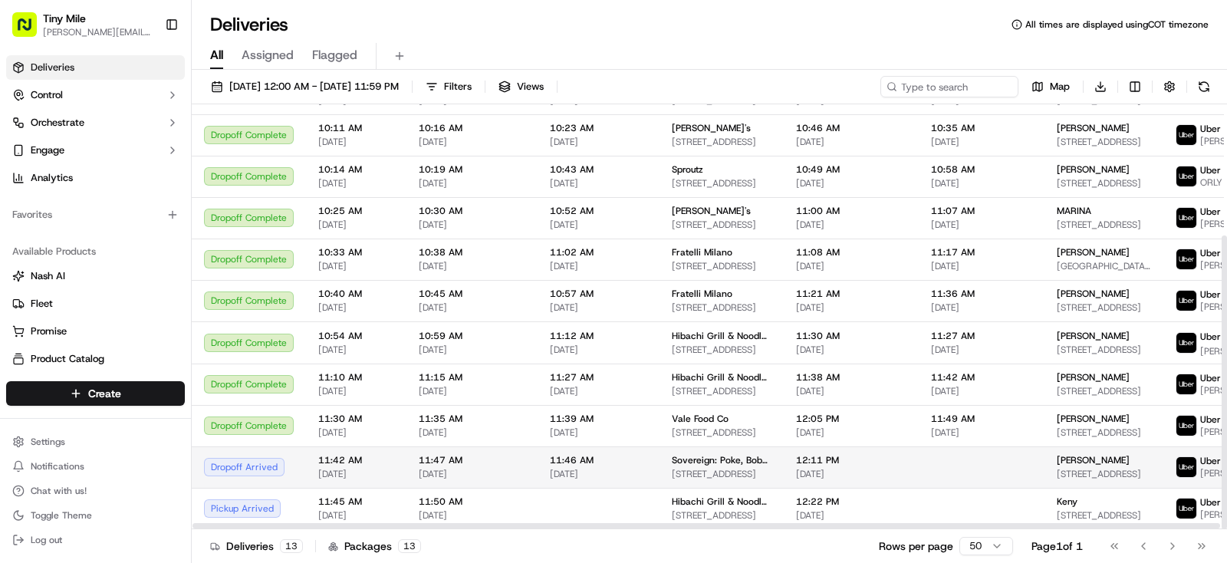
click at [1072, 454] on div "Sarah" at bounding box center [1104, 460] width 94 height 12
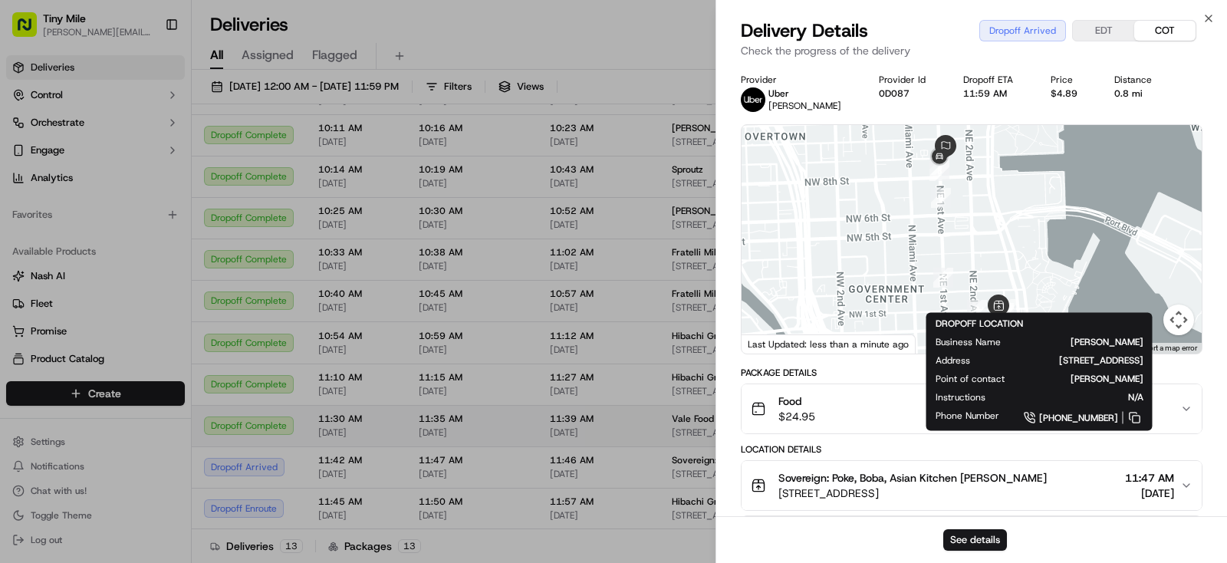
click at [543, 410] on body "Tiny Mile yenny@tinymile.ai Toggle Sidebar Deliveries Control Orchestrate Engag…" at bounding box center [613, 281] width 1227 height 563
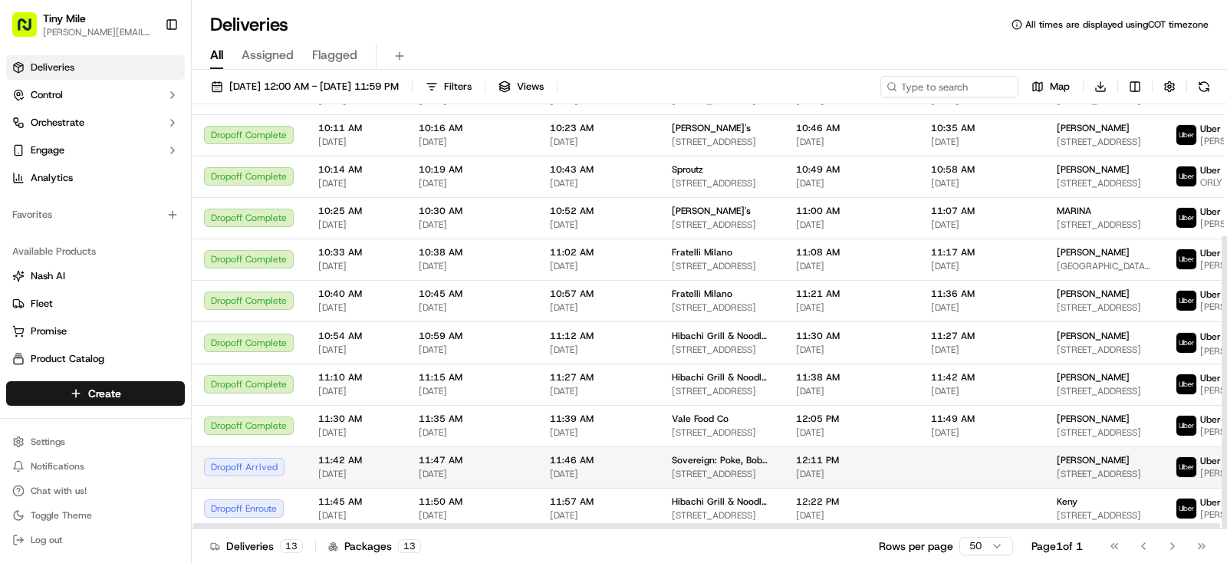
click at [1060, 468] on span "[STREET_ADDRESS]" at bounding box center [1104, 474] width 94 height 12
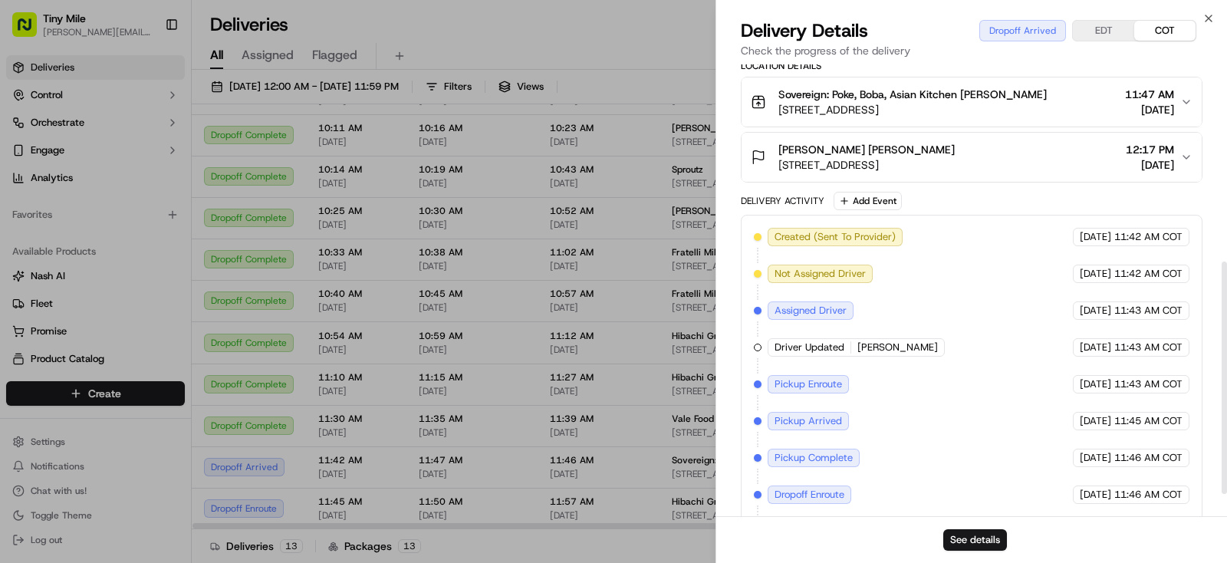
scroll to position [426, 0]
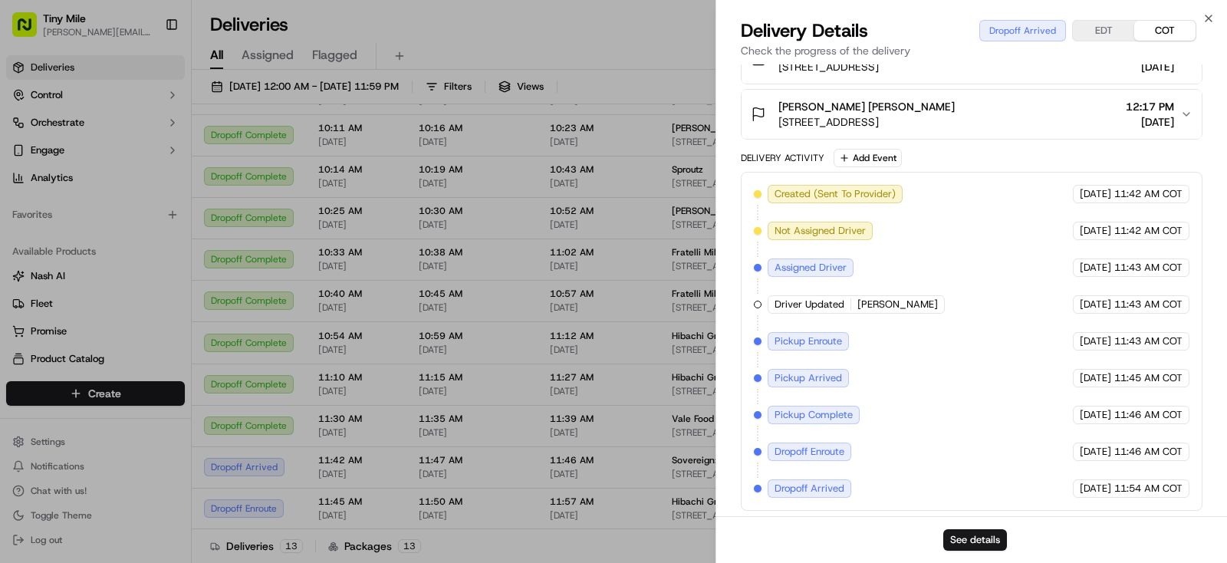
click at [616, 43] on body "Tiny Mile yenny@tinymile.ai Toggle Sidebar Deliveries Control Orchestrate Engag…" at bounding box center [613, 281] width 1227 height 563
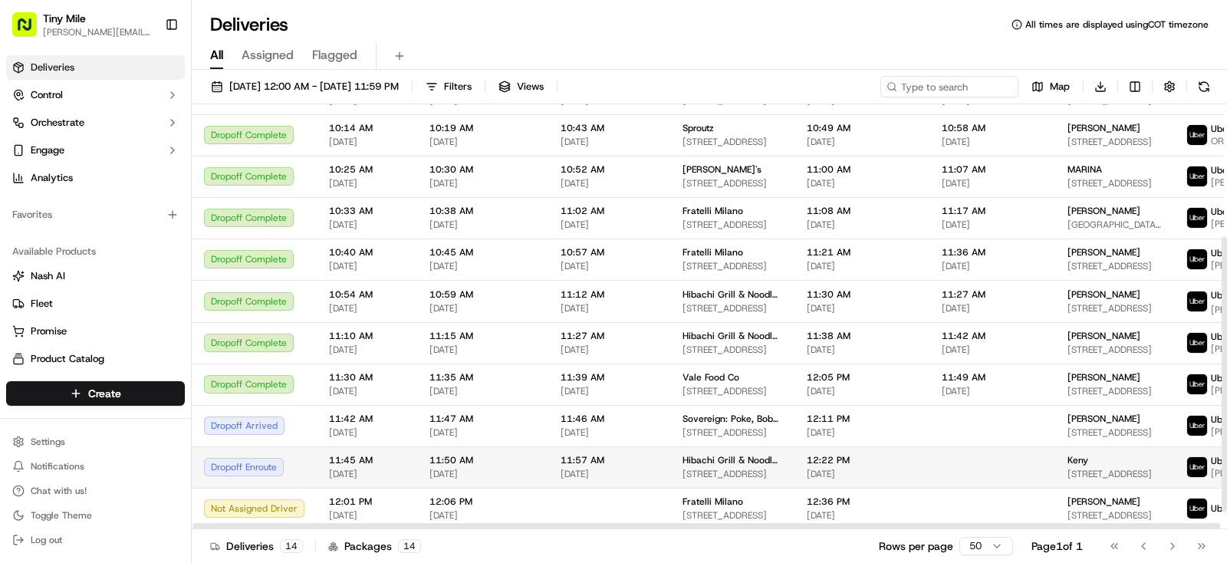
scroll to position [231, 0]
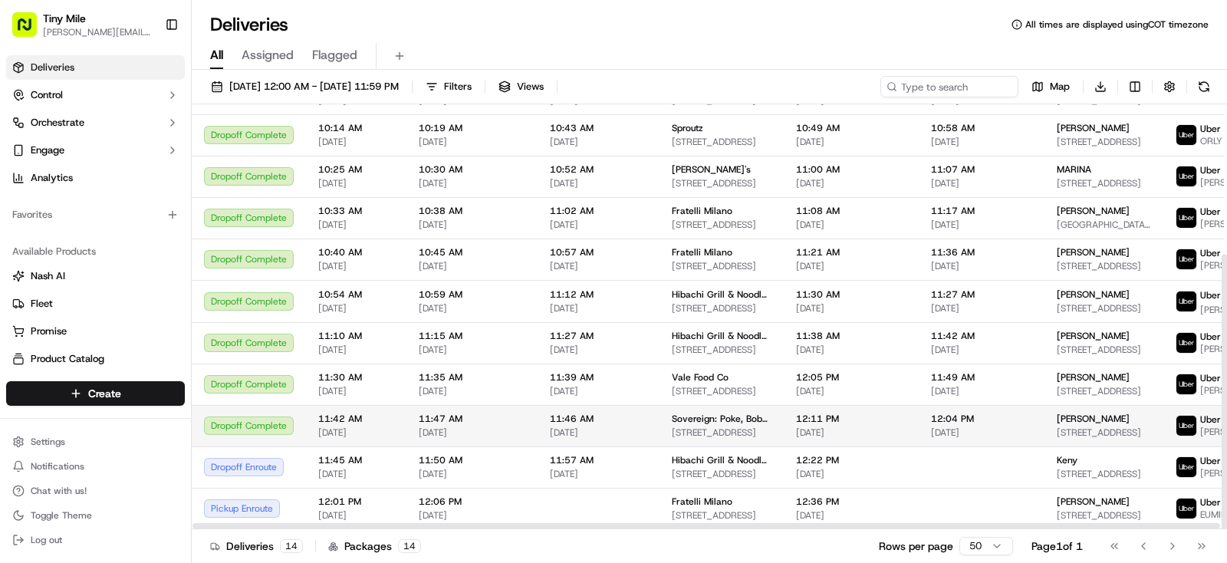
click at [1014, 412] on td "12:04 PM 09/15/2025" at bounding box center [982, 425] width 126 height 41
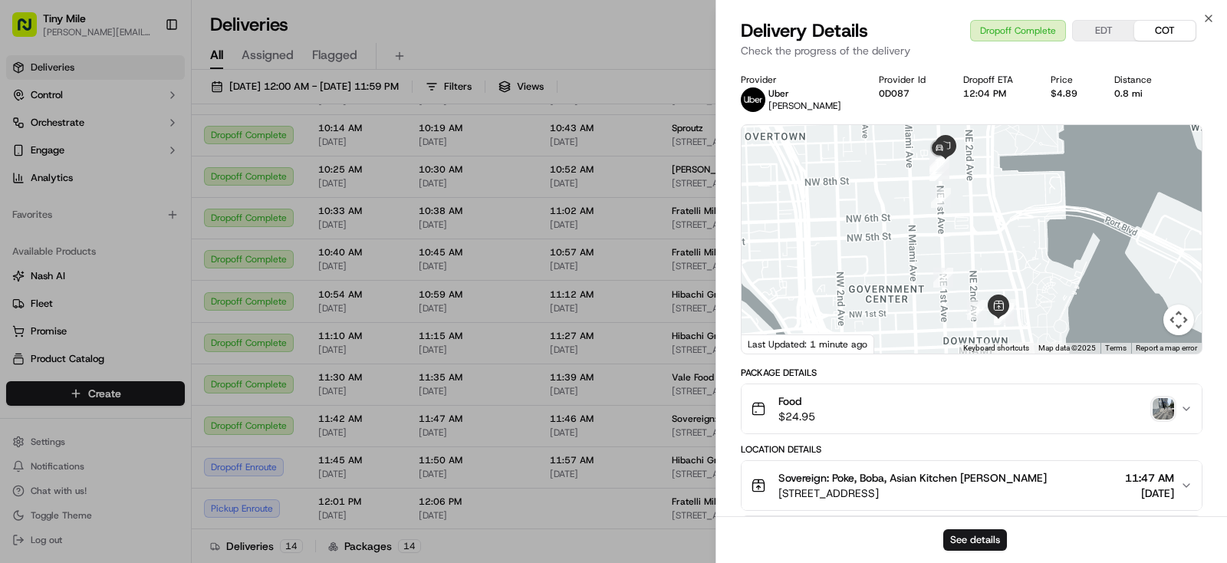
click at [1162, 413] on img "button" at bounding box center [1162, 408] width 21 height 21
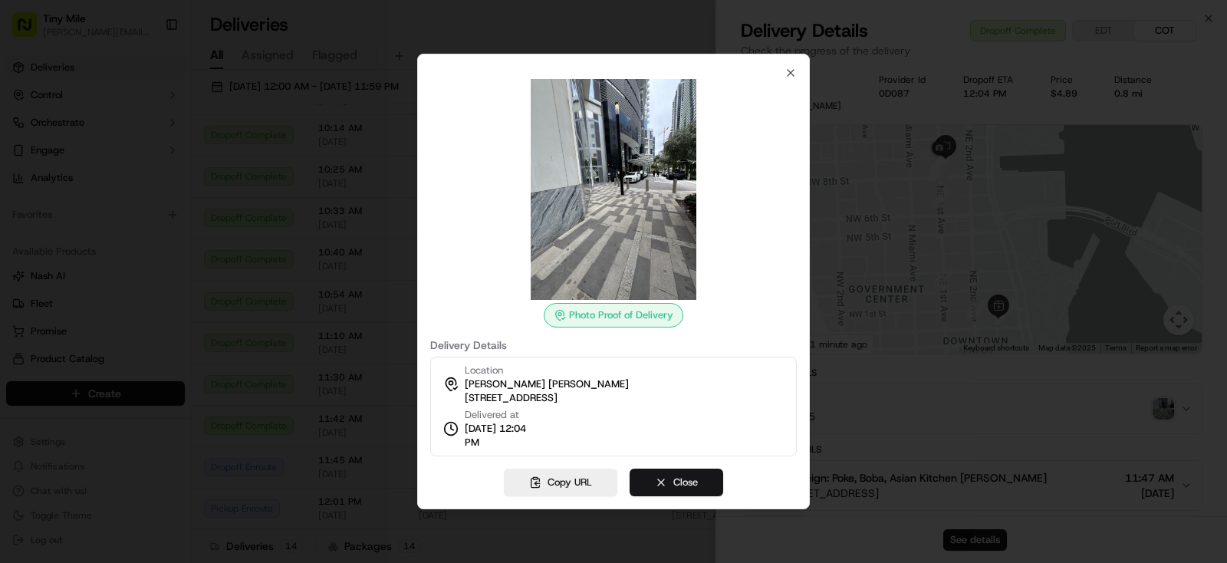
click at [696, 481] on button "Close" at bounding box center [676, 482] width 94 height 28
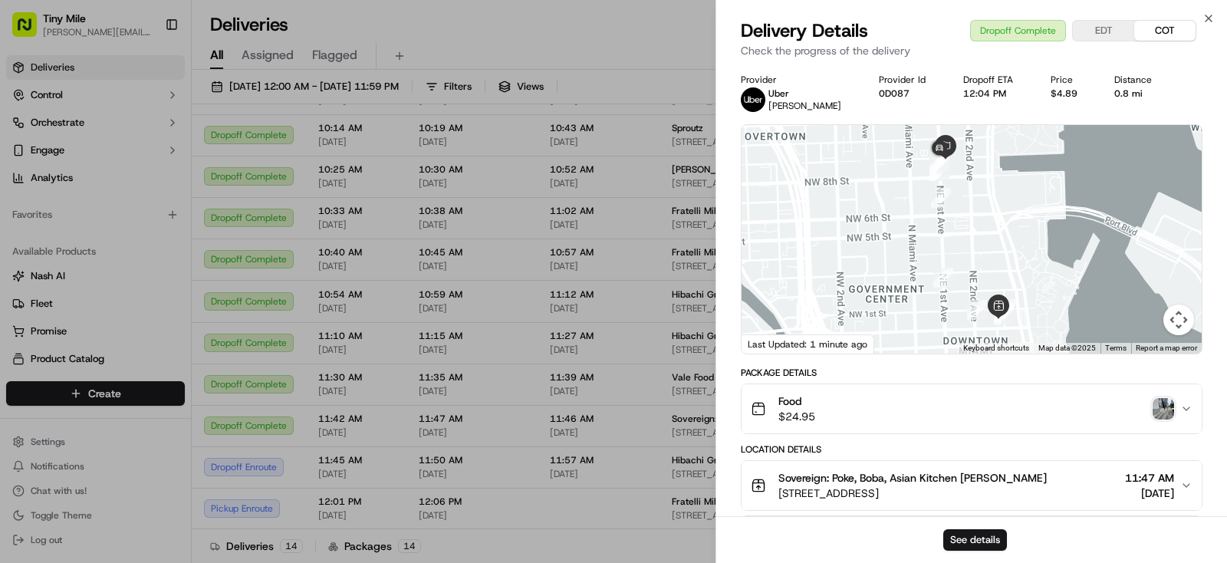
click at [958, 524] on div "See details" at bounding box center [971, 539] width 511 height 47
click at [968, 541] on button "See details" at bounding box center [975, 539] width 64 height 21
click at [575, 363] on body "Tiny Mile yenny@tinymile.ai Toggle Sidebar Deliveries Control Orchestrate Engag…" at bounding box center [613, 281] width 1227 height 563
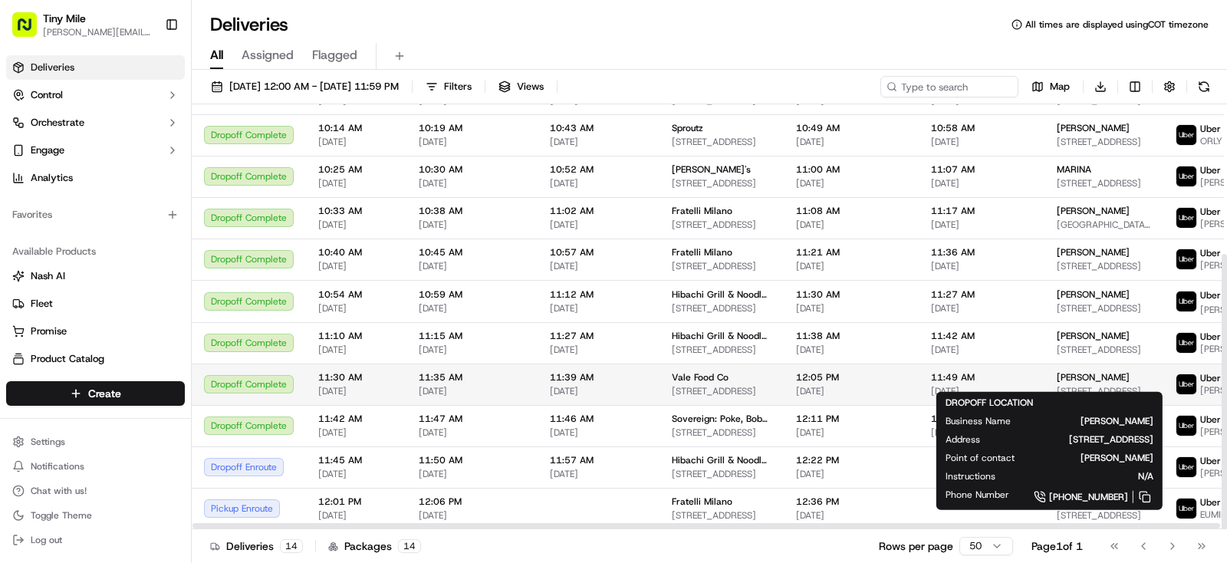
click at [1057, 372] on div "Daniel" at bounding box center [1104, 377] width 94 height 12
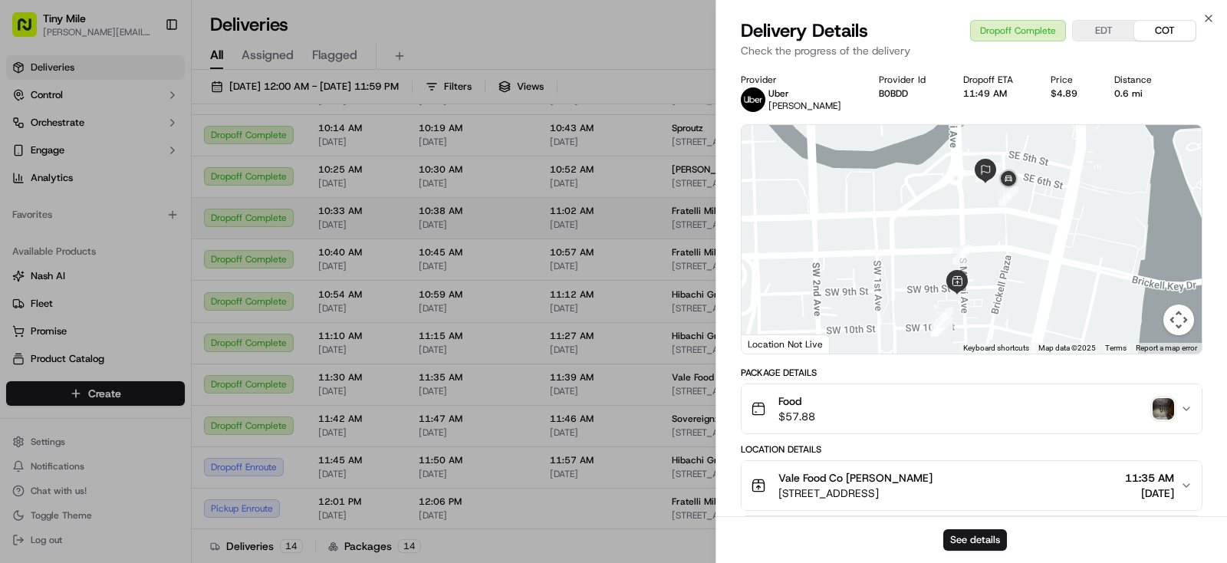
click at [518, 204] on body "Tiny Mile yenny@tinymile.ai Toggle Sidebar Deliveries Control Orchestrate Engag…" at bounding box center [613, 281] width 1227 height 563
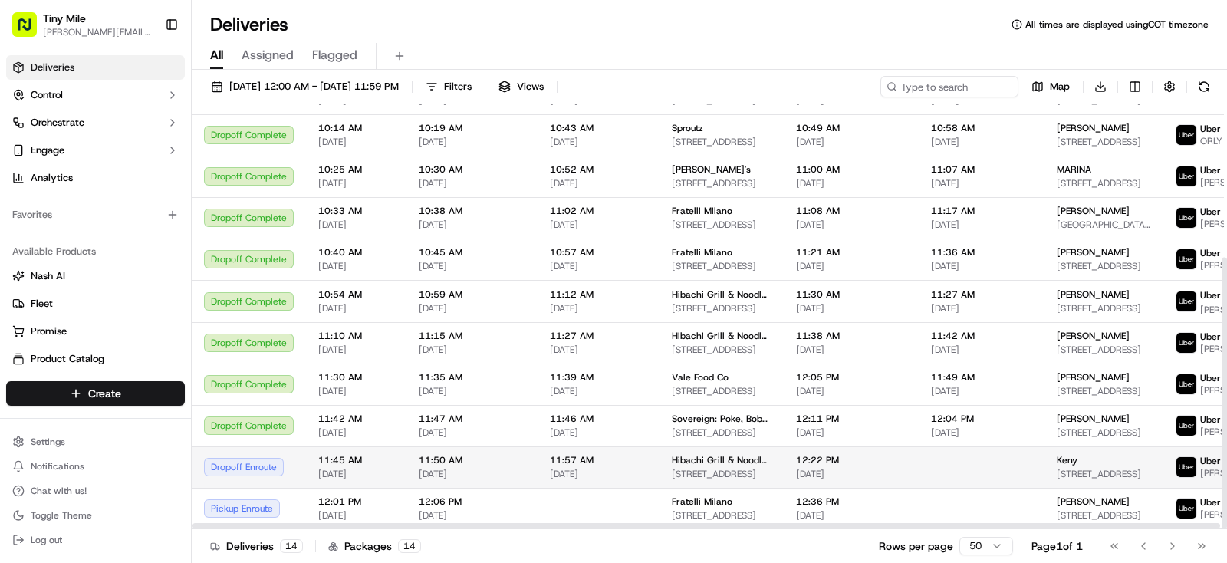
scroll to position [238, 0]
click at [1074, 454] on div "Keny" at bounding box center [1104, 460] width 94 height 12
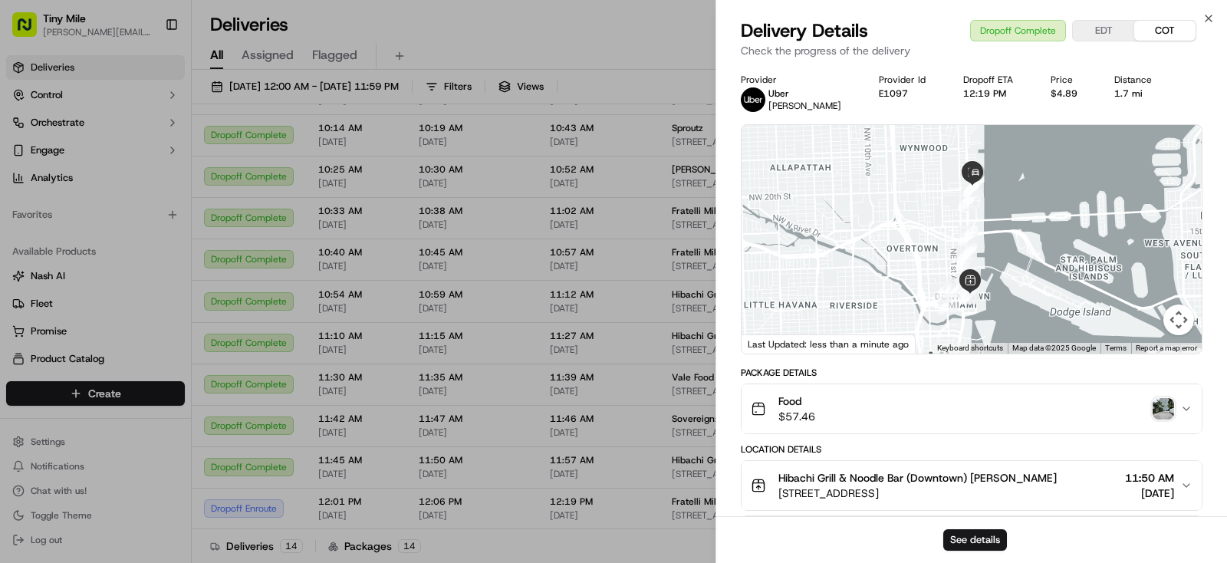
click at [1159, 411] on img "button" at bounding box center [1162, 408] width 21 height 21
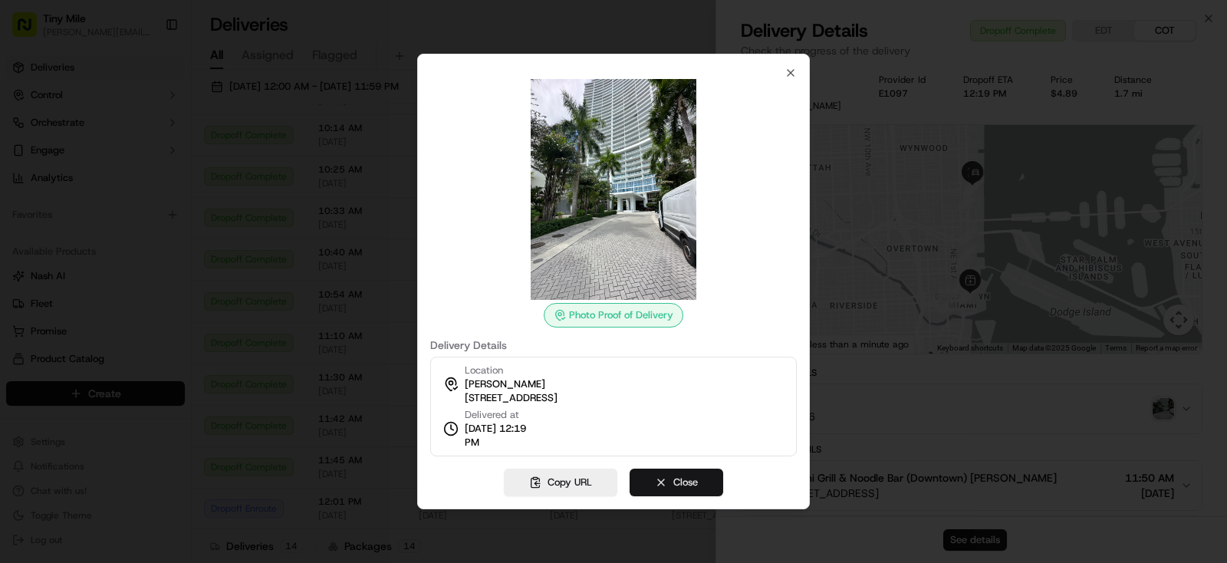
click at [691, 485] on button "Close" at bounding box center [676, 482] width 94 height 28
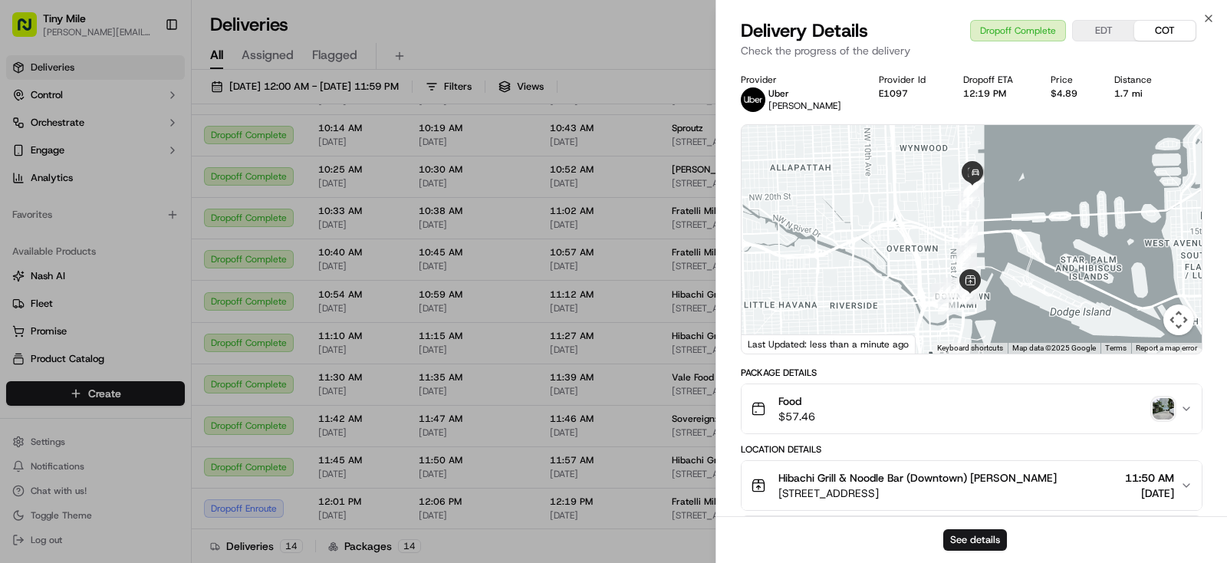
click at [593, 44] on body "Tiny Mile yenny@tinymile.ai Toggle Sidebar Deliveries Control Orchestrate Engag…" at bounding box center [613, 281] width 1227 height 563
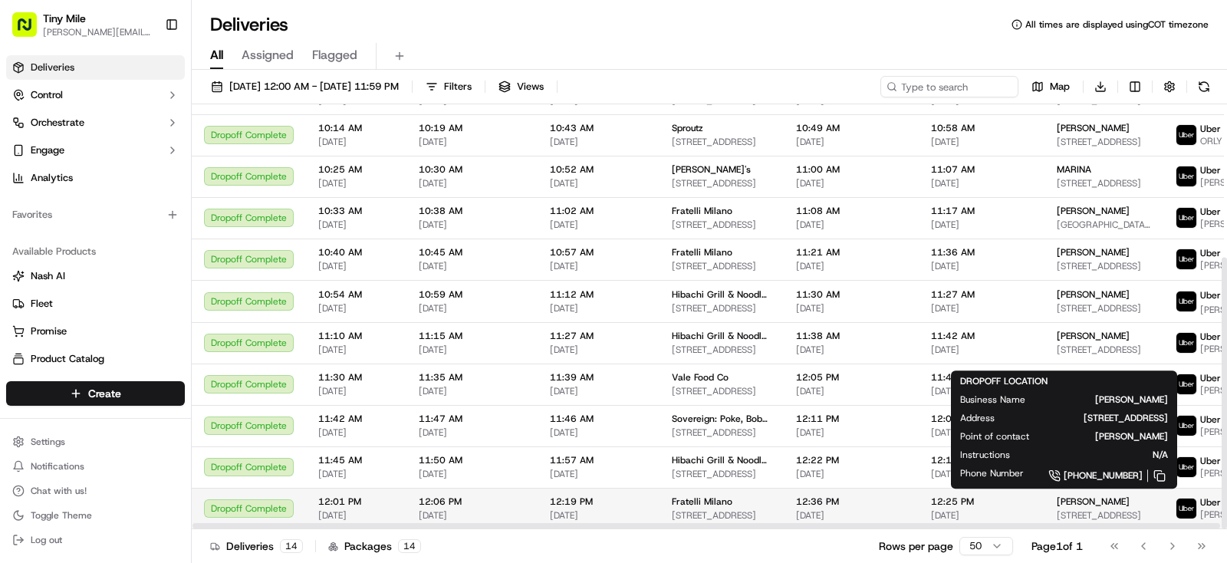
click at [1067, 504] on div "Ethan 333 SE 2nd Ave, Miami, FL 33131, USA" at bounding box center [1104, 508] width 94 height 26
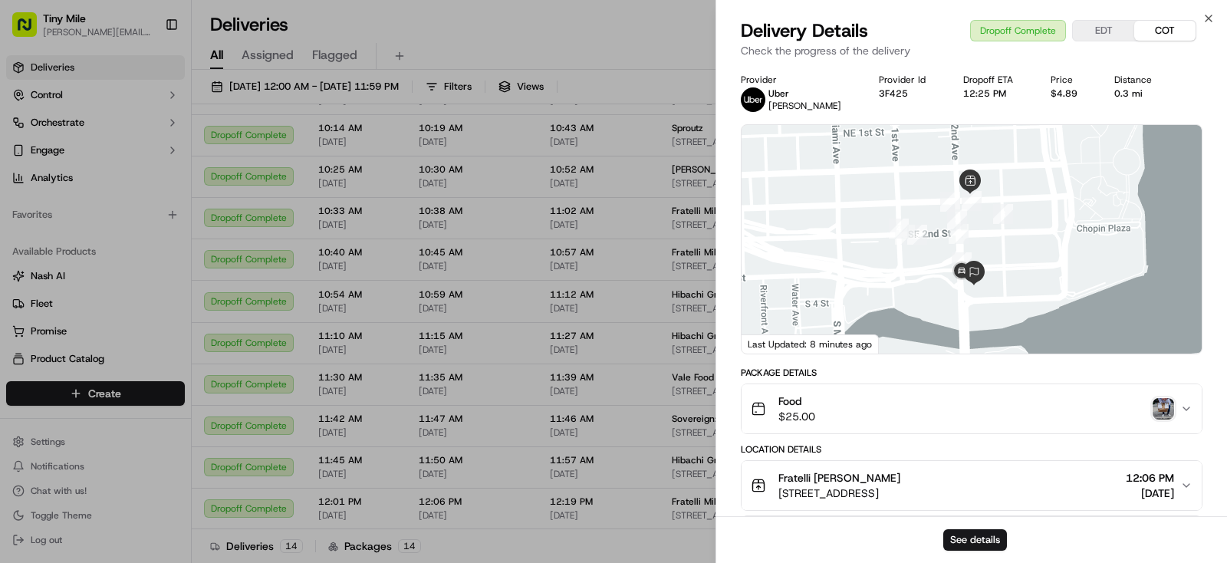
click at [1161, 412] on img "button" at bounding box center [1162, 408] width 21 height 21
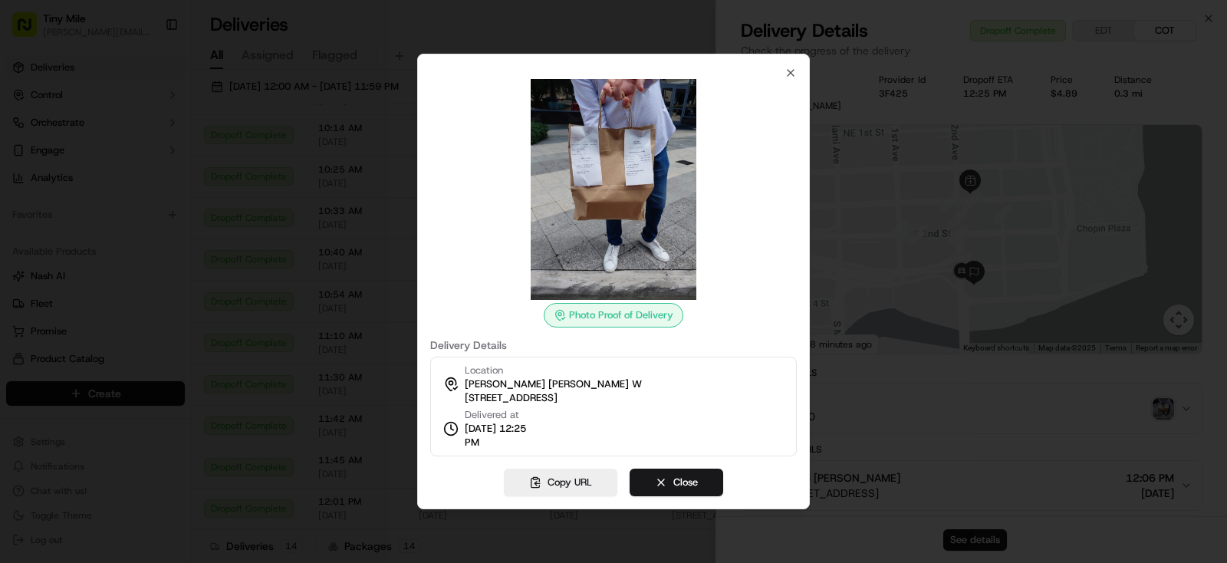
drag, startPoint x: 704, startPoint y: 484, endPoint x: 630, endPoint y: 465, distance: 75.9
click at [704, 483] on button "Close" at bounding box center [676, 482] width 94 height 28
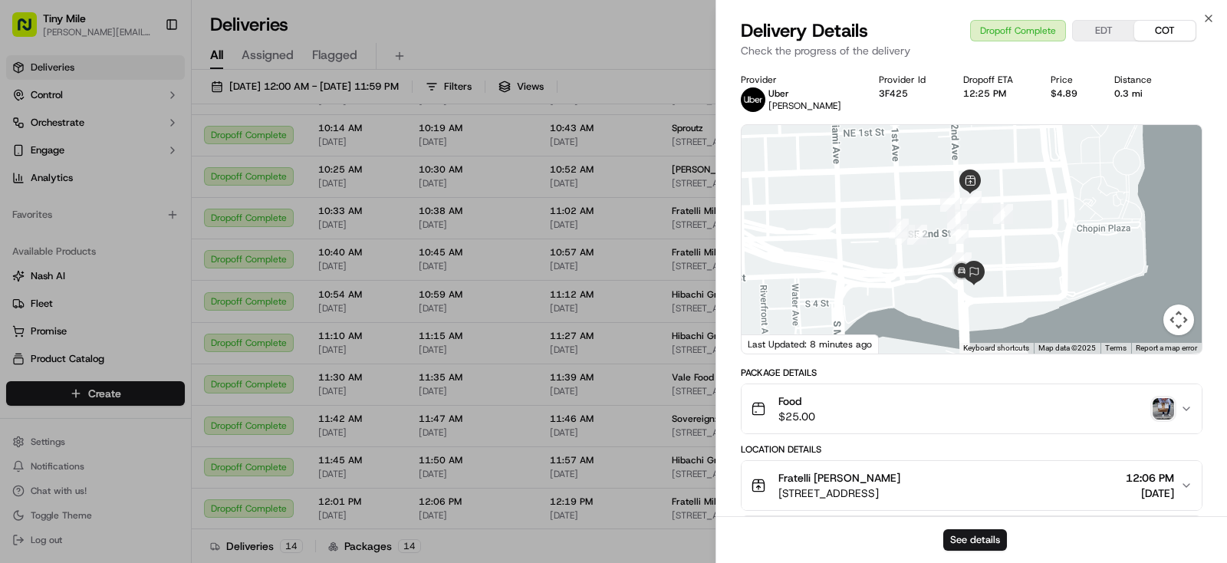
drag, startPoint x: 446, startPoint y: 360, endPoint x: 670, endPoint y: 74, distance: 363.8
click at [447, 360] on body "Tiny Mile yenny@tinymile.ai Toggle Sidebar Deliveries Control Orchestrate Engag…" at bounding box center [613, 281] width 1227 height 563
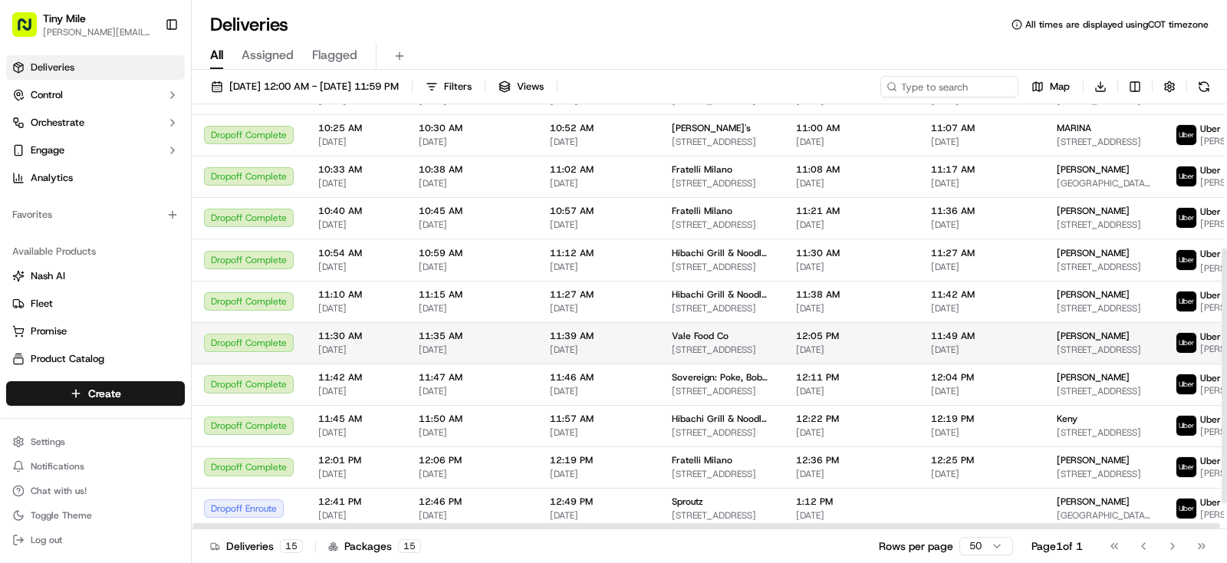
click at [1057, 356] on span "68 SE 6th St Apt 2401, Miami, FL 33131, USA" at bounding box center [1104, 349] width 94 height 12
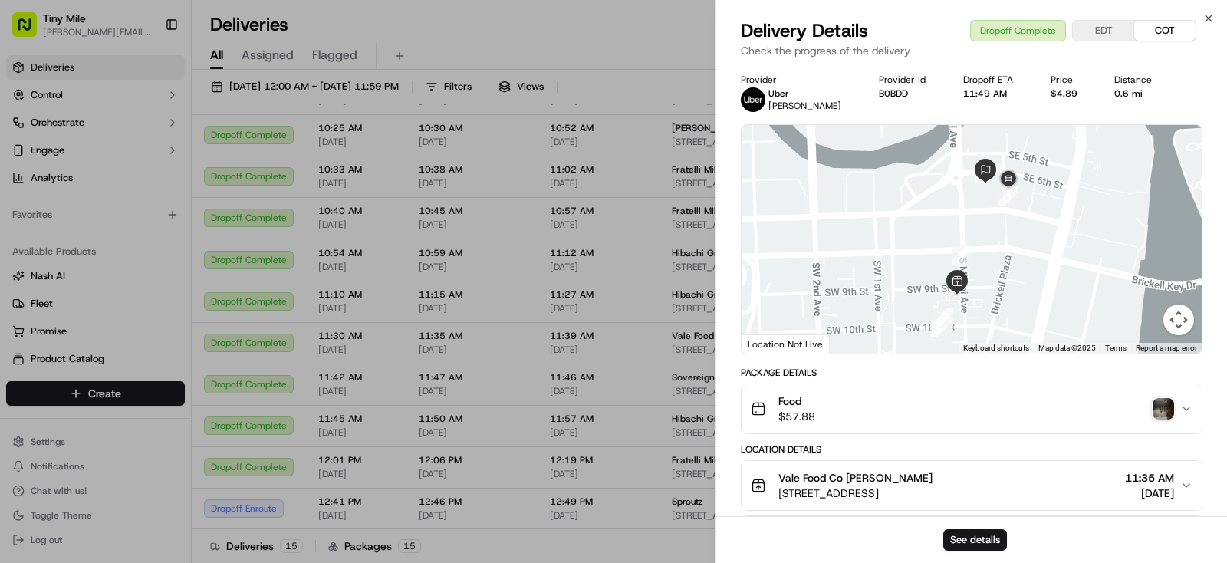
click at [543, 232] on body "Tiny Mile yenny@tinymile.ai Toggle Sidebar Deliveries Control Orchestrate Engag…" at bounding box center [613, 281] width 1227 height 563
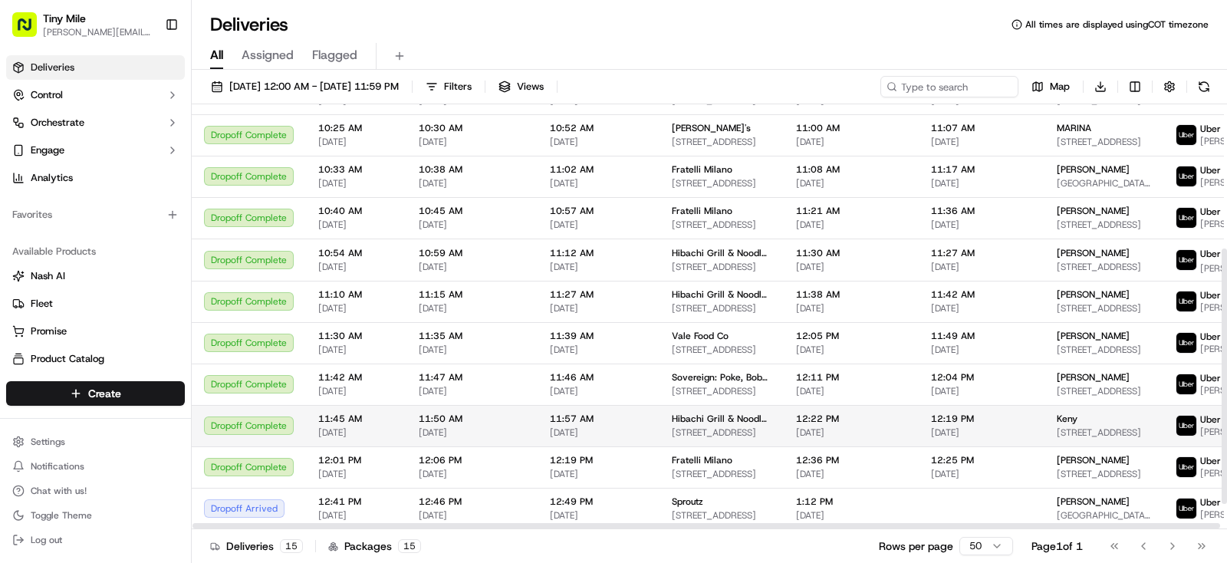
scroll to position [281, 0]
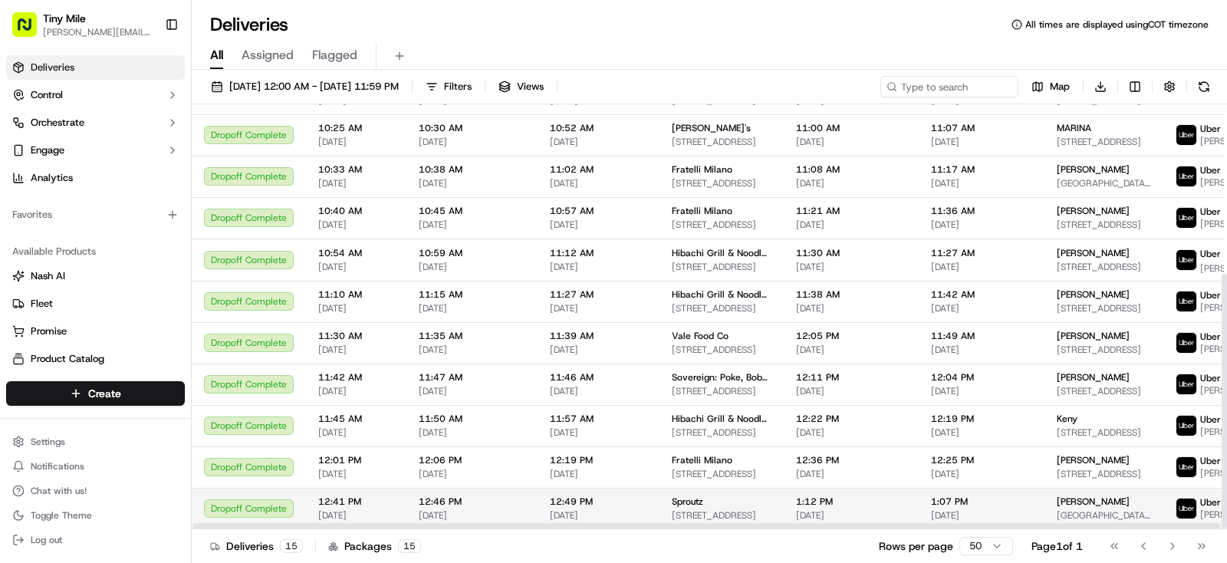
click at [979, 499] on span "1:07 PM" at bounding box center [981, 501] width 101 height 12
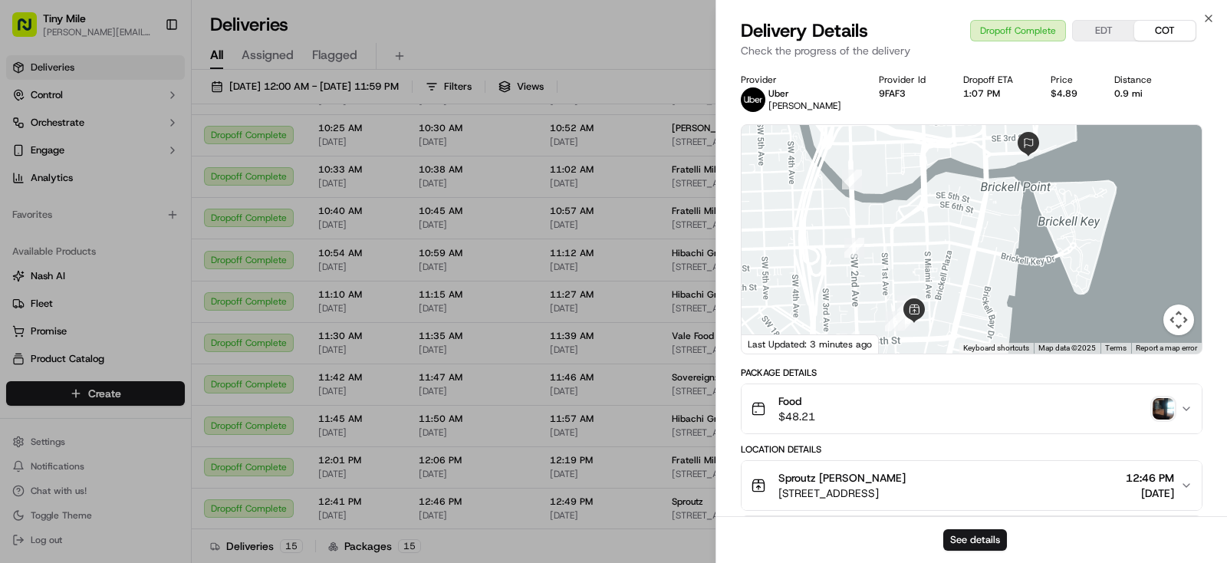
click at [1168, 403] on img "button" at bounding box center [1162, 408] width 21 height 21
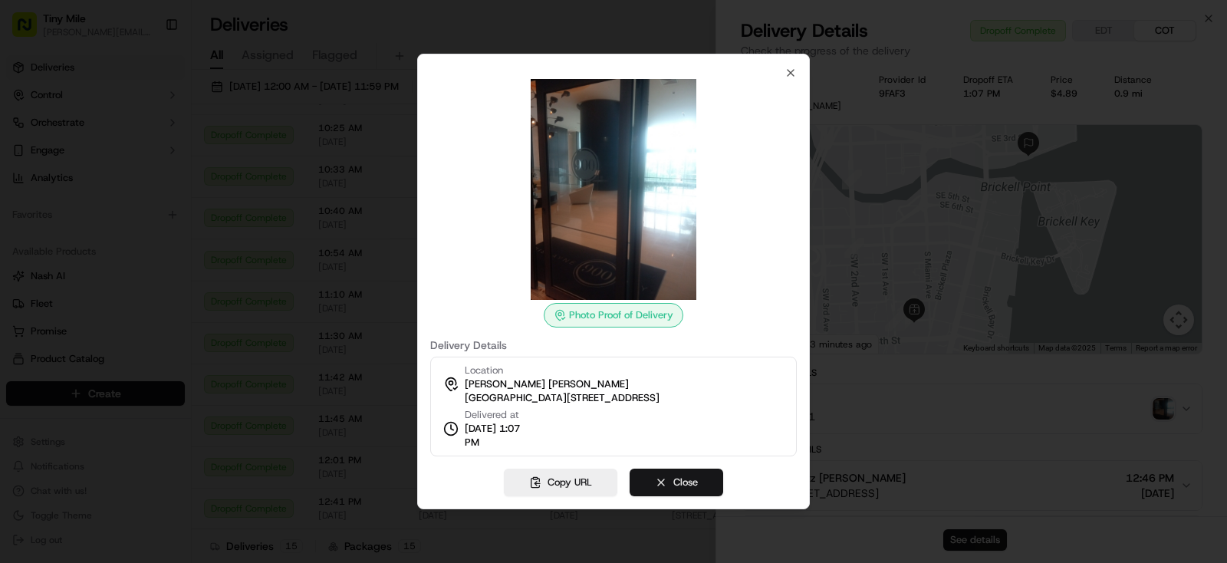
click at [694, 478] on button "Close" at bounding box center [676, 482] width 94 height 28
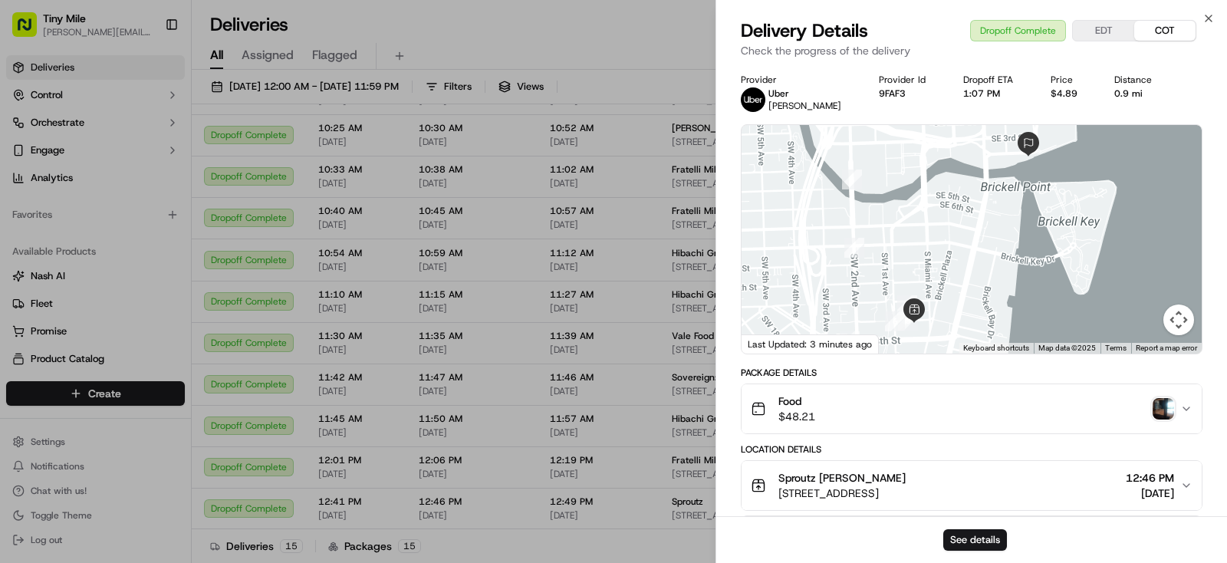
click at [649, 43] on body "Tiny Mile yenny@tinymile.ai Toggle Sidebar Deliveries Control Orchestrate Engag…" at bounding box center [613, 281] width 1227 height 563
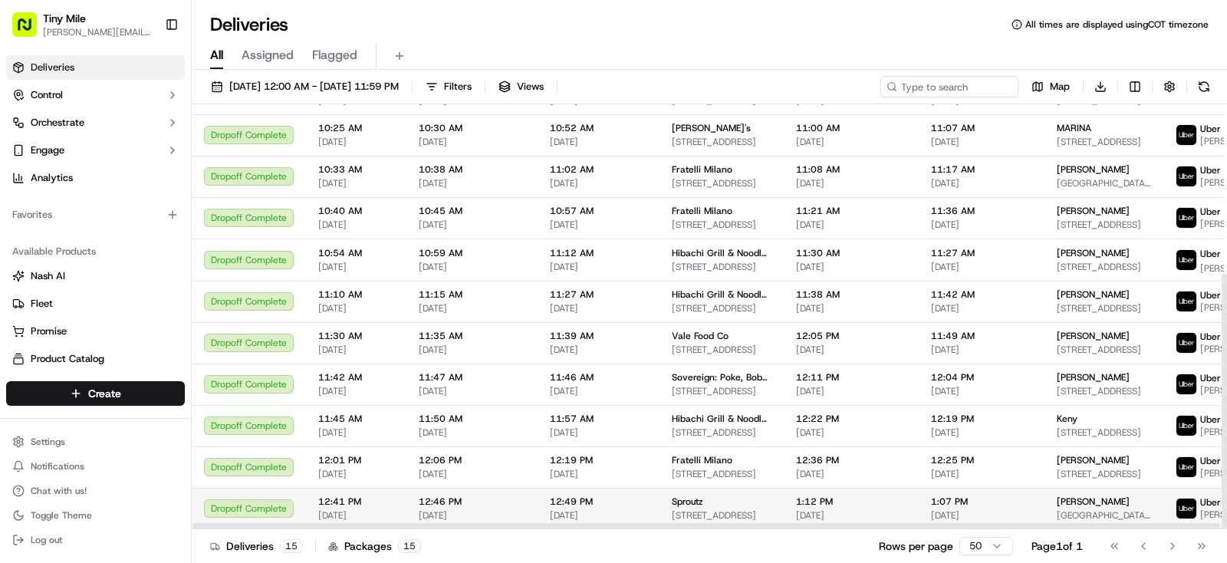
click at [1064, 504] on span "Christine" at bounding box center [1093, 501] width 73 height 12
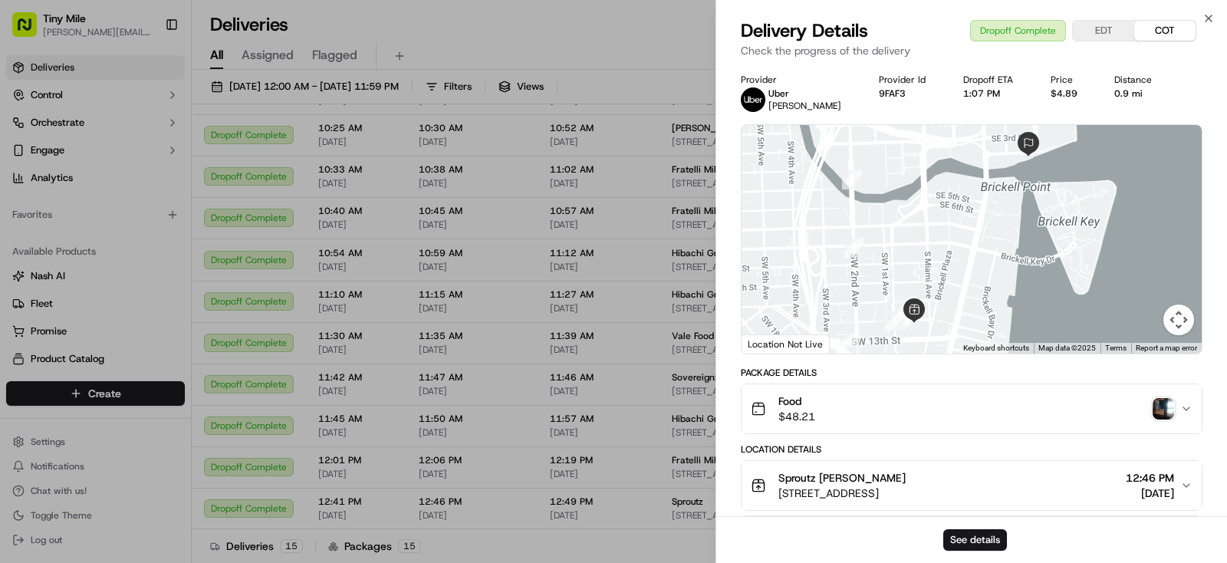
click at [1174, 400] on div "button" at bounding box center [1162, 408] width 21 height 21
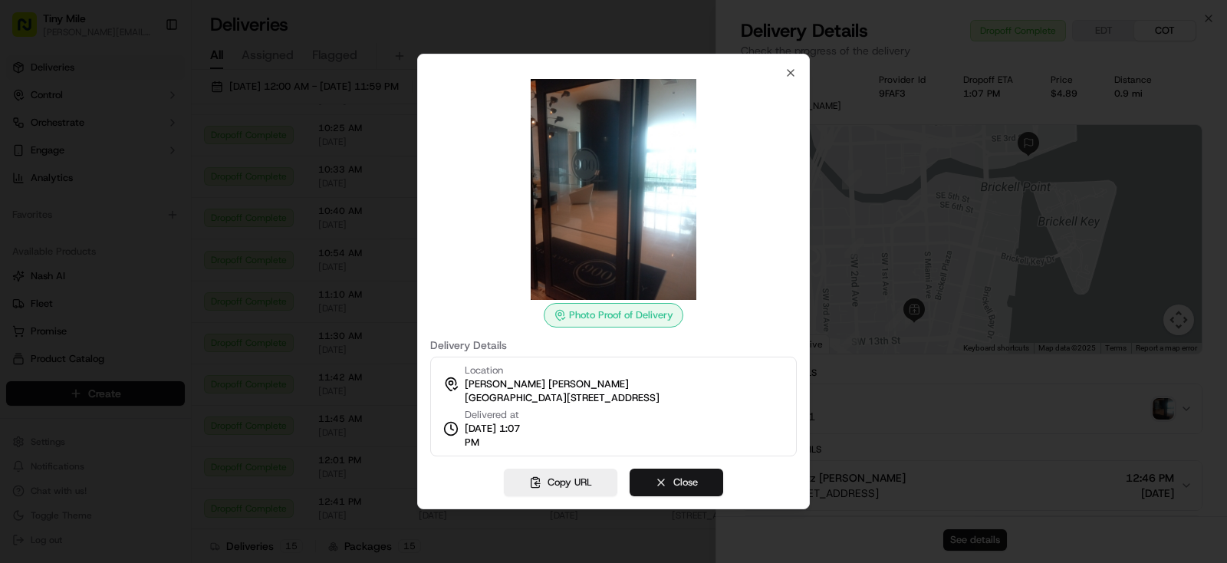
click at [719, 487] on button "Close" at bounding box center [676, 482] width 94 height 28
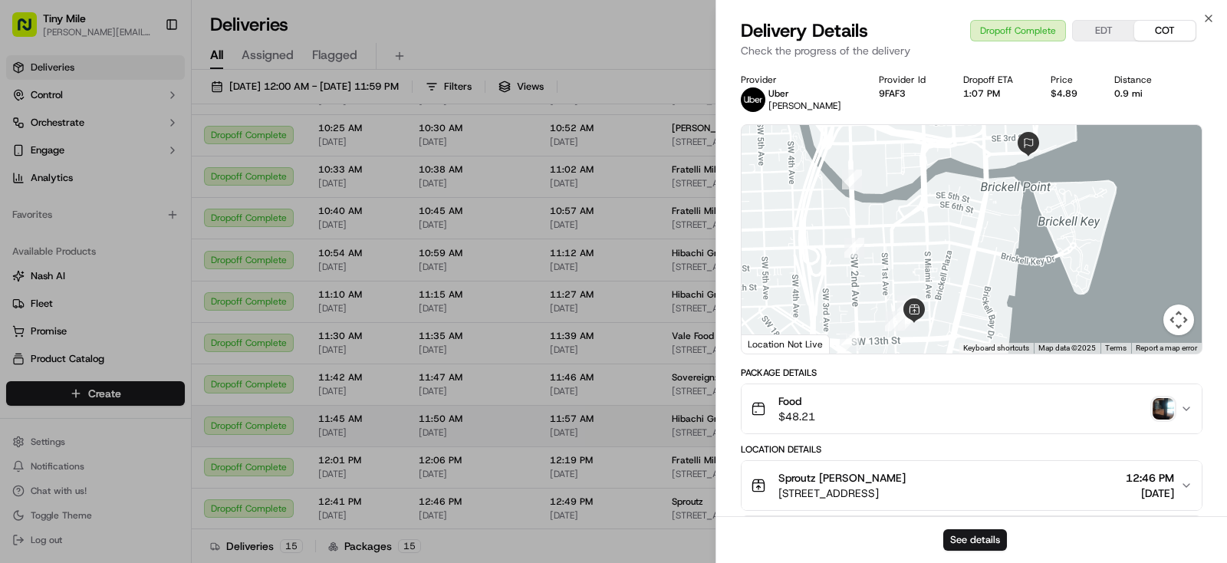
click at [555, 405] on body "Tiny Mile yenny@tinymile.ai Toggle Sidebar Deliveries Control Orchestrate Engag…" at bounding box center [613, 281] width 1227 height 563
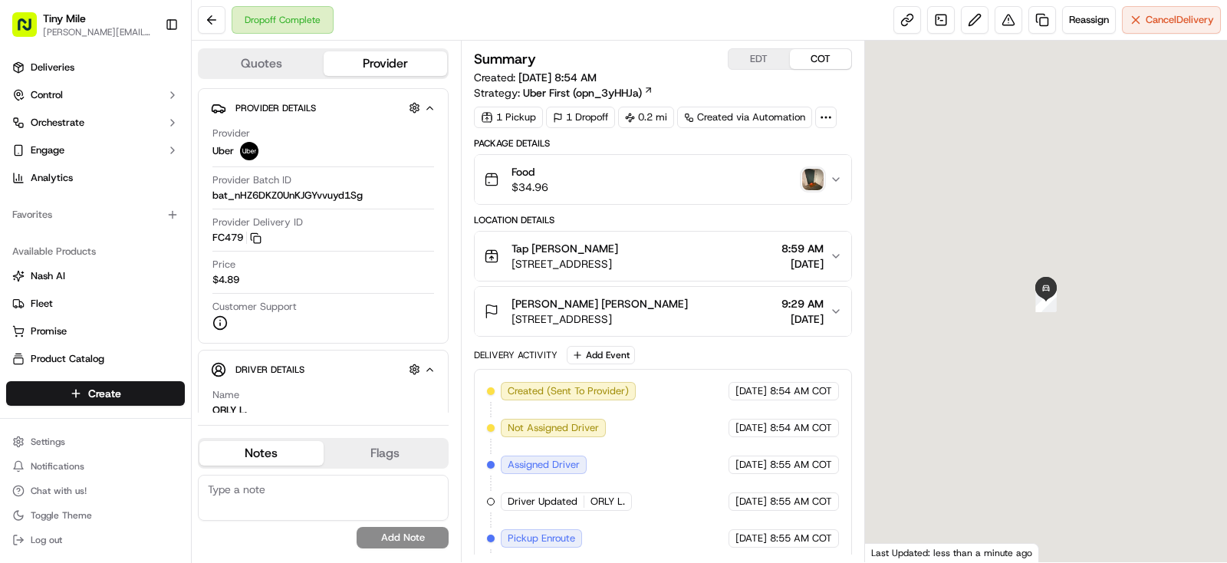
click at [807, 174] on img "button" at bounding box center [812, 179] width 21 height 21
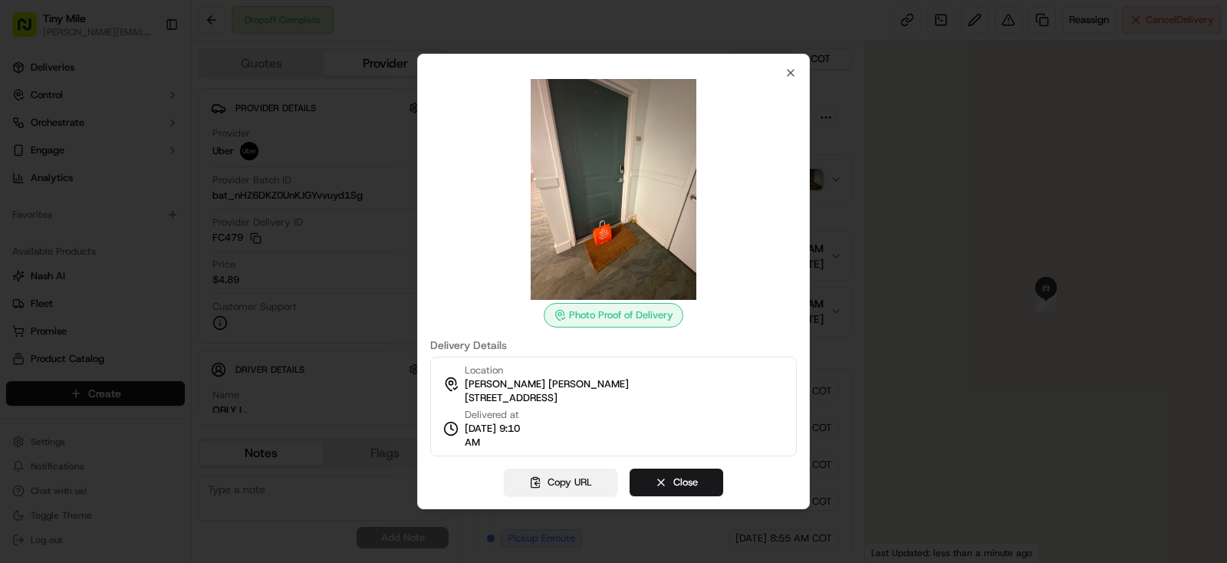
click at [583, 481] on button "Copy URL" at bounding box center [560, 482] width 113 height 28
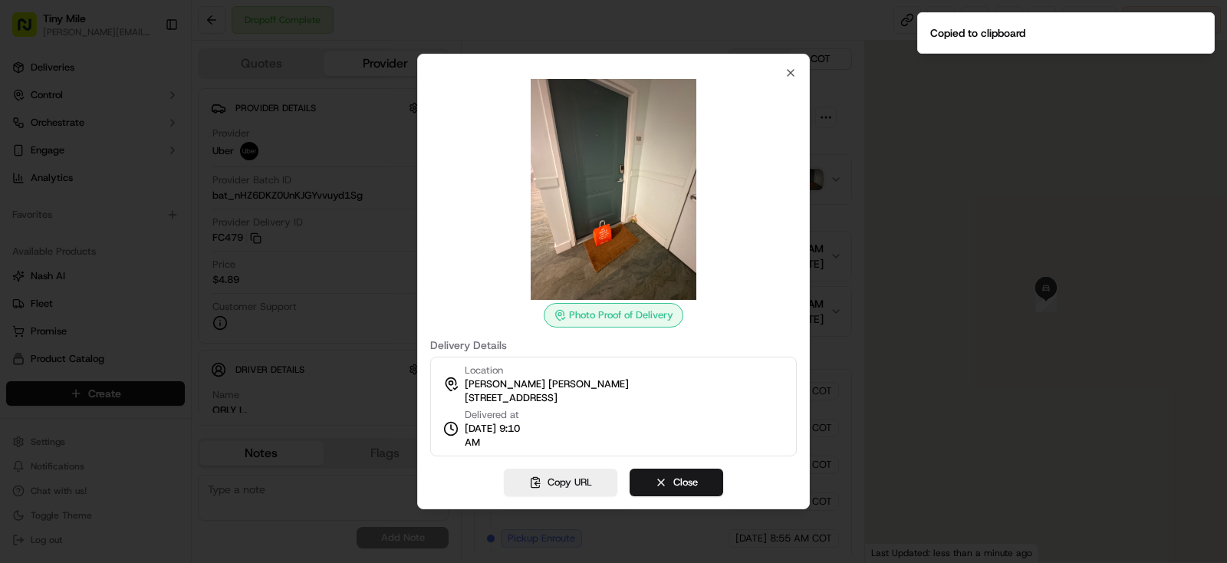
drag, startPoint x: 666, startPoint y: 481, endPoint x: 478, endPoint y: 352, distance: 228.8
click at [668, 475] on button "Close" at bounding box center [676, 482] width 94 height 28
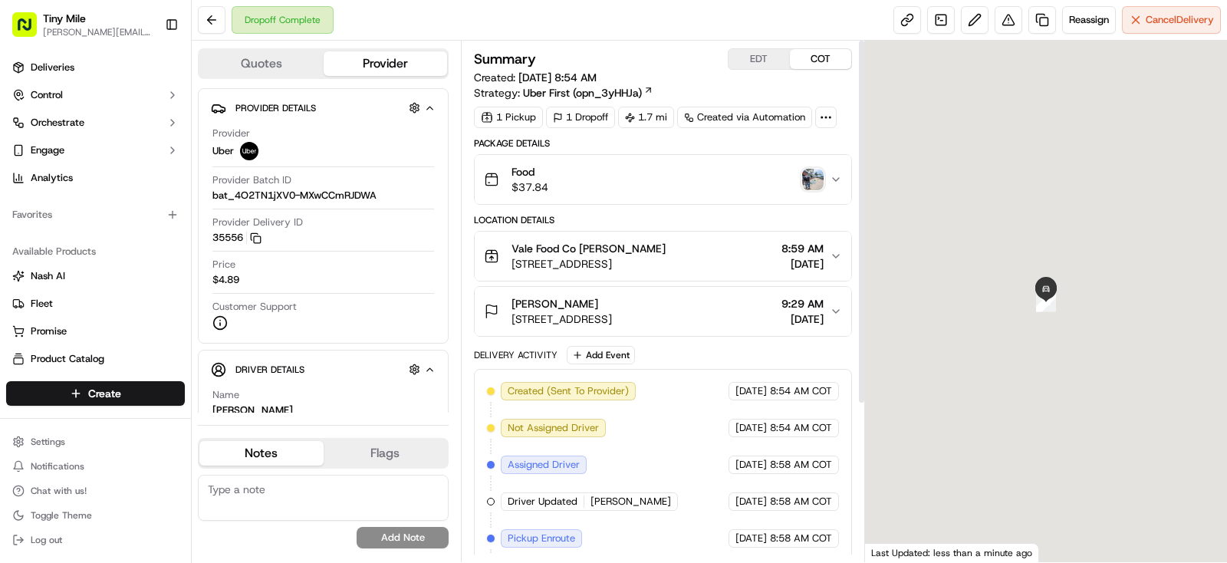
click at [808, 166] on div "Food $37.84" at bounding box center [657, 179] width 346 height 31
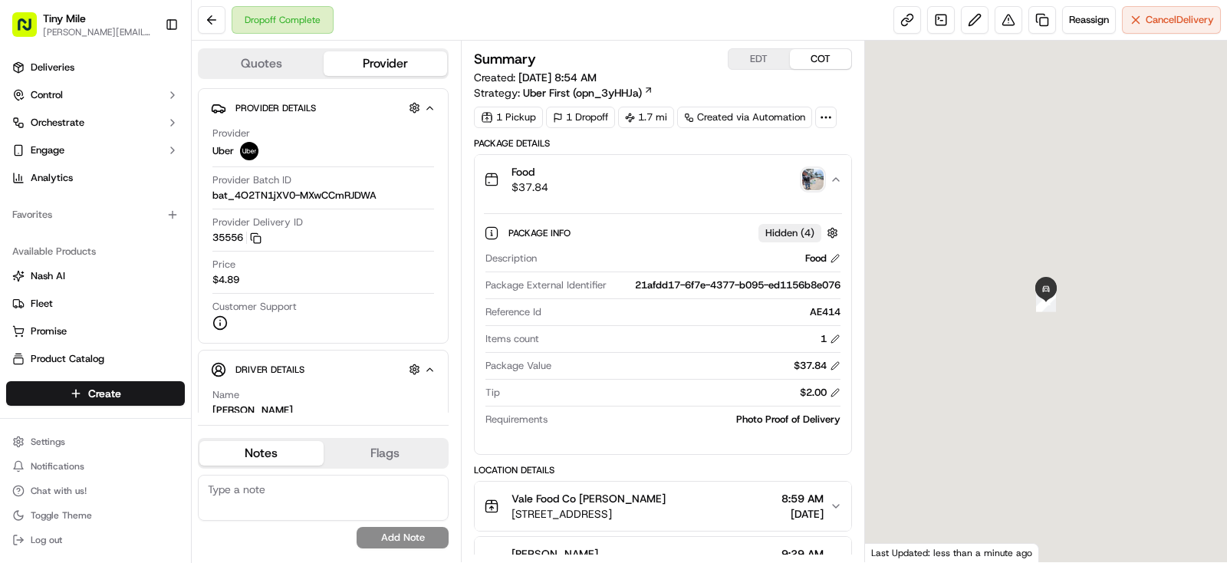
click at [806, 178] on img "button" at bounding box center [812, 179] width 21 height 21
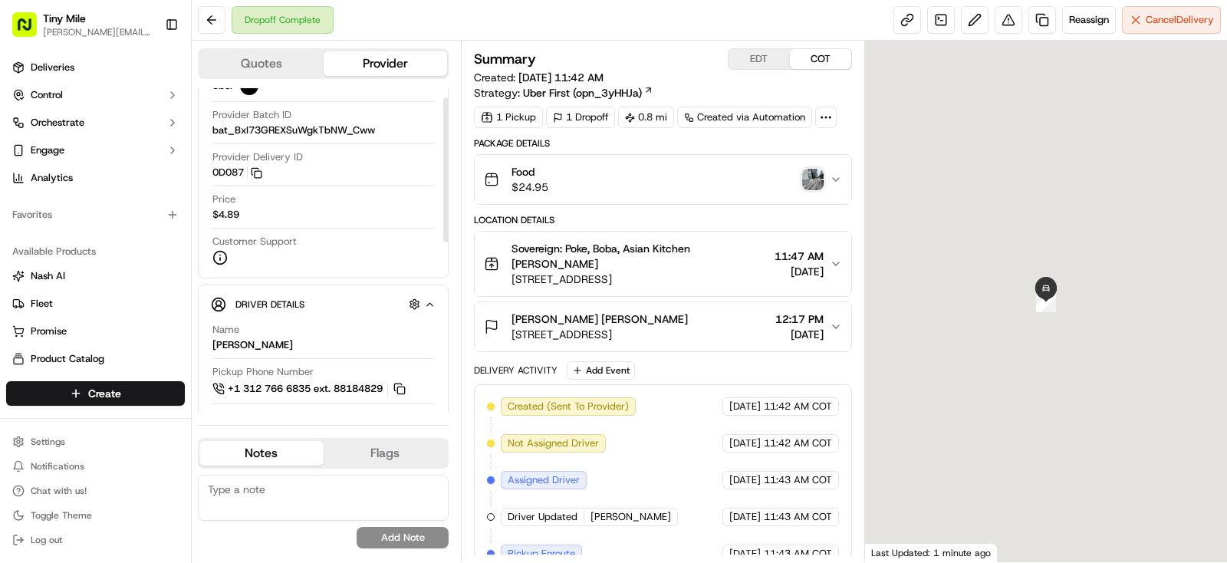
scroll to position [242, 0]
